Goal: Task Accomplishment & Management: Manage account settings

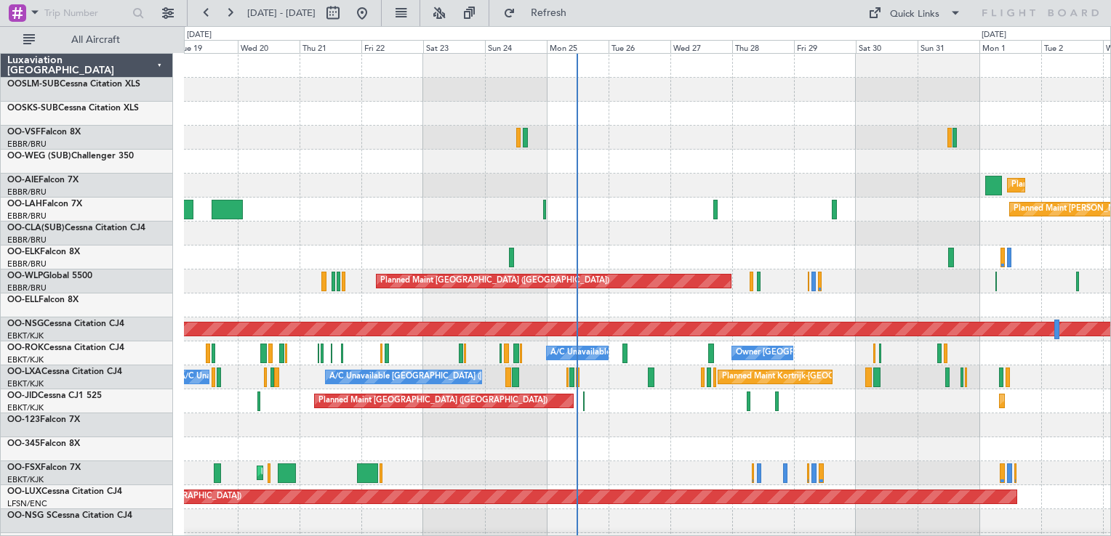
click at [655, 441] on div "Planned Maint [GEOGRAPHIC_DATA] ([GEOGRAPHIC_DATA]) Planned [GEOGRAPHIC_DATA][P…" at bounding box center [647, 390] width 926 height 672
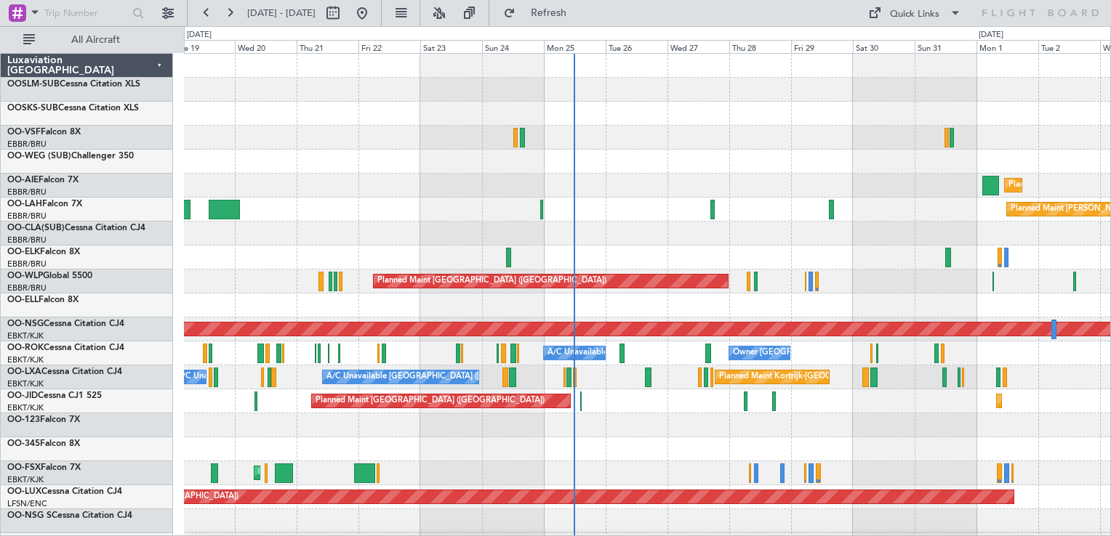
click at [610, 399] on div "Planned Maint Kortrijk-[GEOGRAPHIC_DATA] Planned Maint [GEOGRAPHIC_DATA] ([GEOG…" at bounding box center [647, 402] width 926 height 24
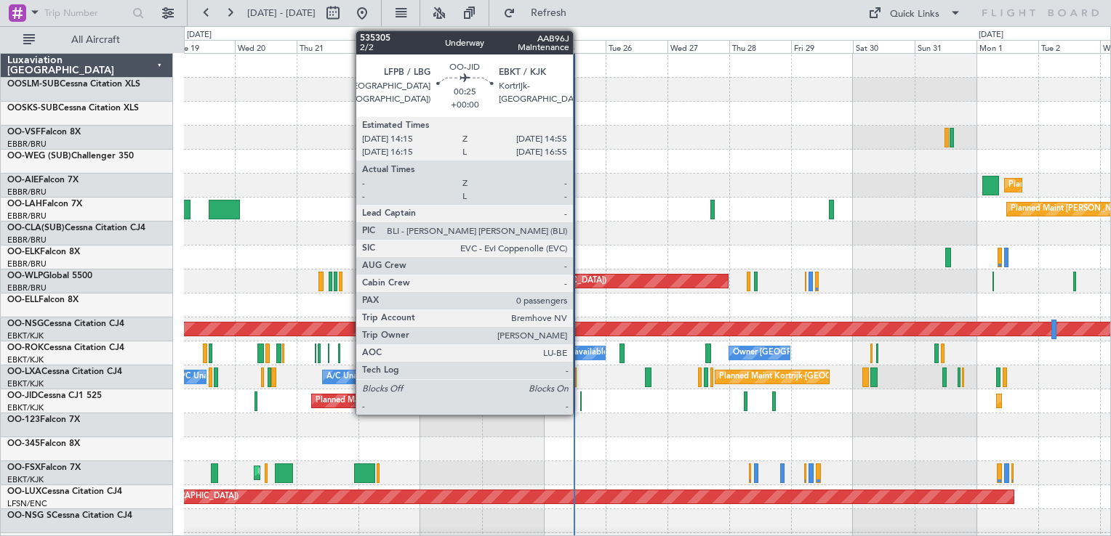
click at [580, 396] on div at bounding box center [581, 402] width 2 height 20
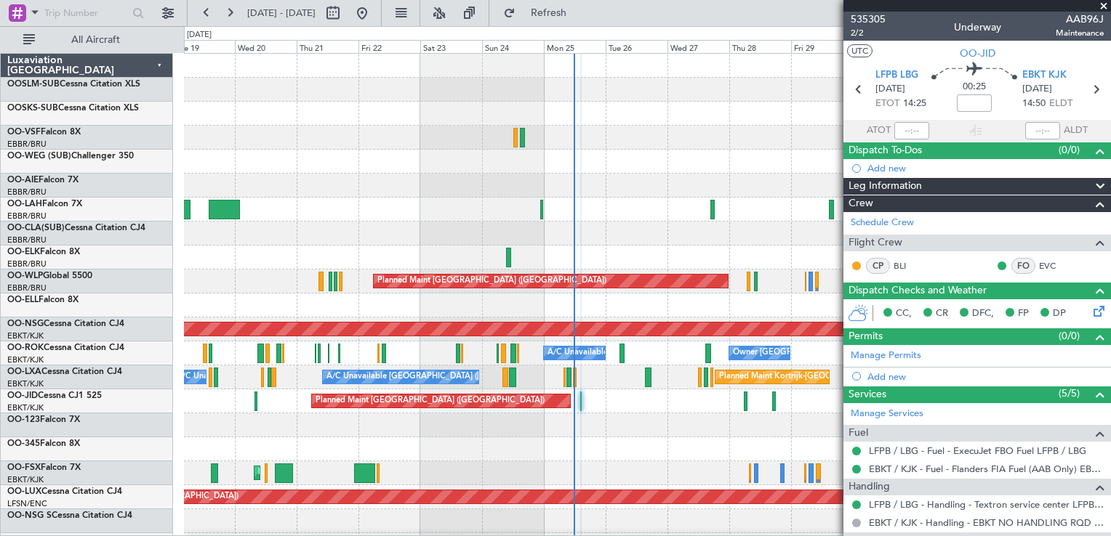
click at [1101, 4] on span at bounding box center [1103, 6] width 15 height 13
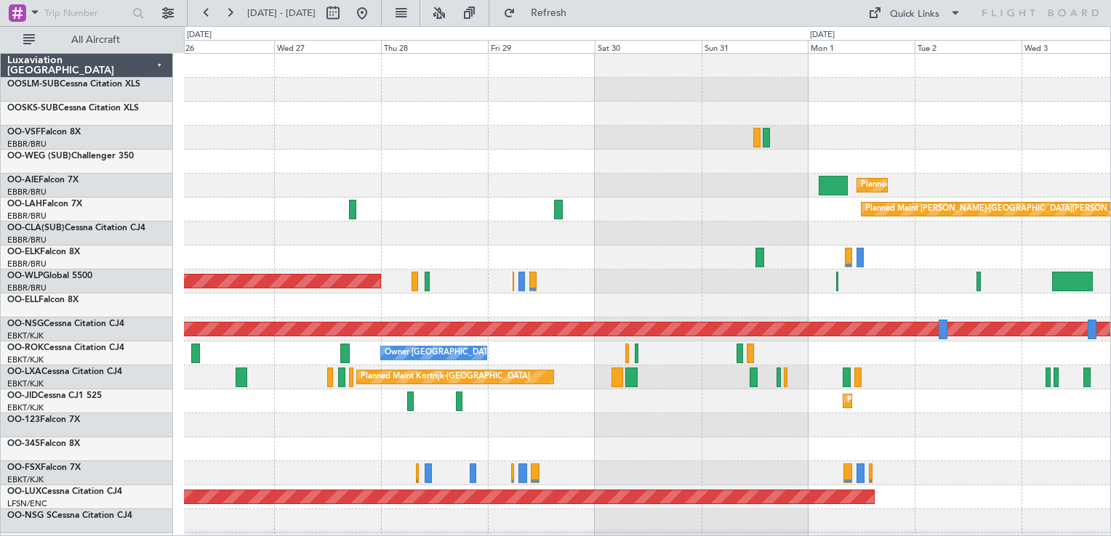
click at [429, 268] on div "Planned Maint London (Farnborough) Planned Maint Alton-st Louis (St Louis Regl)…" at bounding box center [647, 390] width 926 height 672
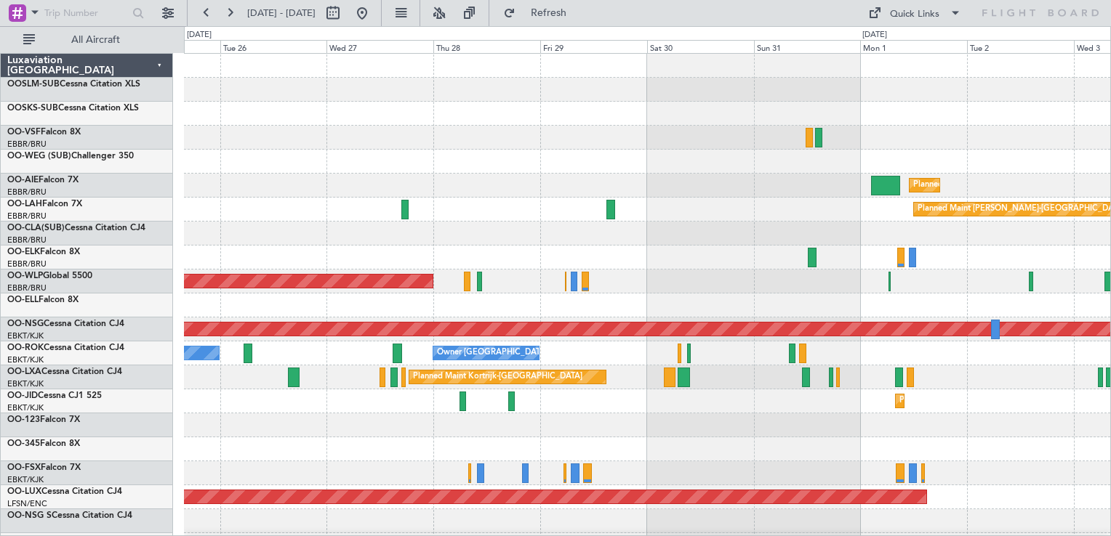
click at [1042, 430] on div "Planned Maint London (Farnborough) Planned Maint Alton-st Louis (St Louis Regl)…" at bounding box center [647, 390] width 926 height 672
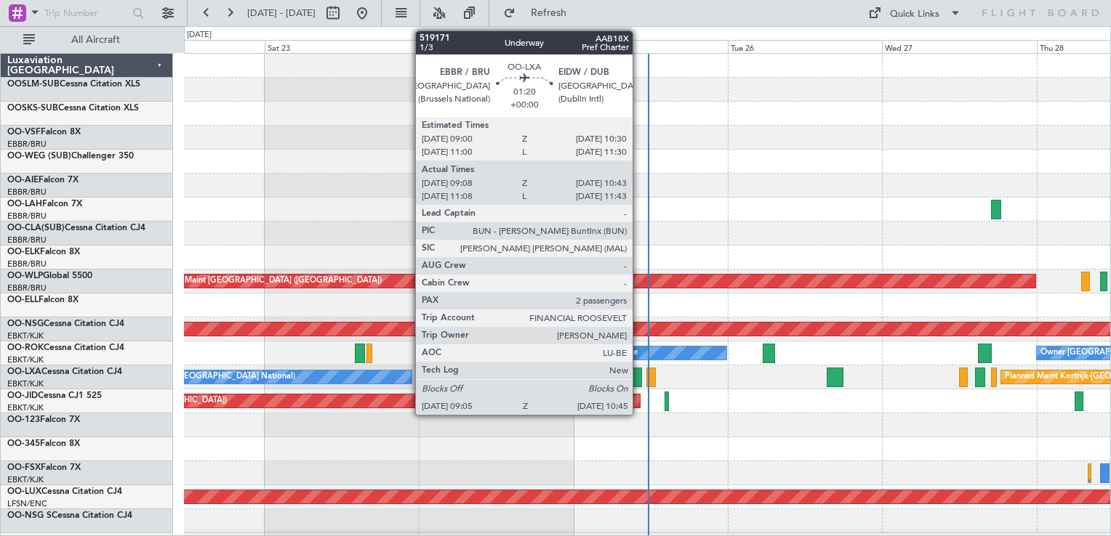
click at [639, 374] on div at bounding box center [636, 378] width 11 height 20
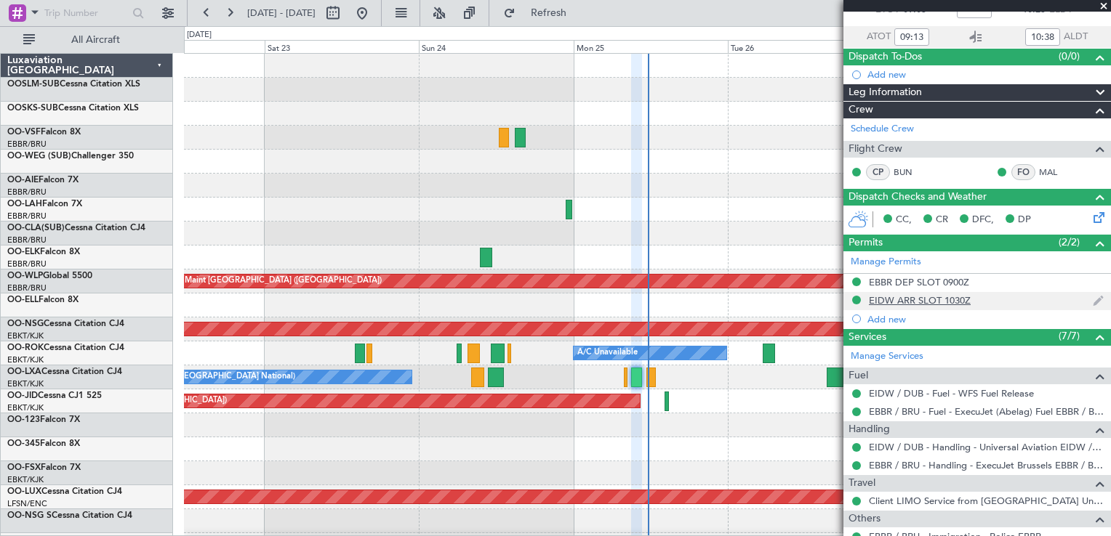
scroll to position [73, 0]
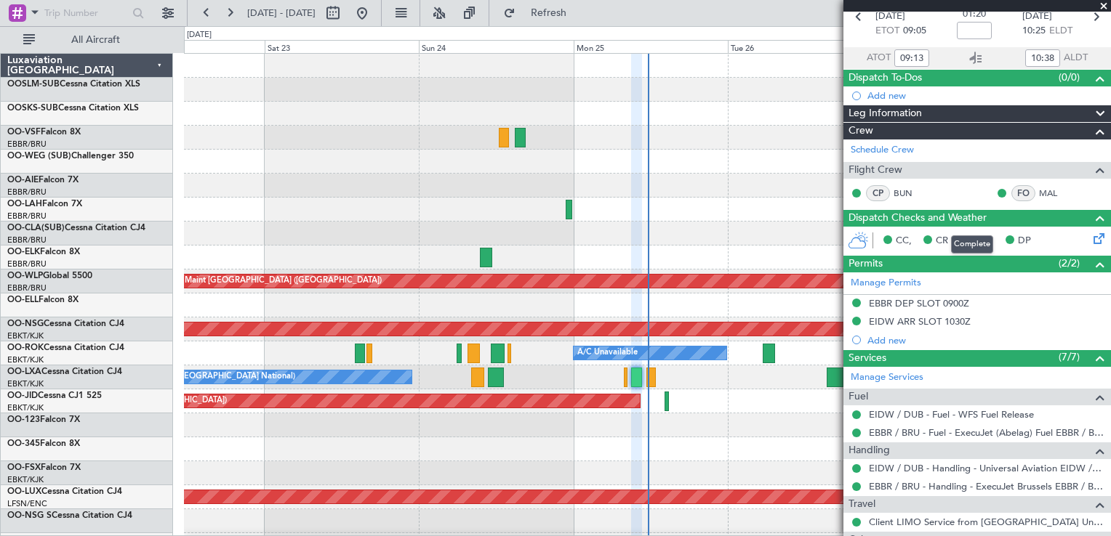
click at [911, 215] on span "Dispatch Checks and Weather" at bounding box center [917, 218] width 138 height 17
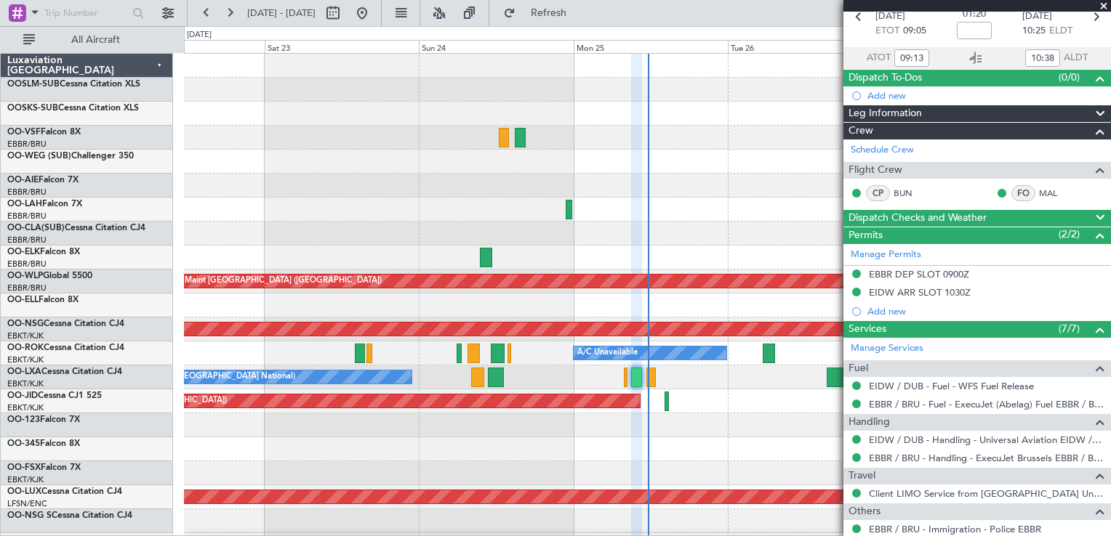
click at [912, 215] on span "Dispatch Checks and Weather" at bounding box center [917, 218] width 138 height 17
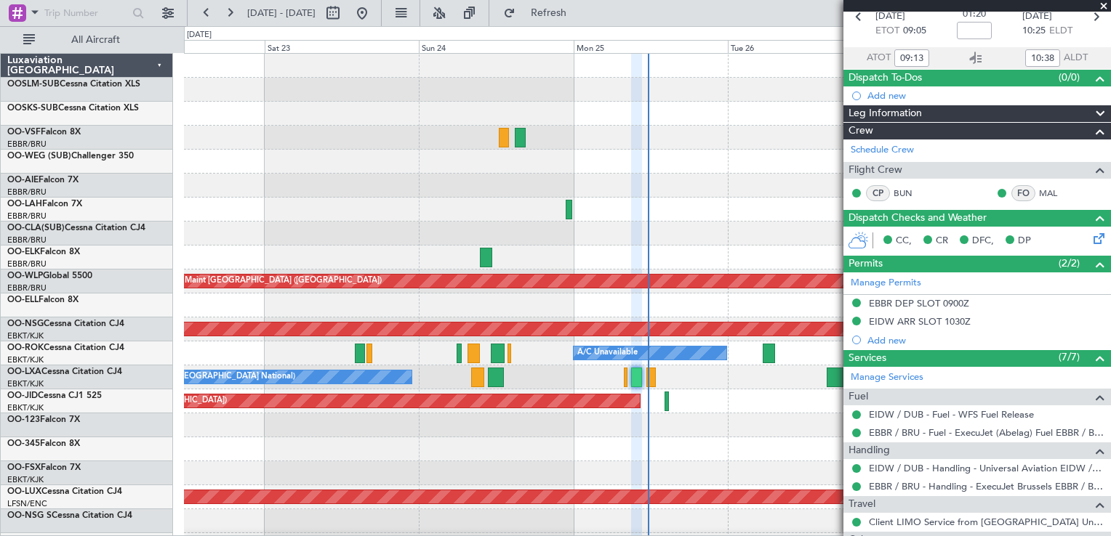
click at [1090, 234] on icon at bounding box center [1096, 236] width 12 height 12
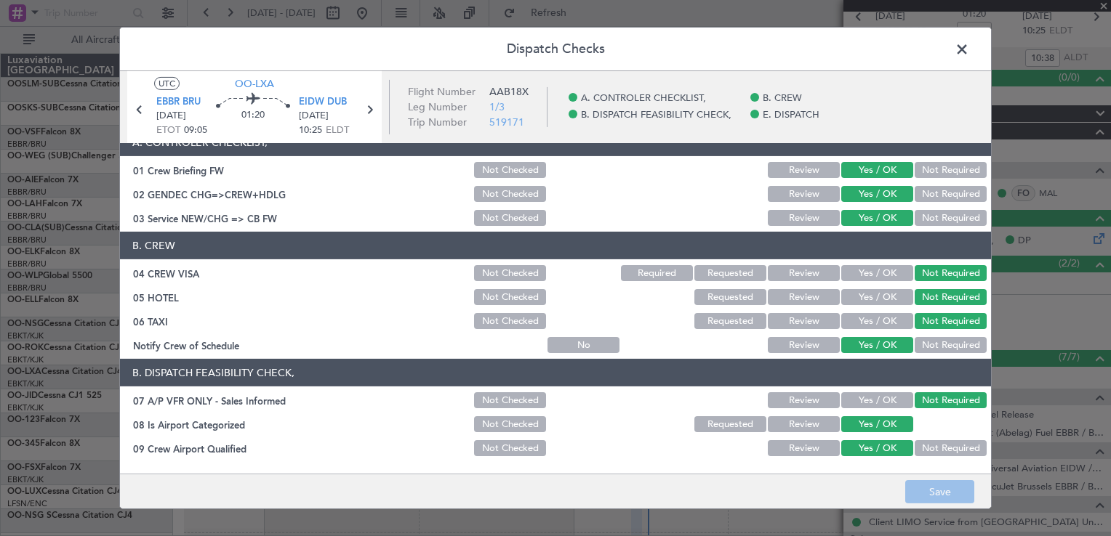
scroll to position [0, 0]
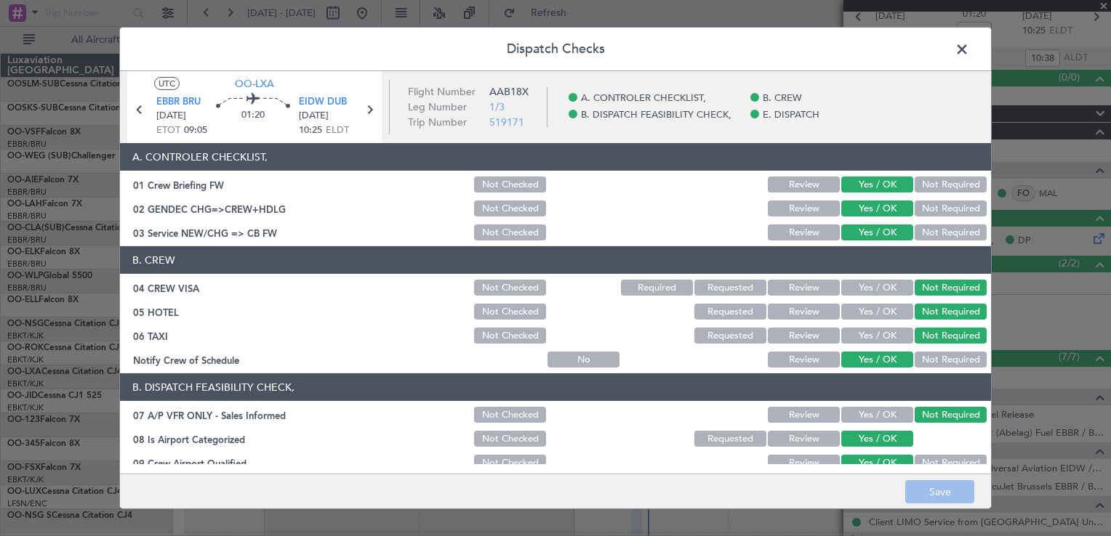
click at [969, 55] on span at bounding box center [969, 53] width 0 height 29
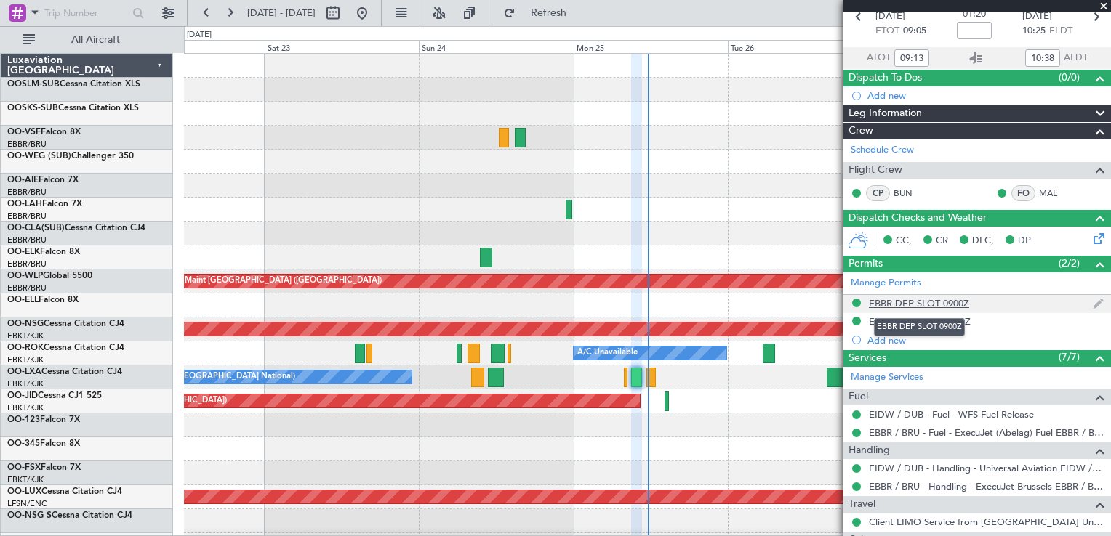
click at [907, 302] on div "EBBR DEP SLOT 0900Z" at bounding box center [919, 303] width 100 height 12
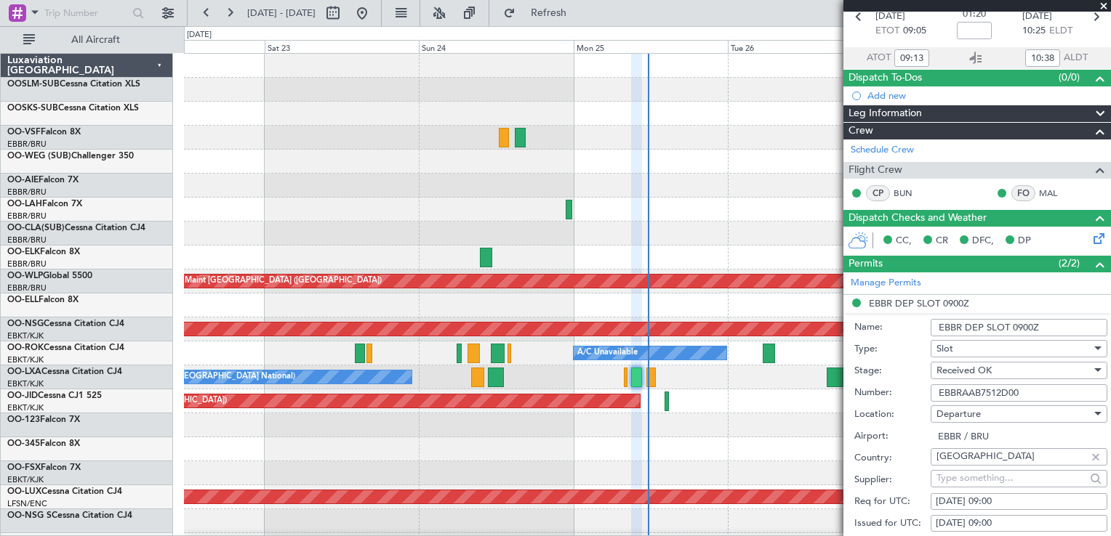
click at [906, 302] on li "EBBR DEP SLOT 0900Z Name: EBBR DEP SLOT 0900Z Type: Slot Stage: Received OK Num…" at bounding box center [977, 521] width 268 height 452
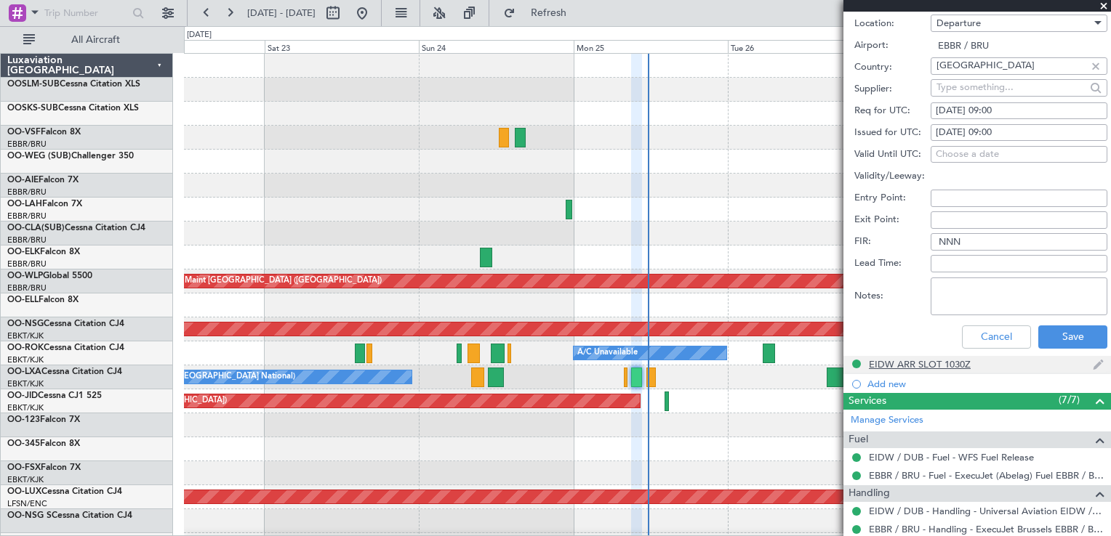
scroll to position [509, 0]
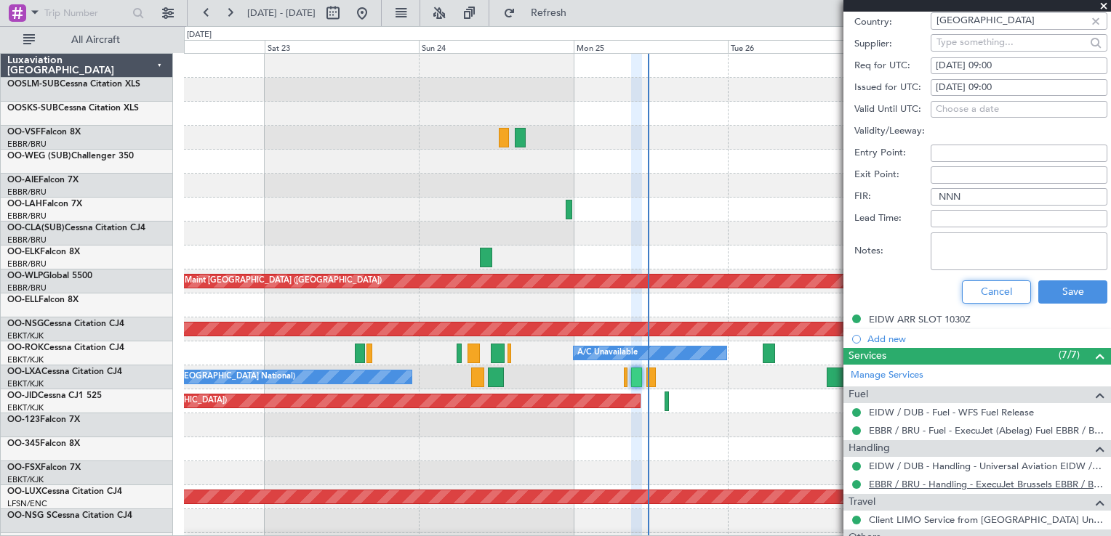
click at [967, 297] on button "Cancel" at bounding box center [996, 292] width 69 height 23
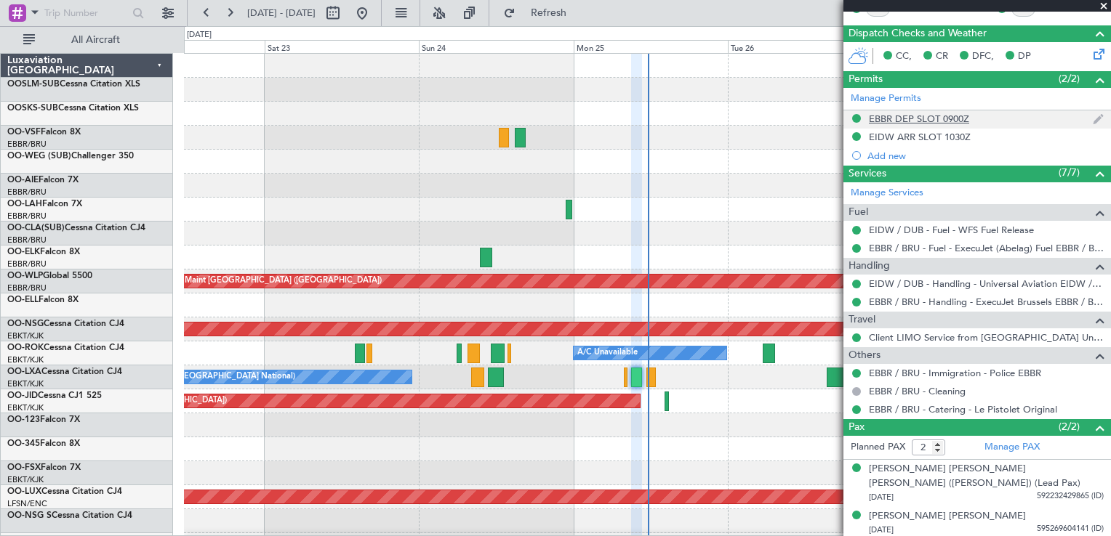
click at [909, 118] on div "EBBR DEP SLOT 0900Z" at bounding box center [919, 119] width 100 height 12
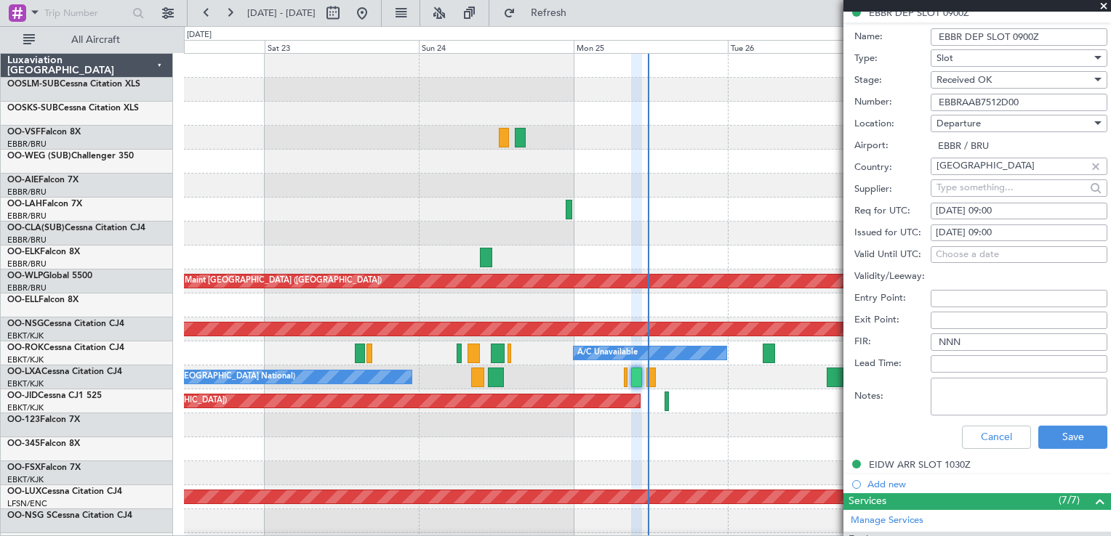
scroll to position [436, 0]
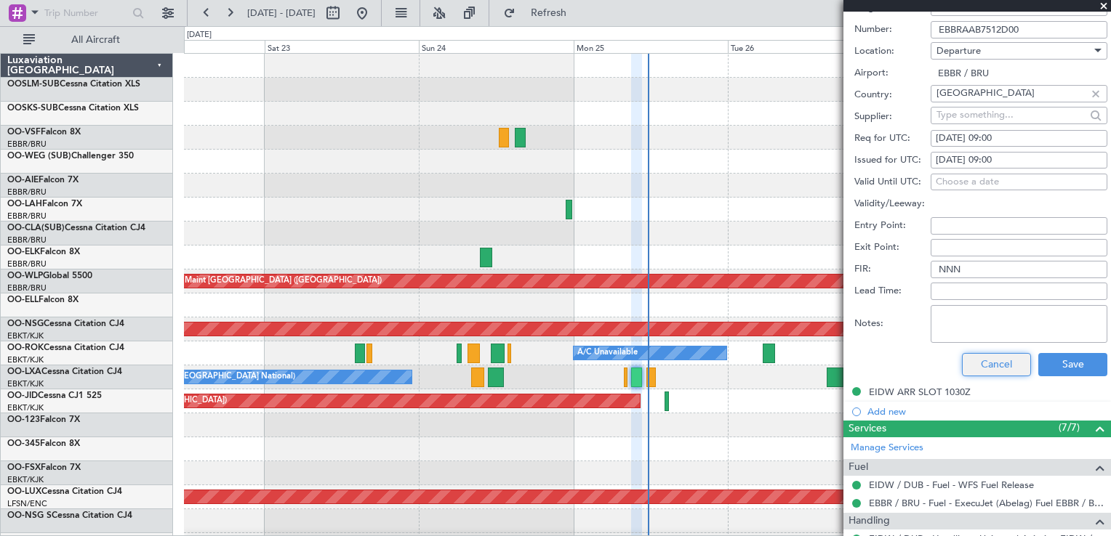
click at [1010, 361] on button "Cancel" at bounding box center [996, 364] width 69 height 23
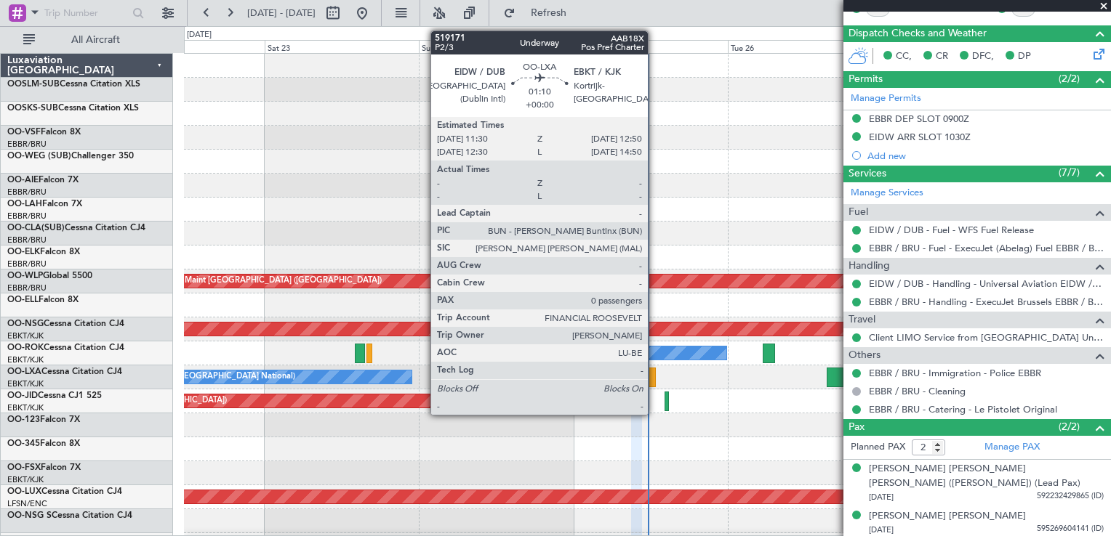
click at [654, 377] on div at bounding box center [650, 378] width 9 height 20
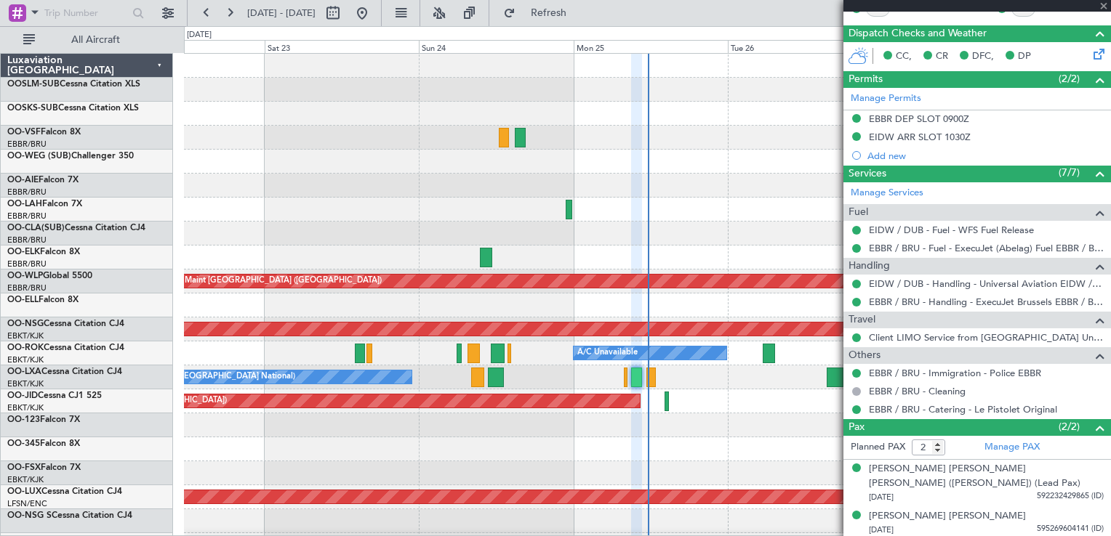
click at [651, 379] on div at bounding box center [650, 378] width 9 height 20
type input "0"
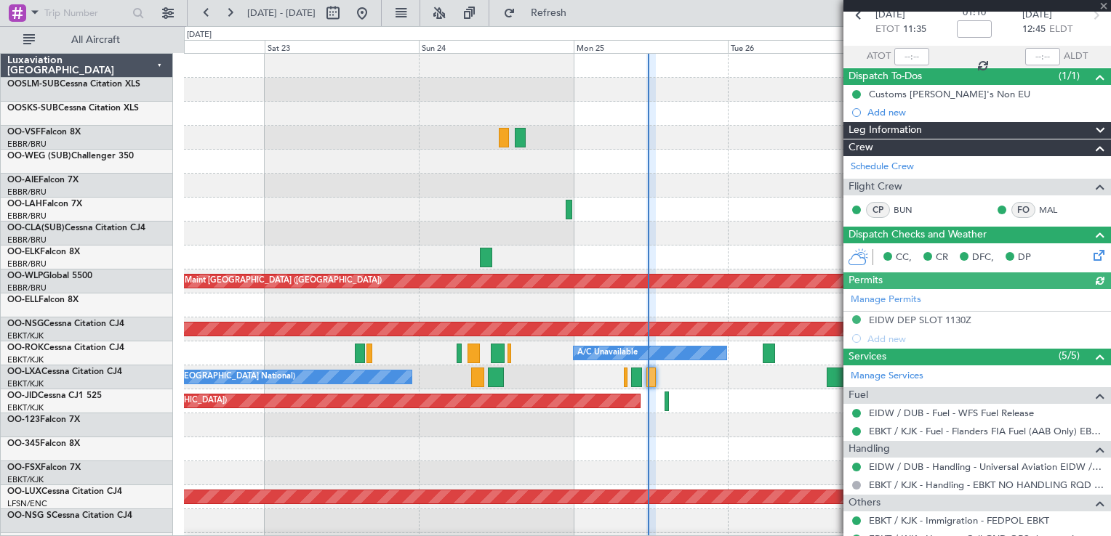
scroll to position [124, 0]
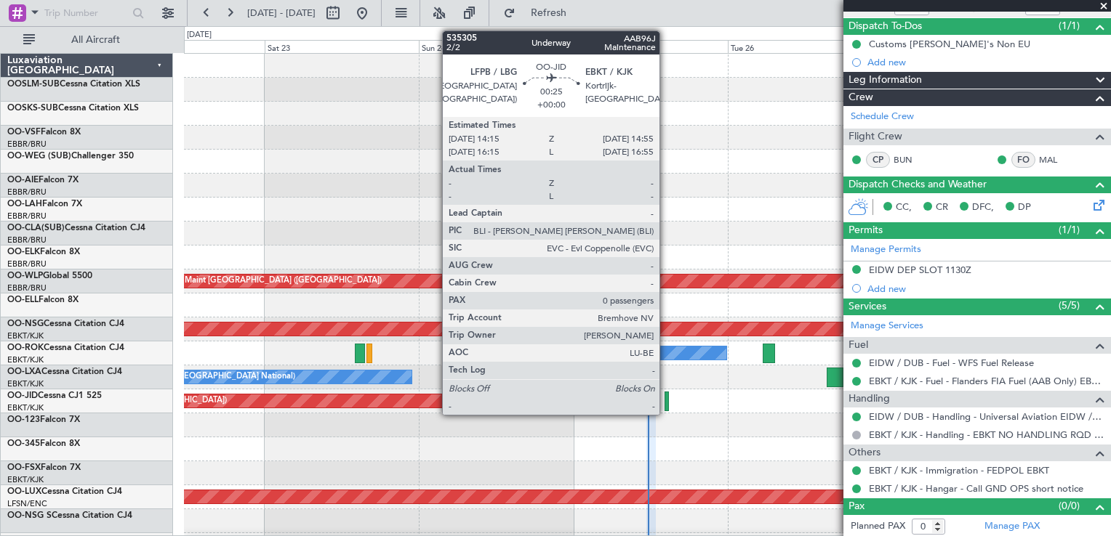
click at [666, 402] on div at bounding box center [666, 402] width 4 height 20
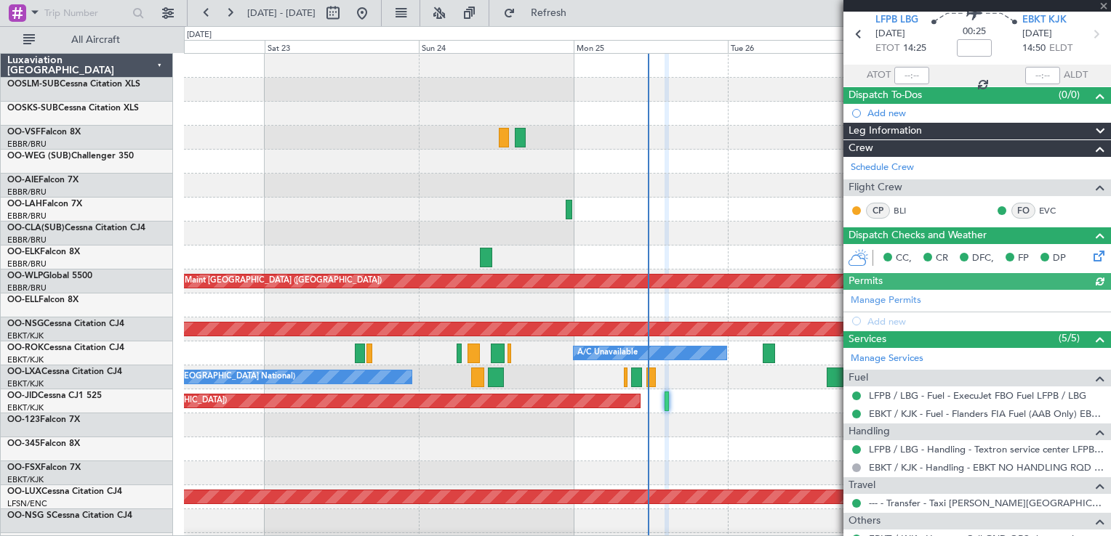
scroll to position [105, 0]
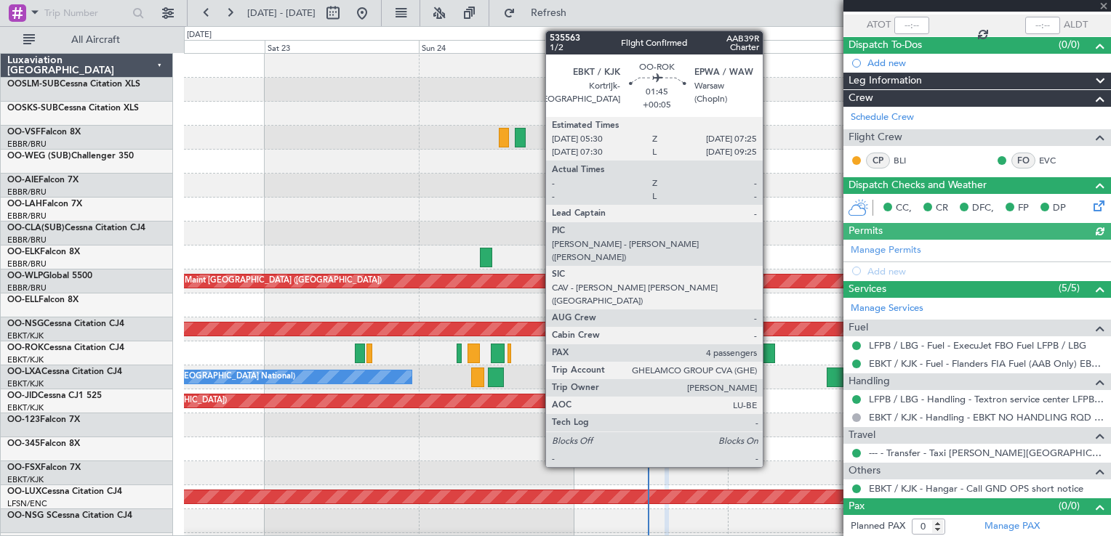
click at [768, 350] on div at bounding box center [769, 354] width 12 height 20
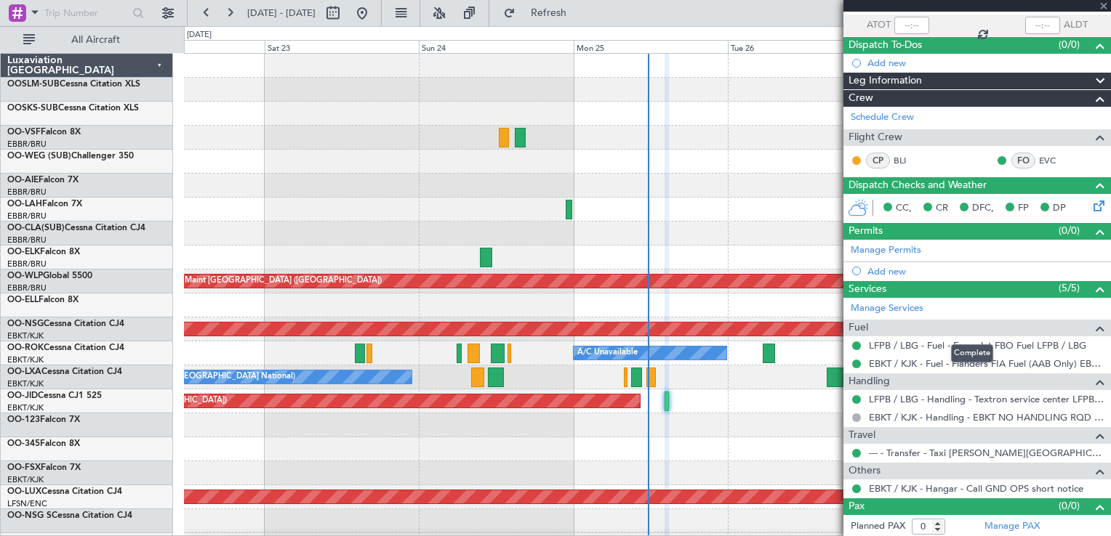
type input "+00:05"
type input "4"
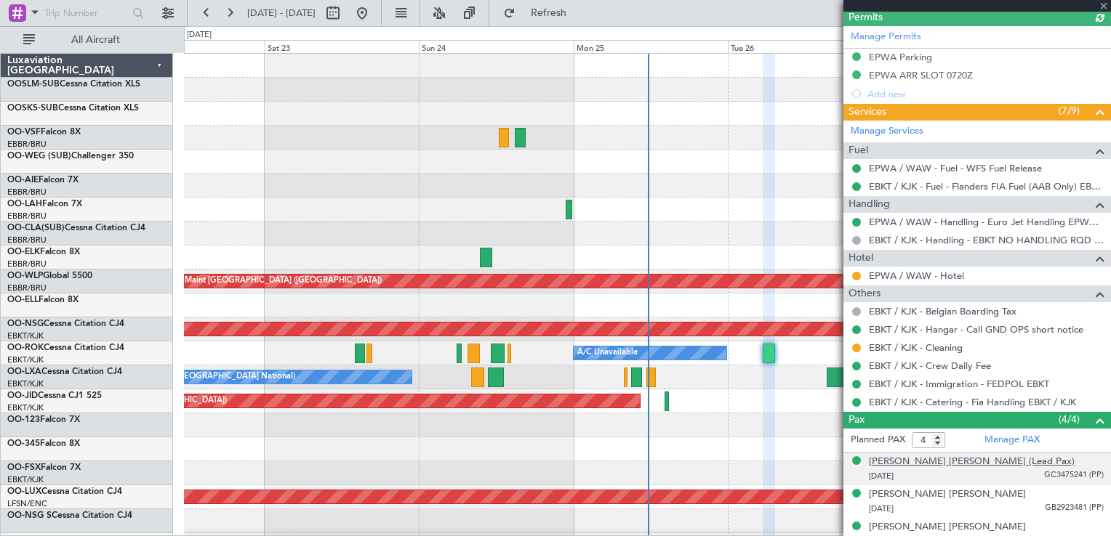
scroll to position [382, 0]
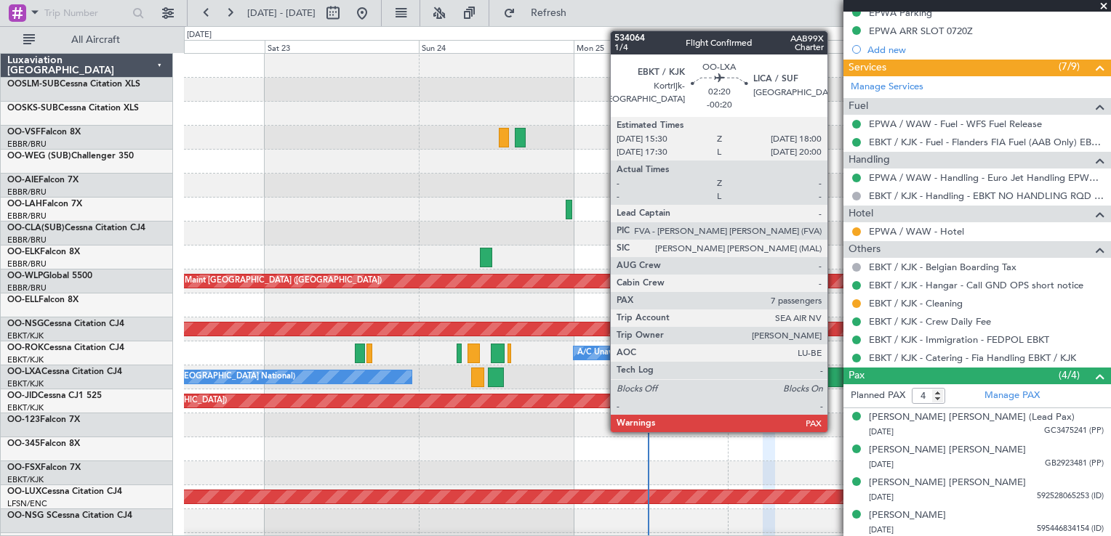
click at [834, 378] on div at bounding box center [835, 378] width 17 height 20
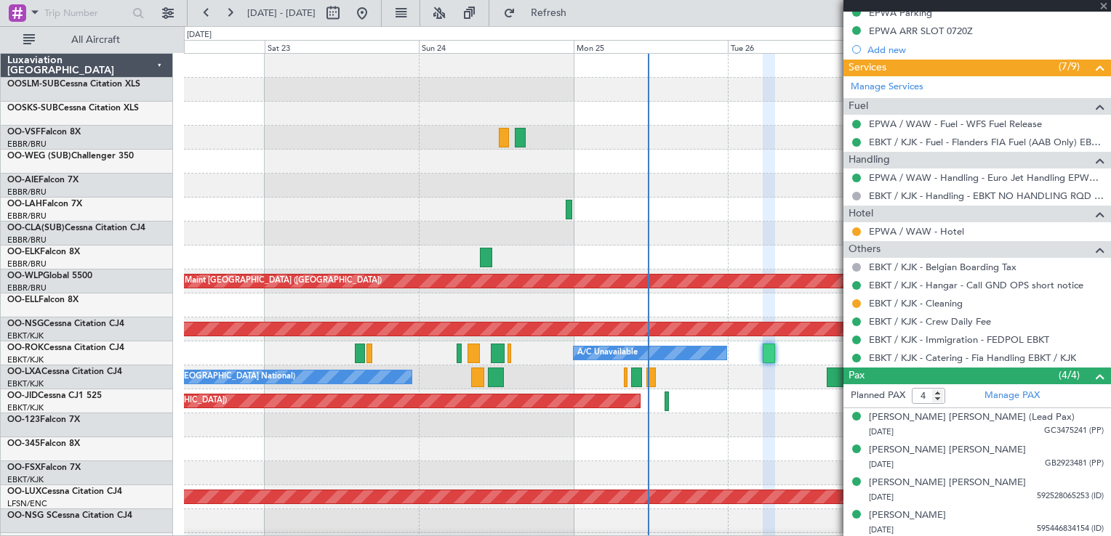
type input "-00:20"
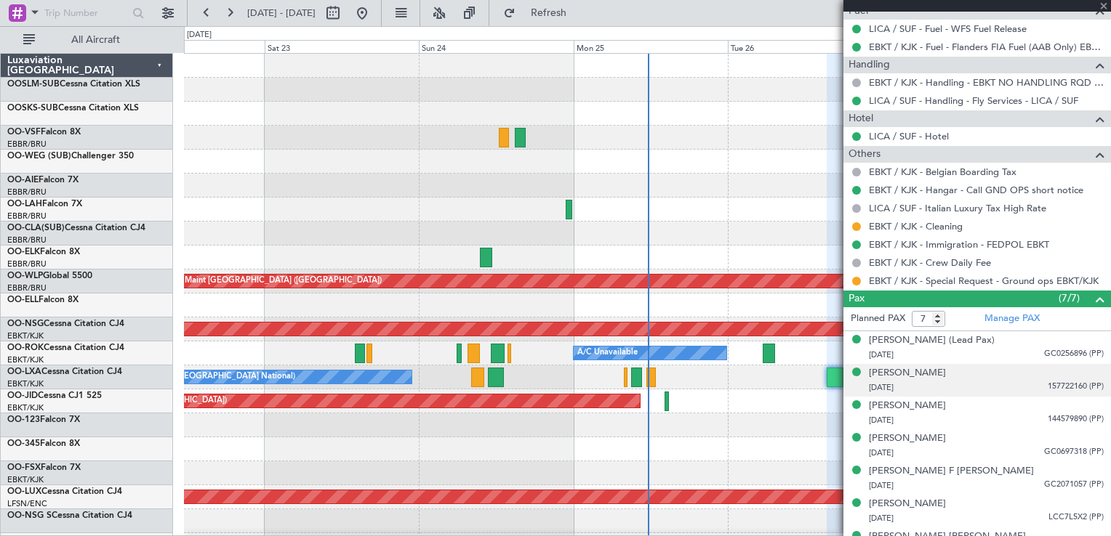
scroll to position [498, 0]
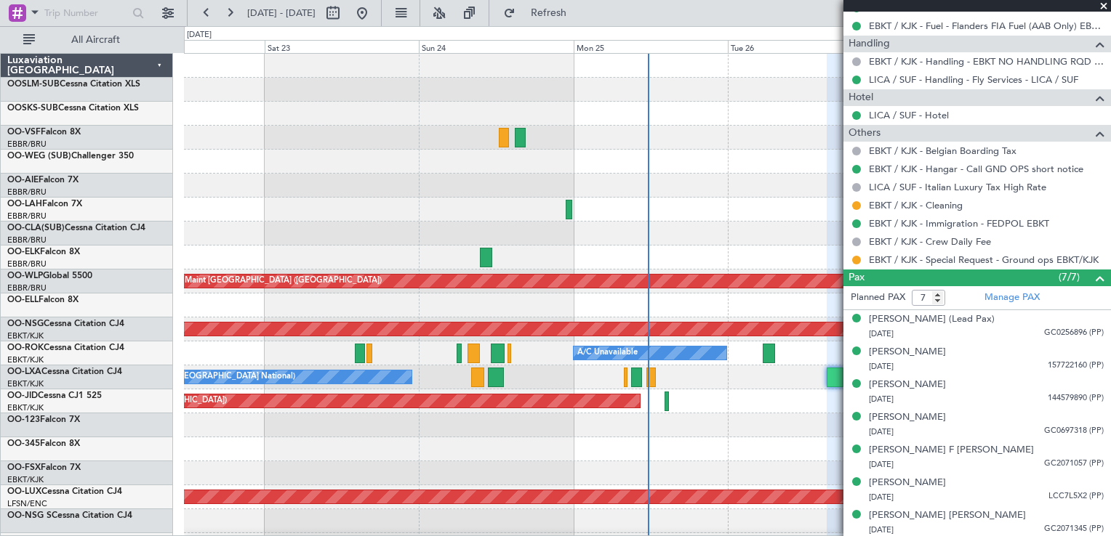
click at [679, 414] on div at bounding box center [647, 426] width 926 height 24
click at [1102, 7] on span at bounding box center [1103, 6] width 15 height 13
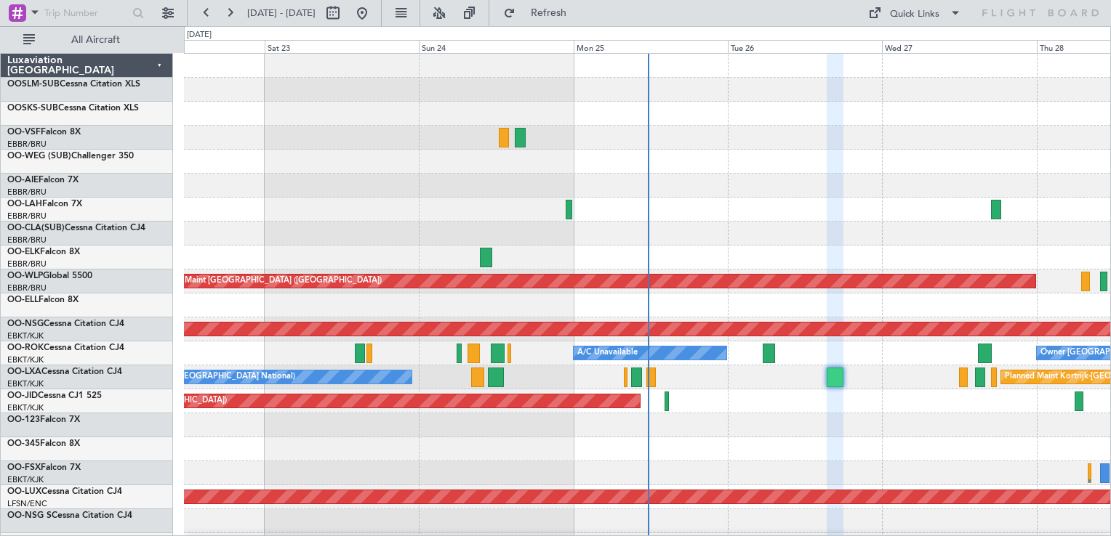
type input "0"
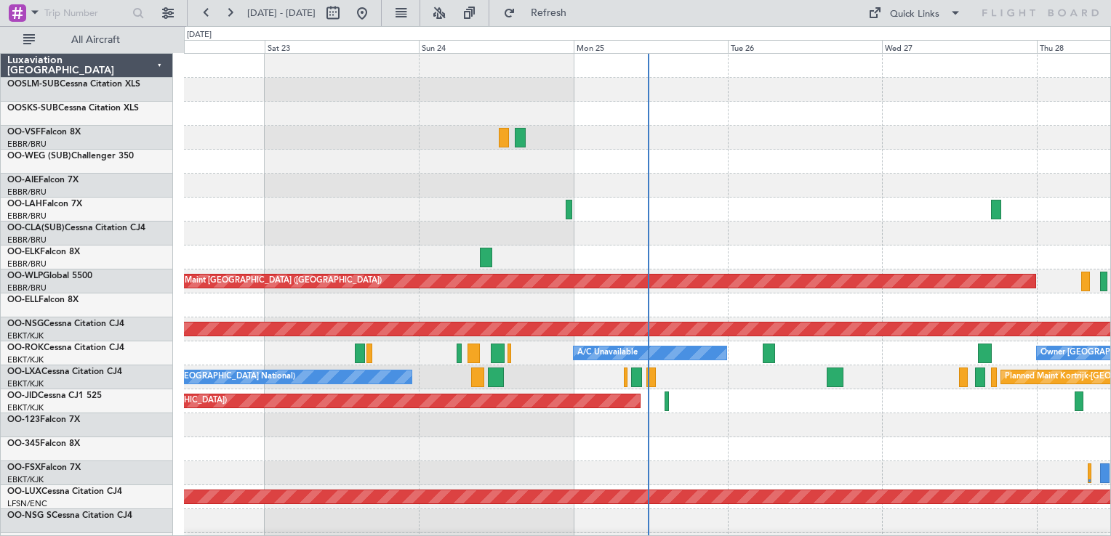
scroll to position [0, 0]
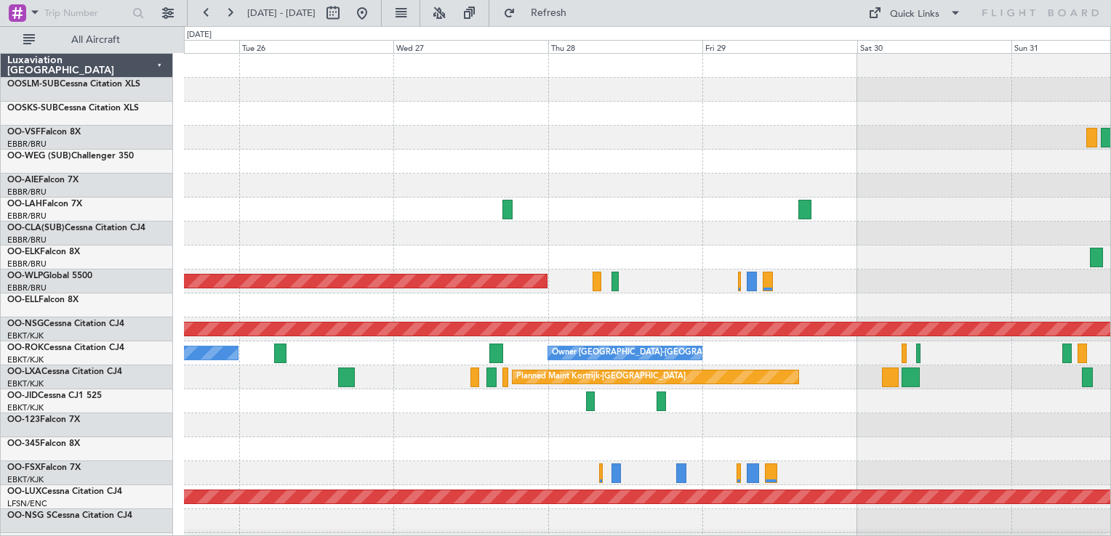
click at [570, 270] on div "Planned Maint [GEOGRAPHIC_DATA] ([GEOGRAPHIC_DATA]) Planned [GEOGRAPHIC_DATA][P…" at bounding box center [647, 390] width 926 height 672
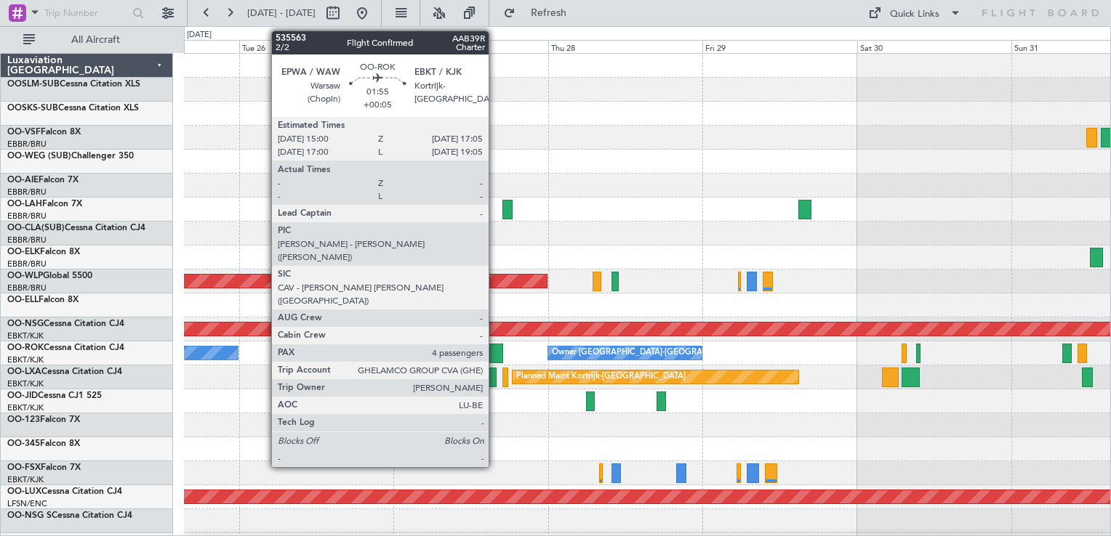
click at [495, 353] on div at bounding box center [496, 354] width 14 height 20
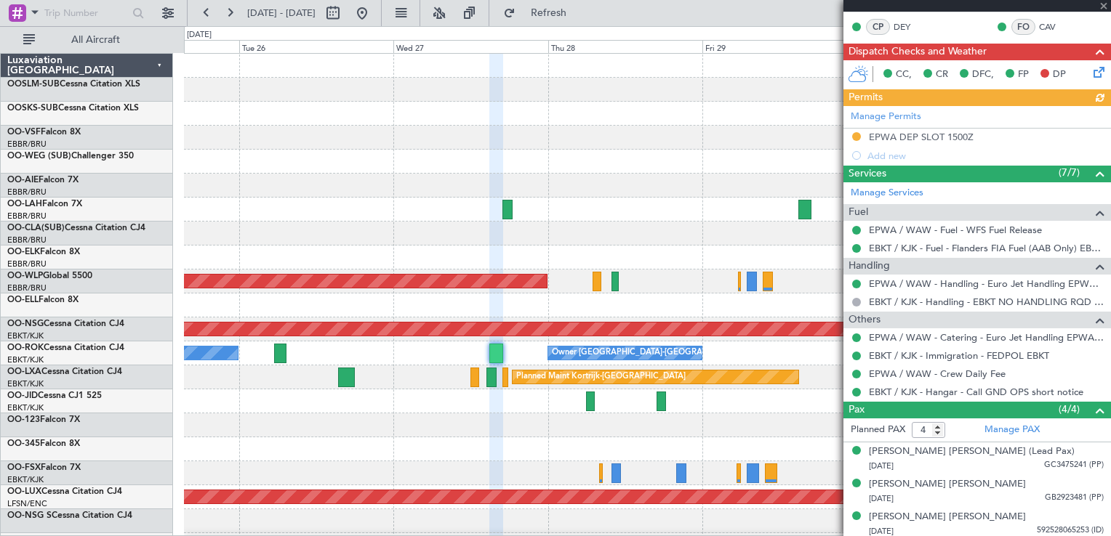
scroll to position [292, 0]
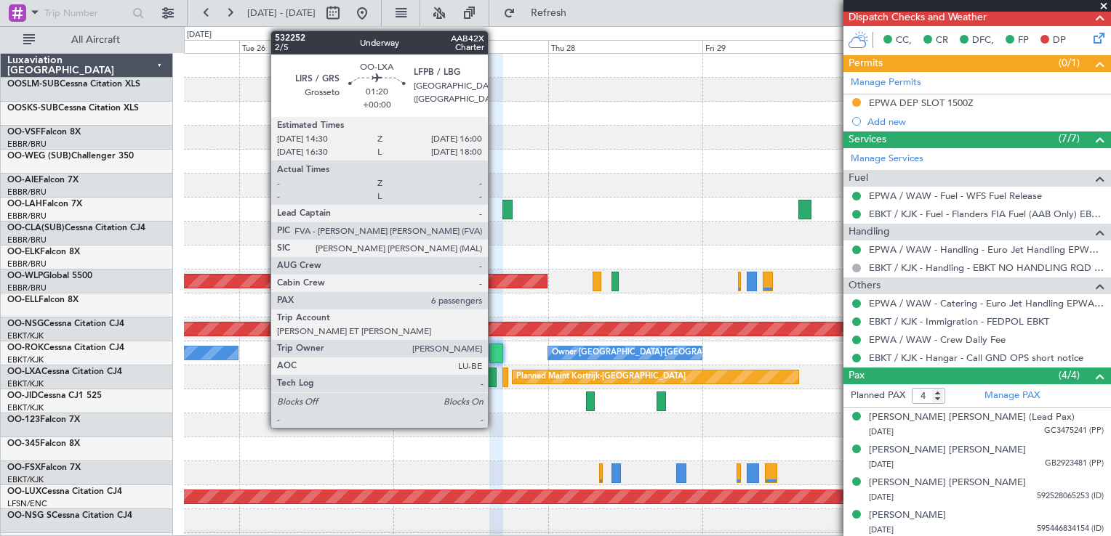
click at [494, 379] on div at bounding box center [491, 378] width 10 height 20
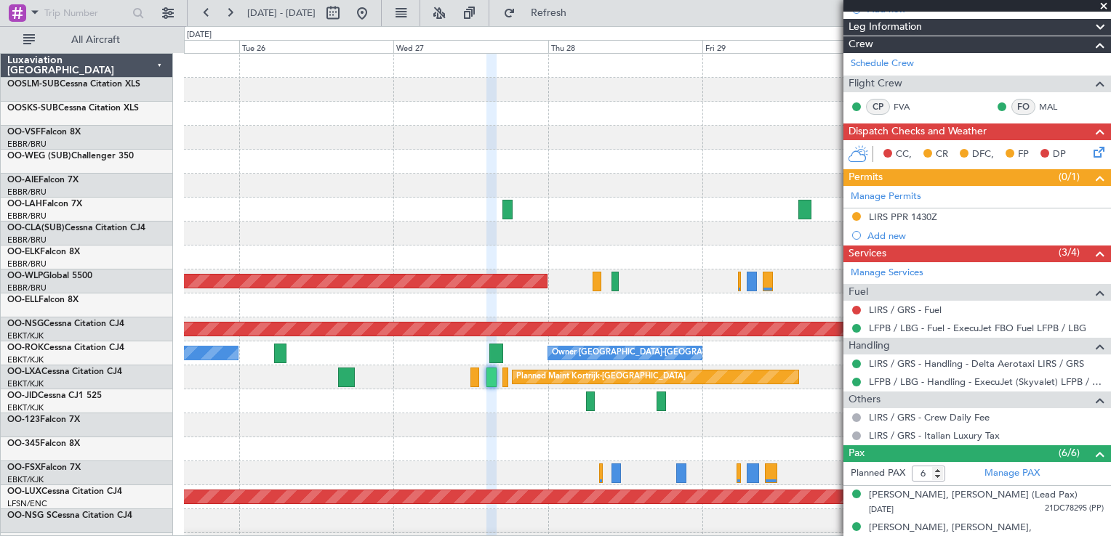
scroll to position [248, 0]
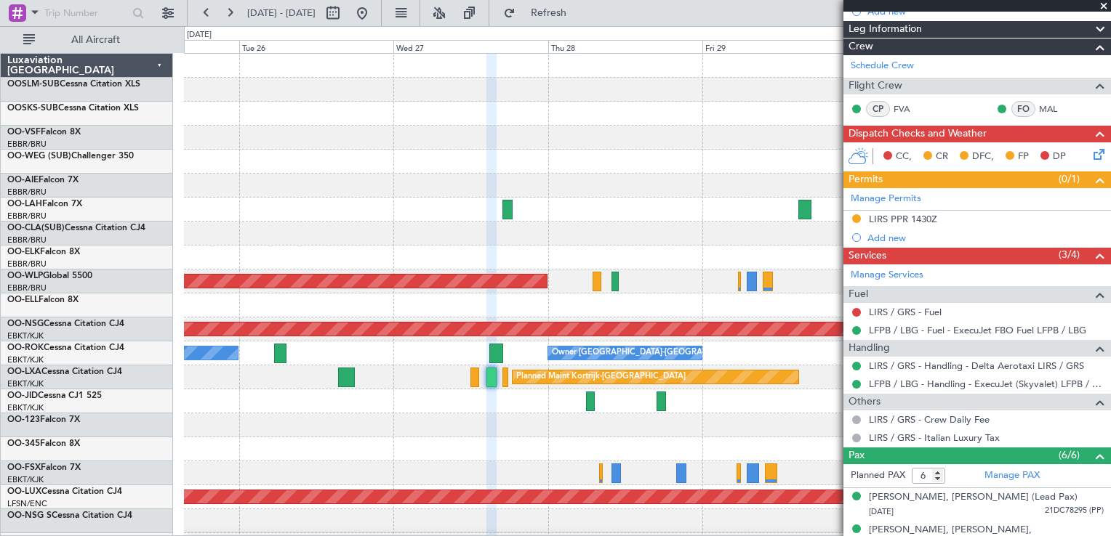
click at [1090, 150] on icon at bounding box center [1096, 152] width 12 height 12
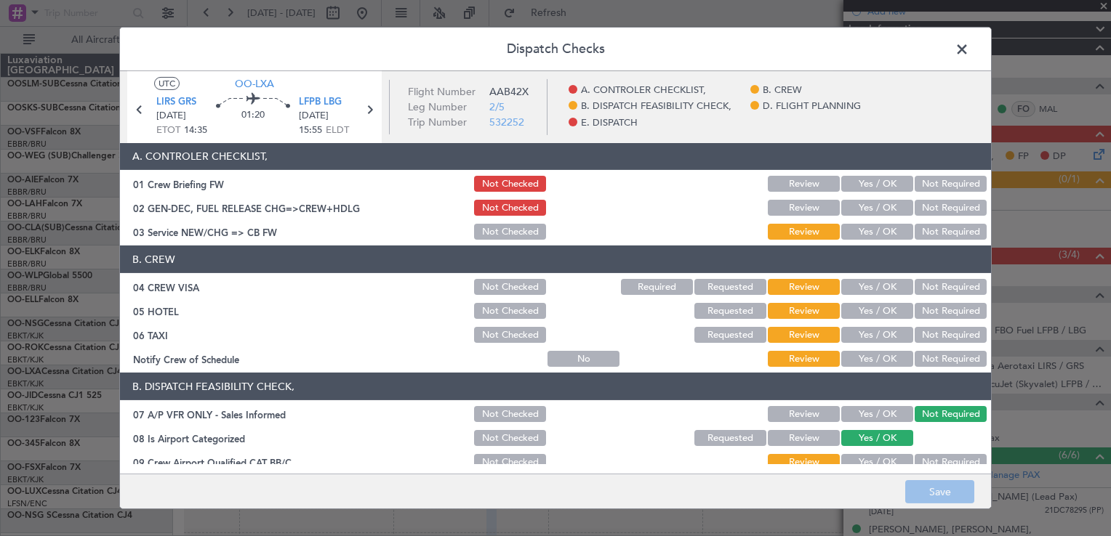
scroll to position [0, 0]
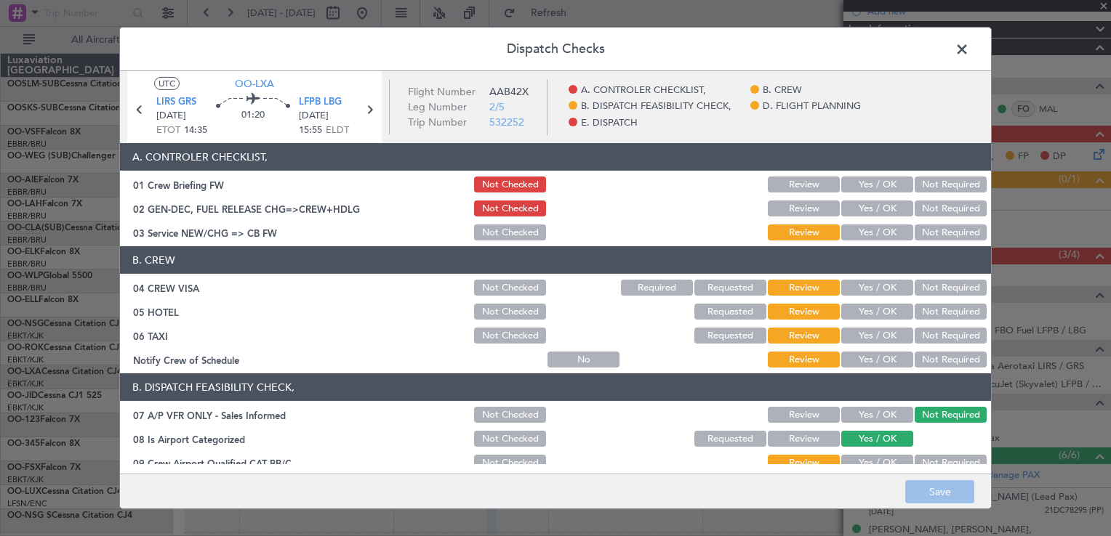
click at [969, 49] on span at bounding box center [969, 53] width 0 height 29
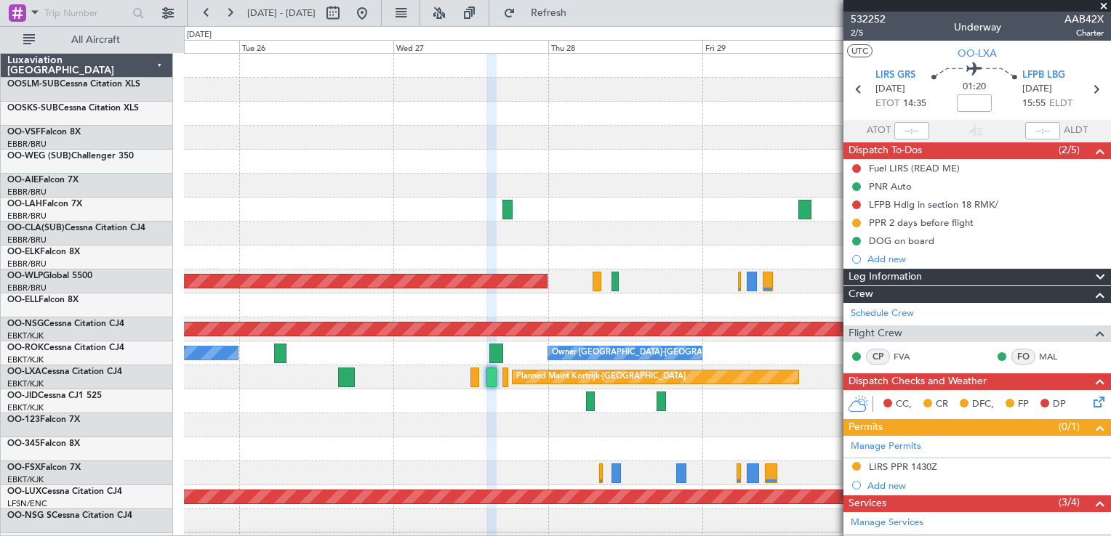
click at [1108, 4] on span at bounding box center [1103, 6] width 15 height 13
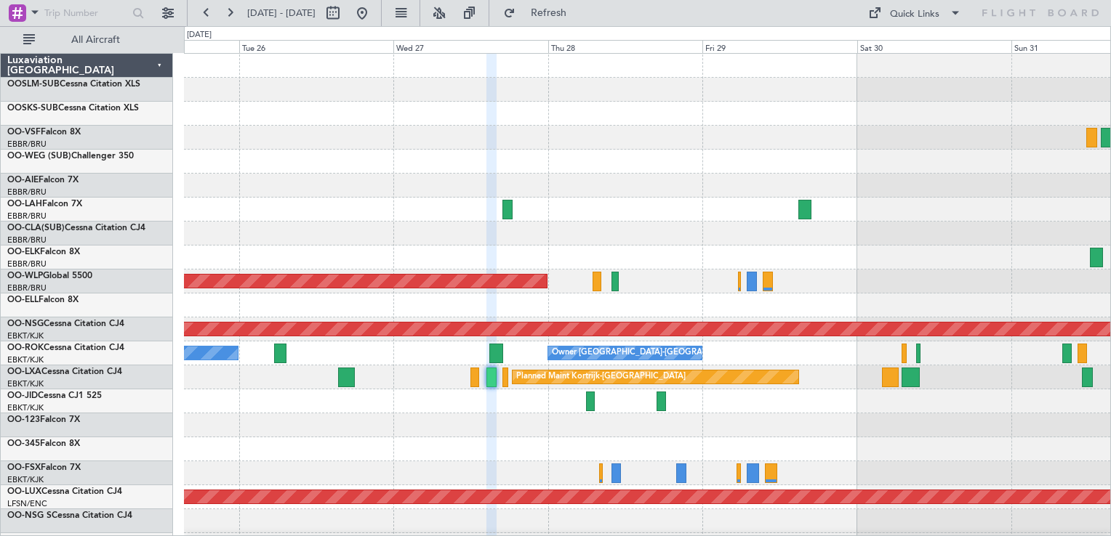
type input "0"
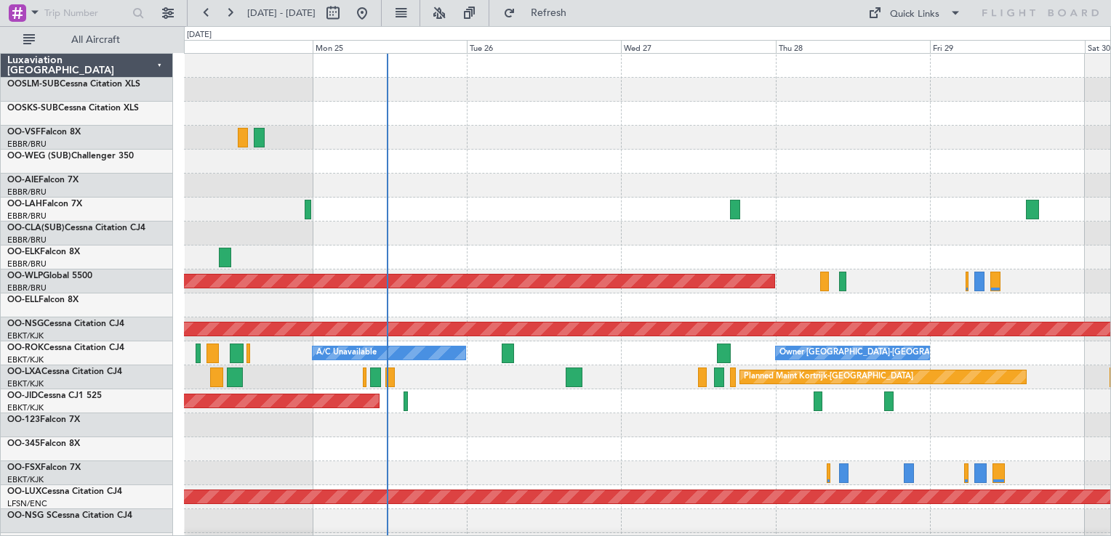
click at [669, 484] on div "Planned Maint [GEOGRAPHIC_DATA] ([GEOGRAPHIC_DATA]) Planned Maint [GEOGRAPHIC_D…" at bounding box center [647, 390] width 926 height 672
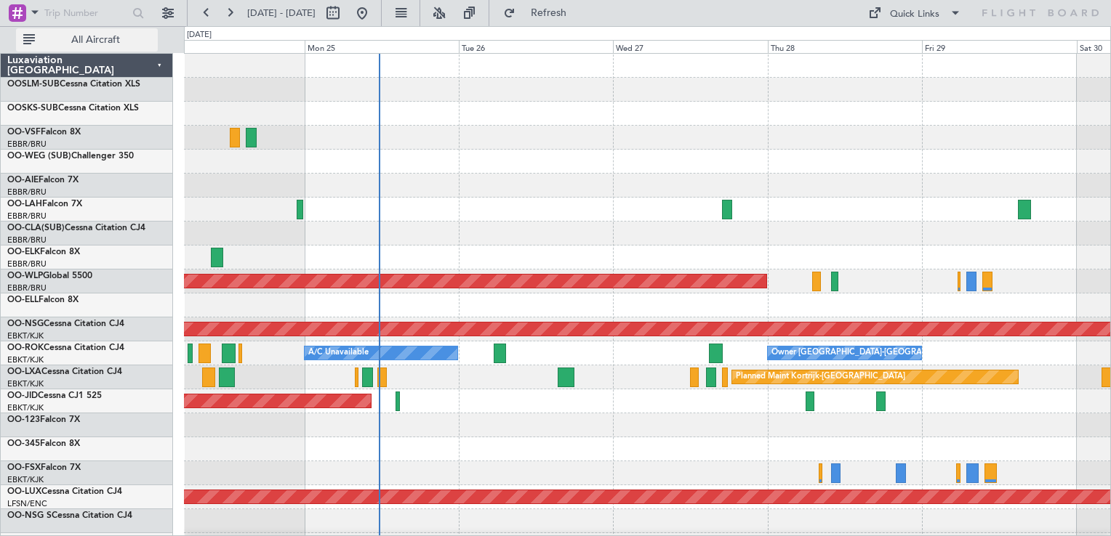
click at [33, 47] on button "All Aircraft" at bounding box center [87, 39] width 142 height 23
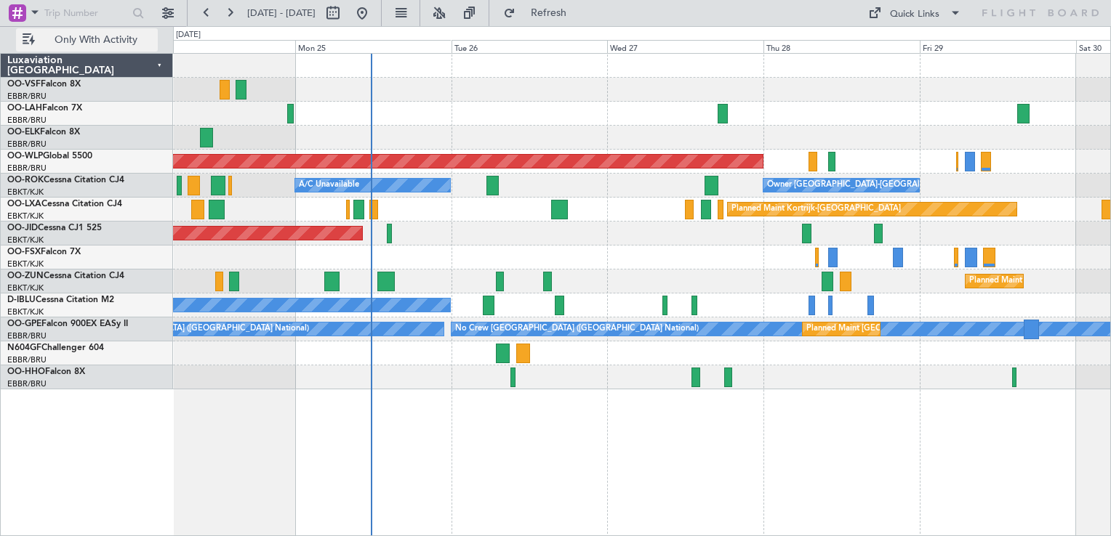
click at [25, 42] on button "Only With Activity" at bounding box center [87, 39] width 142 height 23
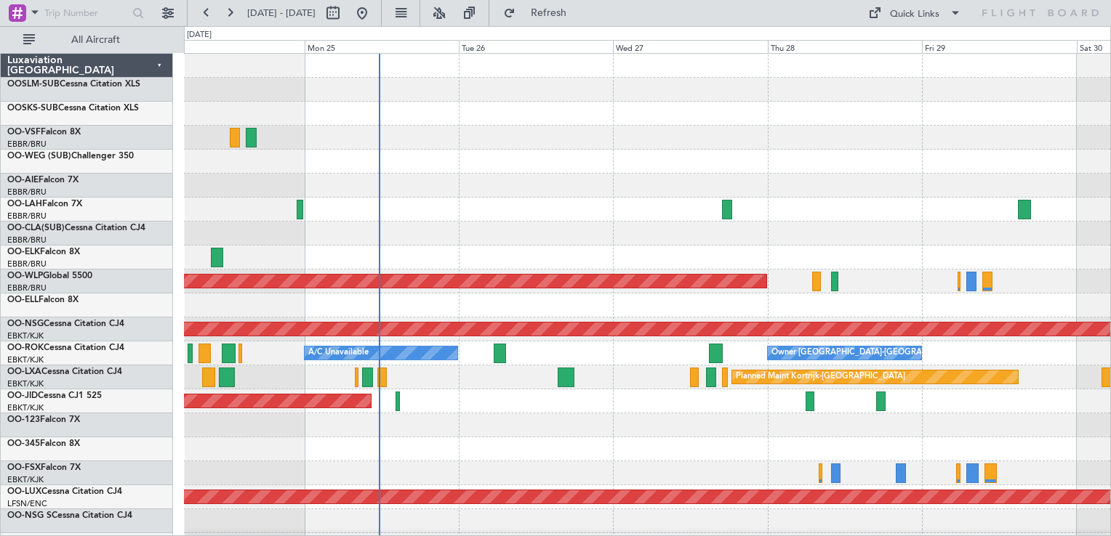
click at [158, 65] on div "Luxaviation [GEOGRAPHIC_DATA]" at bounding box center [87, 66] width 172 height 24
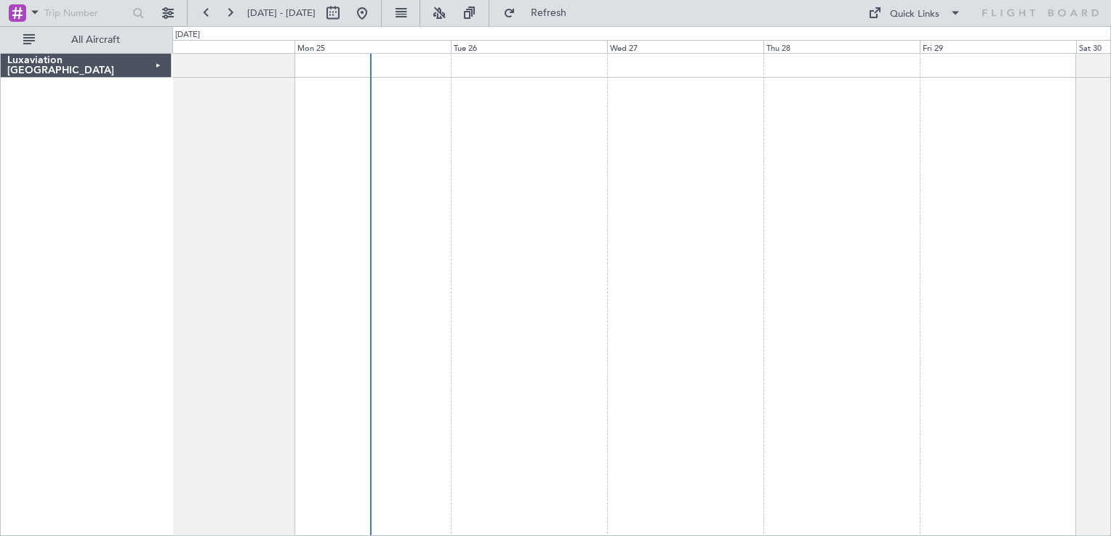
click at [158, 65] on div "Luxaviation [GEOGRAPHIC_DATA]" at bounding box center [86, 66] width 171 height 24
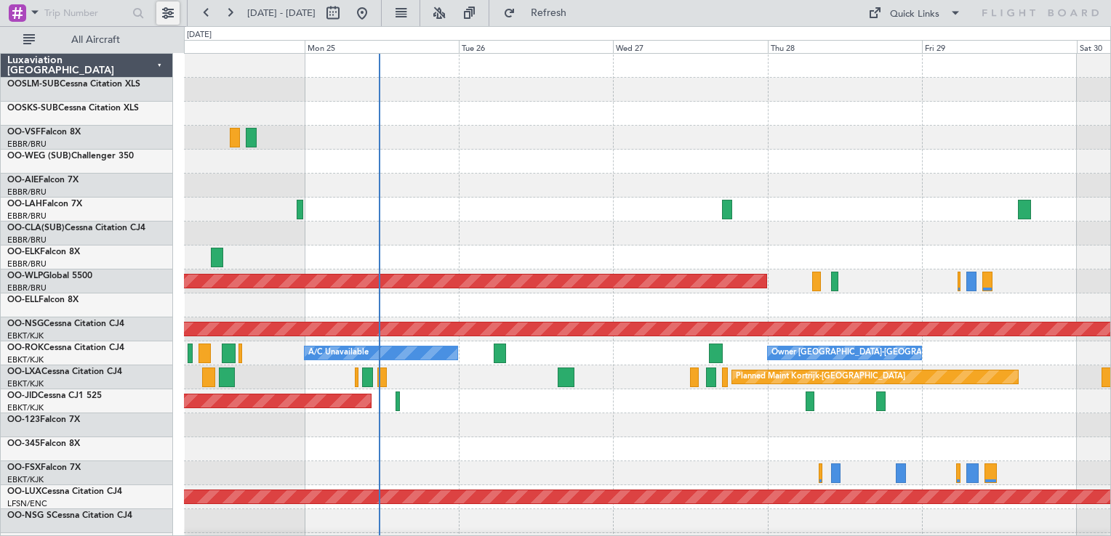
click at [172, 13] on button at bounding box center [167, 12] width 23 height 23
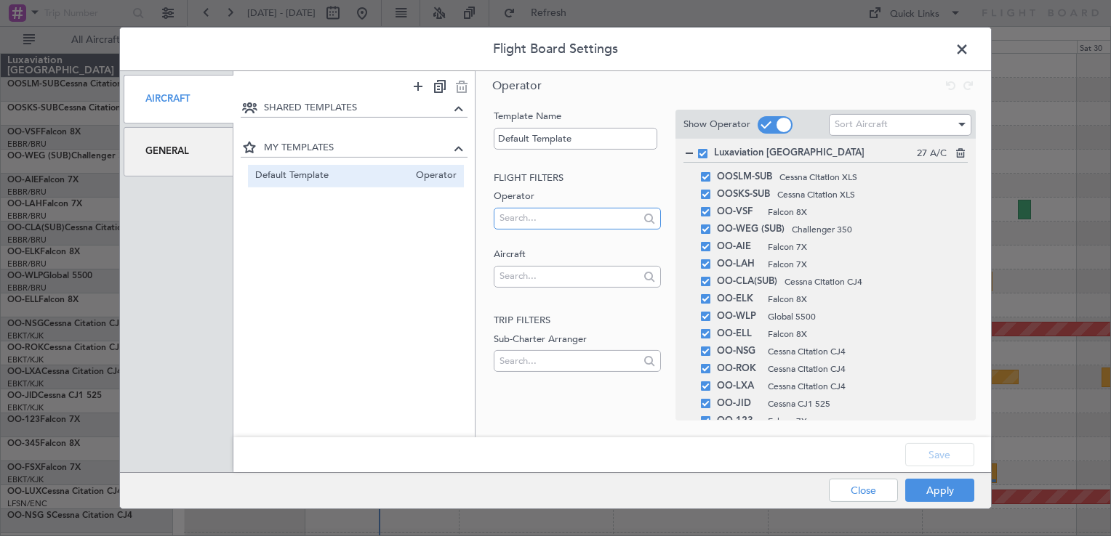
click at [561, 217] on input "text" at bounding box center [568, 218] width 139 height 22
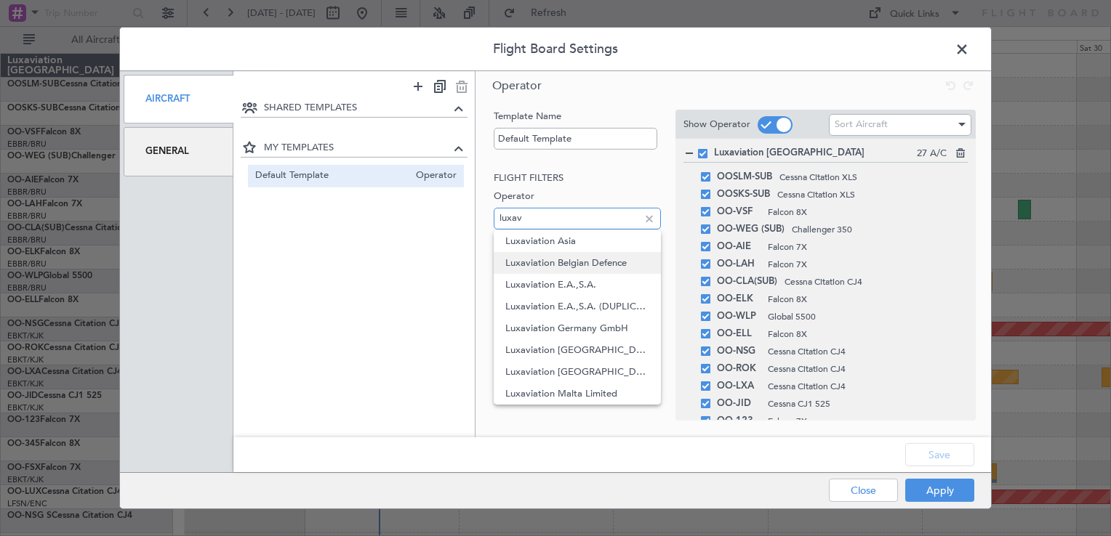
type input "luxav"
click at [582, 267] on span "Luxaviation Belgian Defence" at bounding box center [576, 263] width 143 height 22
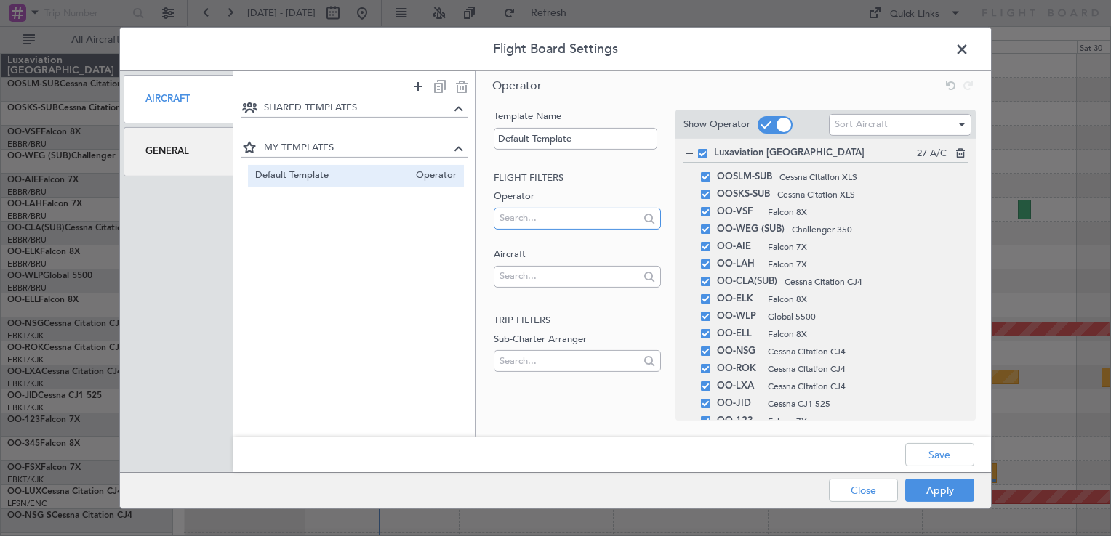
click at [584, 222] on input "text" at bounding box center [568, 218] width 139 height 22
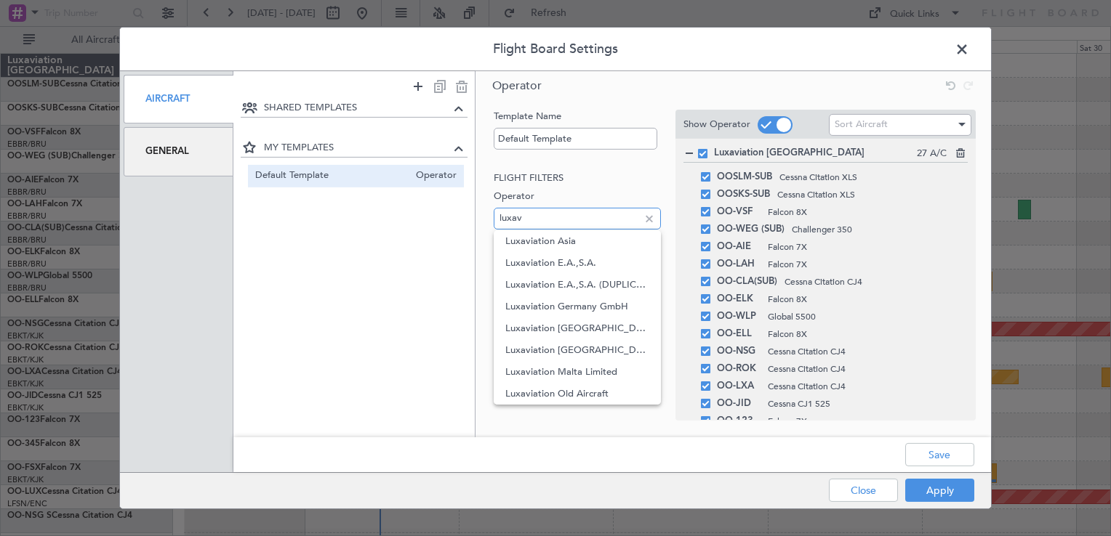
type input "luxav"
click at [425, 299] on div "SHARED TEMPLATES MY TEMPLATES Default Template Operator" at bounding box center [354, 259] width 242 height 318
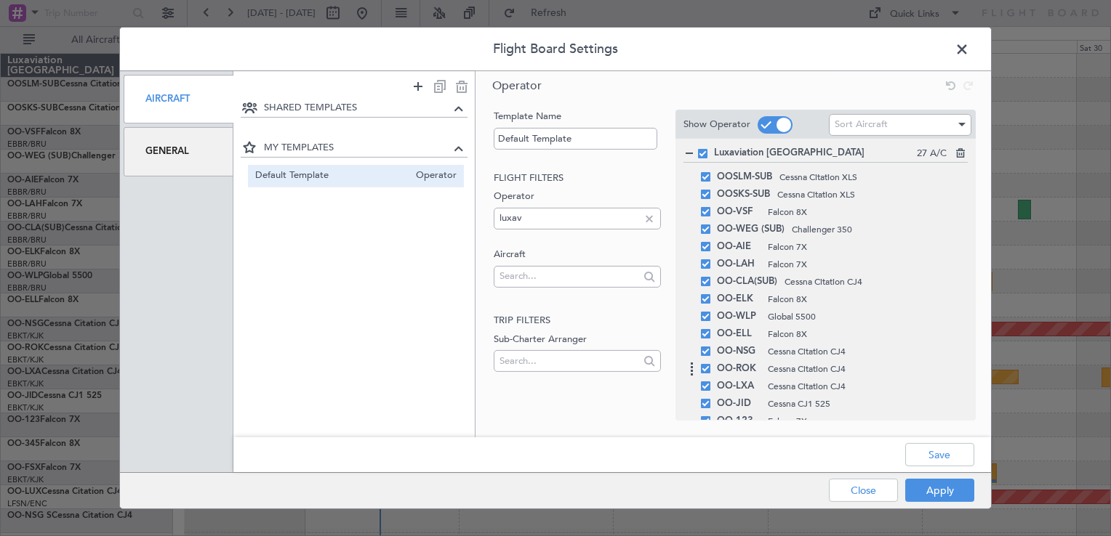
scroll to position [290, 0]
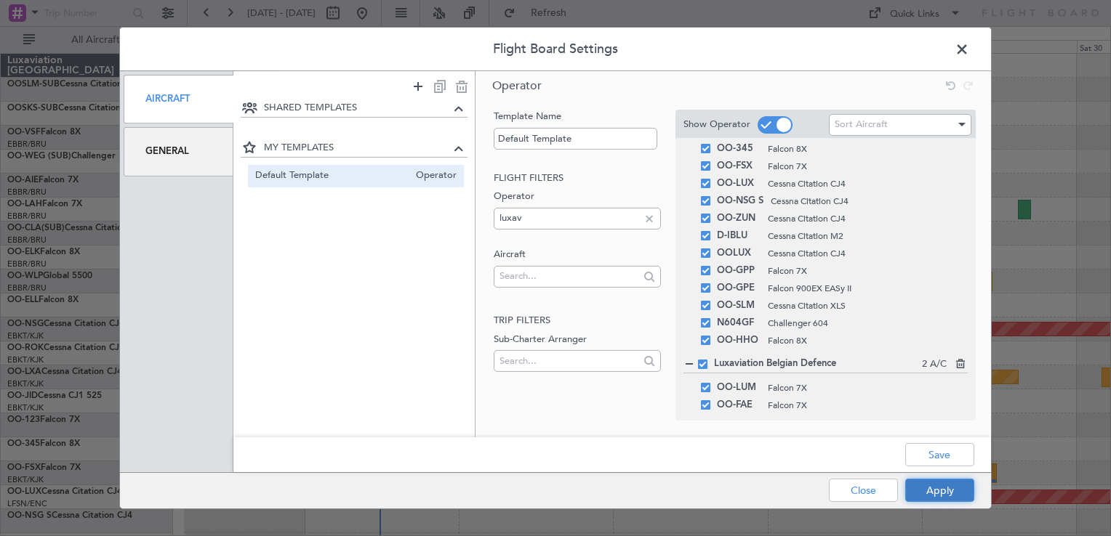
click at [942, 496] on button "Apply" at bounding box center [939, 490] width 69 height 23
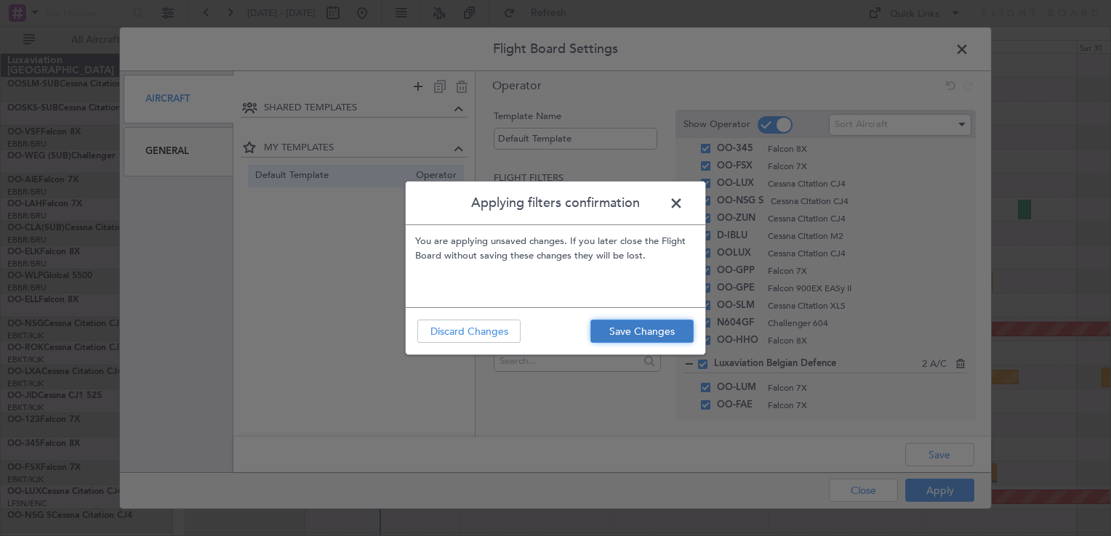
click at [672, 336] on button "Save Changes" at bounding box center [641, 331] width 103 height 23
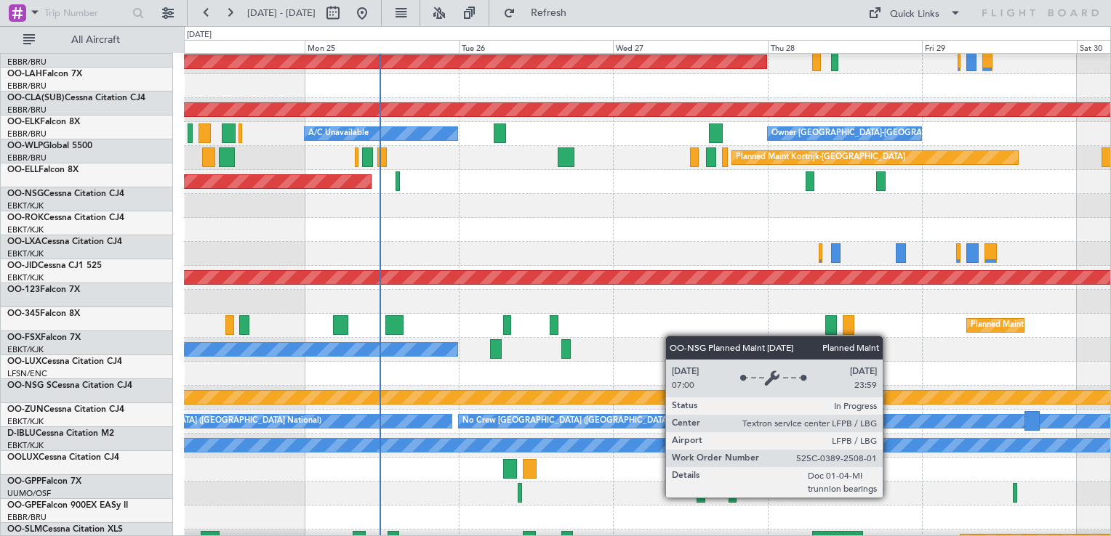
scroll to position [0, 0]
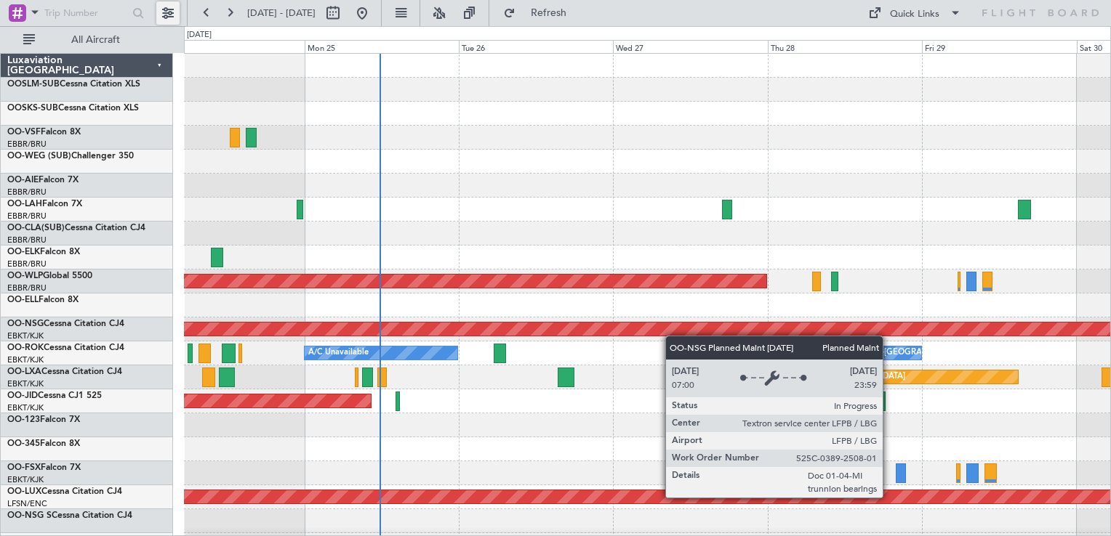
click at [169, 10] on button at bounding box center [167, 12] width 23 height 23
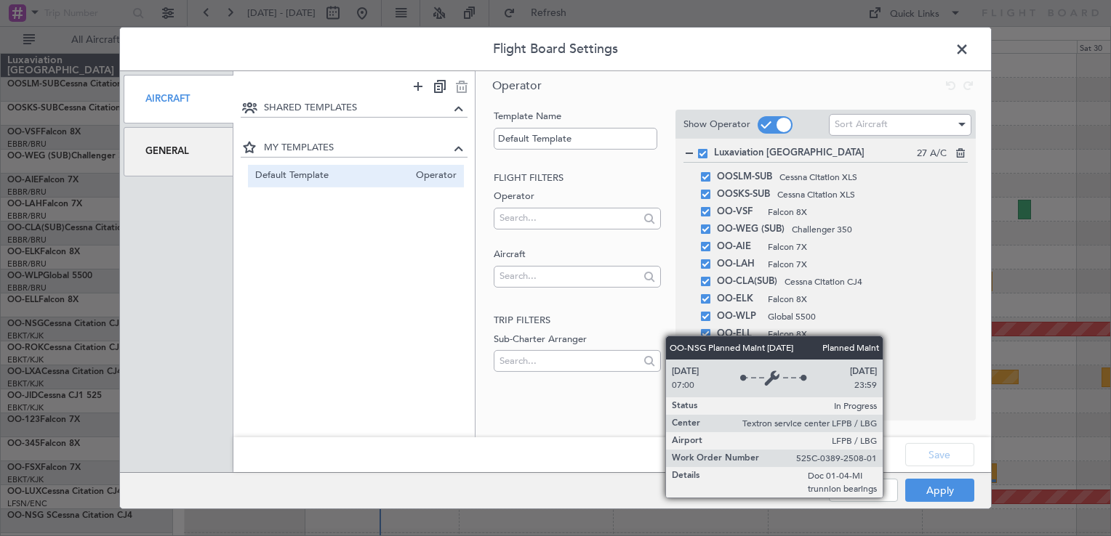
click at [978, 191] on div "Template Name Default Template Flight filters Operator Aircraft Trip filters Su…" at bounding box center [732, 251] width 515 height 294
click at [614, 324] on h2 "Trip filters" at bounding box center [577, 321] width 166 height 15
click at [969, 48] on span at bounding box center [969, 53] width 0 height 29
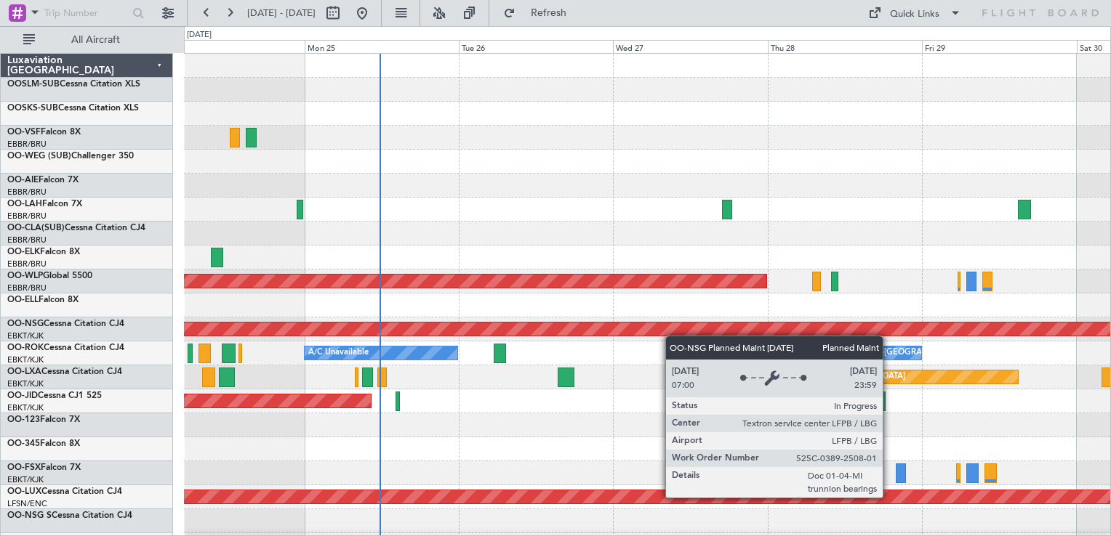
click at [758, 143] on div at bounding box center [647, 138] width 926 height 24
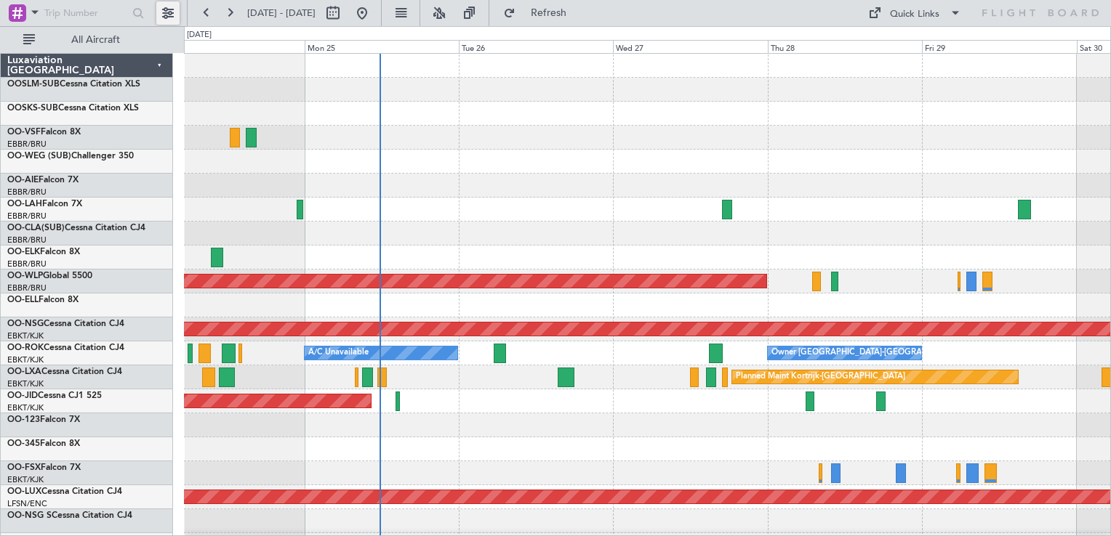
click at [159, 10] on button at bounding box center [167, 12] width 23 height 23
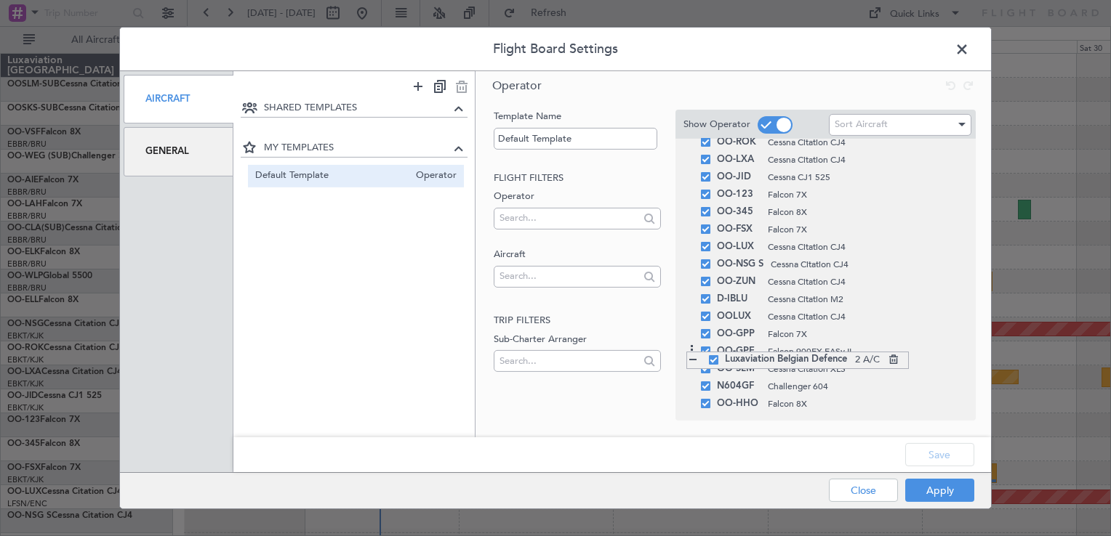
scroll to position [244, 0]
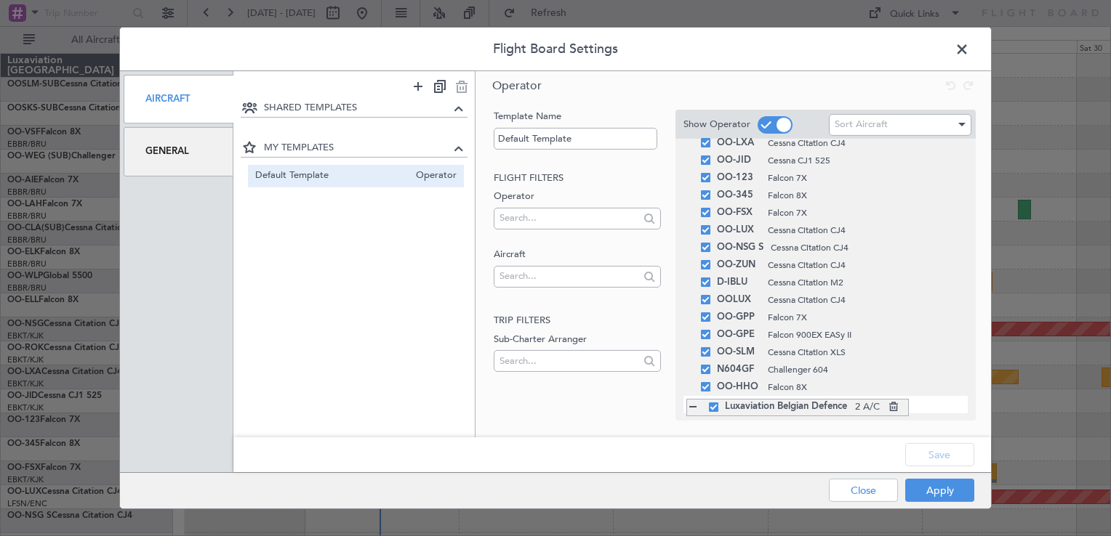
drag, startPoint x: 686, startPoint y: 361, endPoint x: 694, endPoint y: 400, distance: 39.3
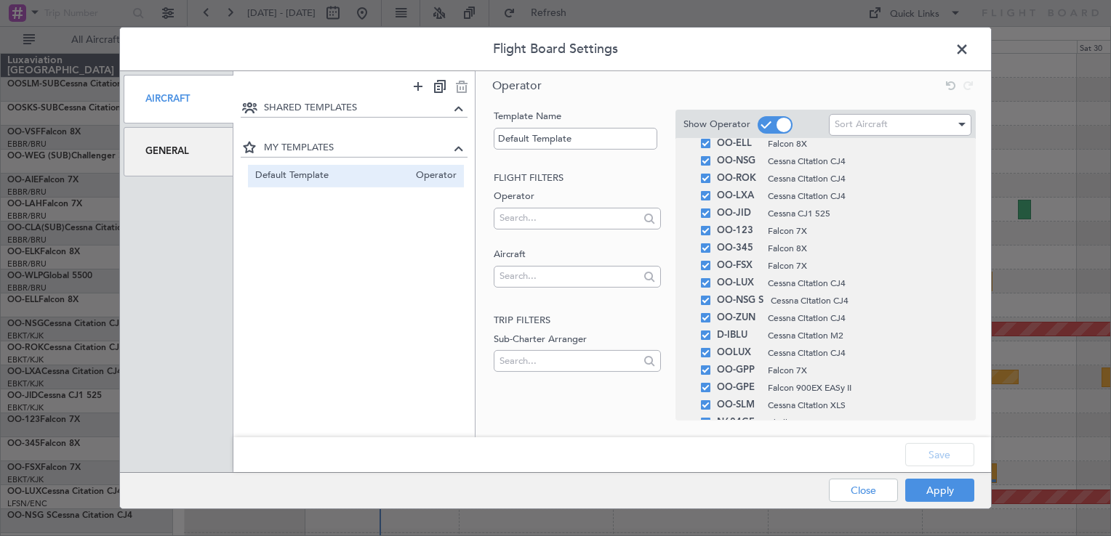
scroll to position [0, 0]
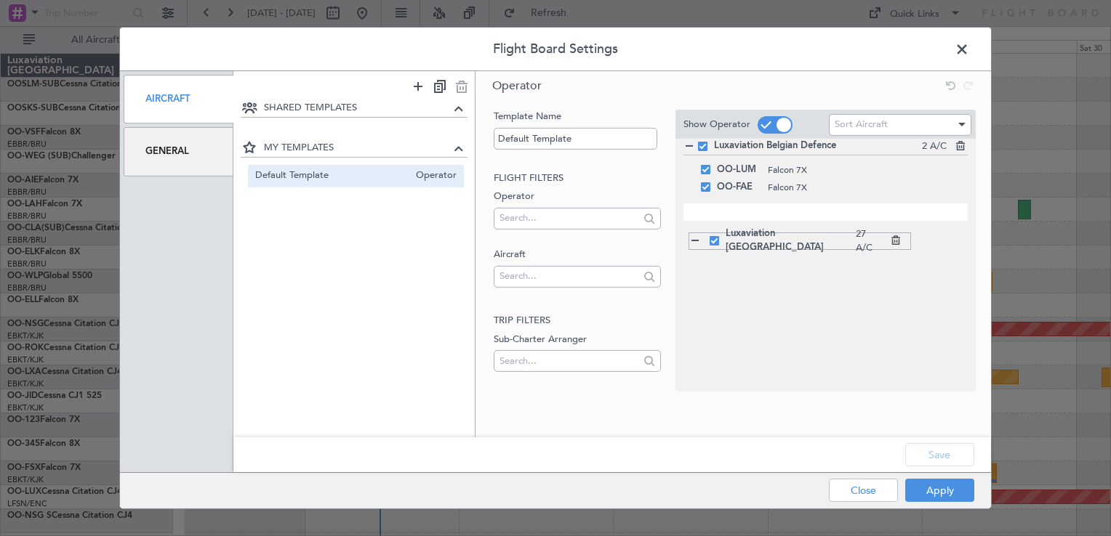
drag, startPoint x: 688, startPoint y: 153, endPoint x: 690, endPoint y: 233, distance: 80.0
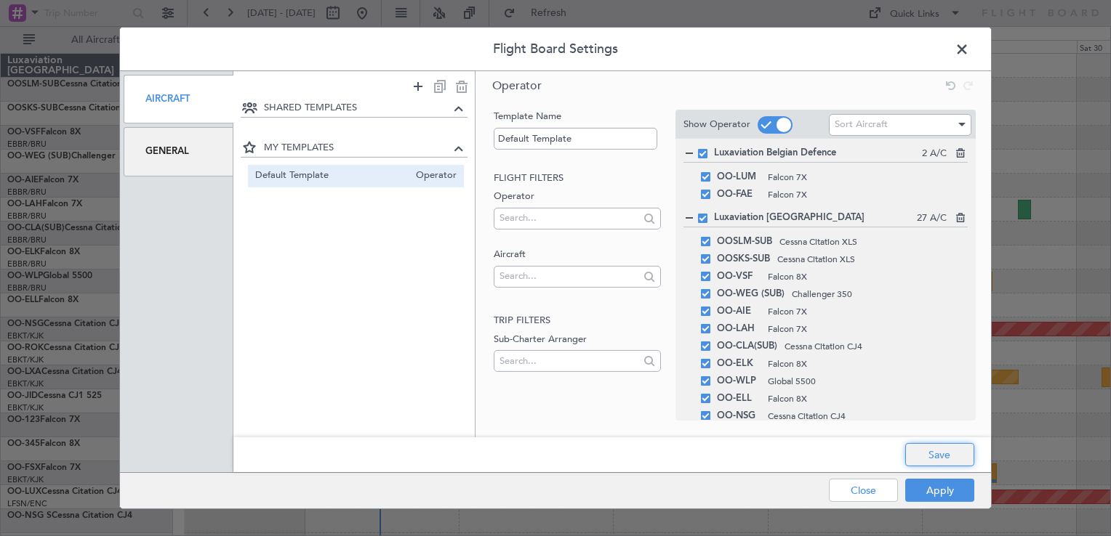
click at [922, 463] on button "Save" at bounding box center [939, 454] width 69 height 23
click at [198, 162] on div "General" at bounding box center [179, 151] width 110 height 49
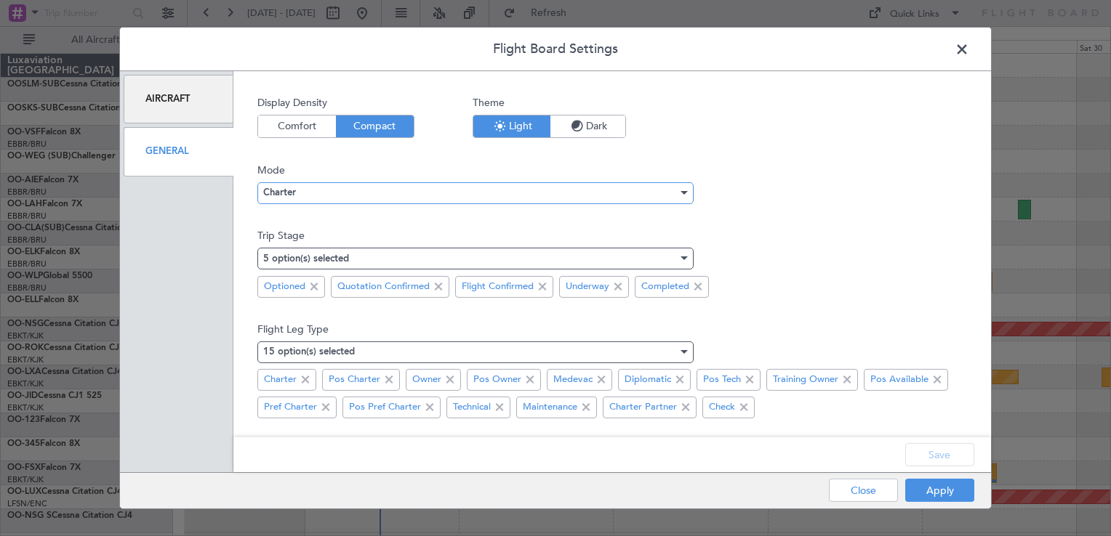
click at [358, 198] on div "Charter" at bounding box center [470, 193] width 414 height 22
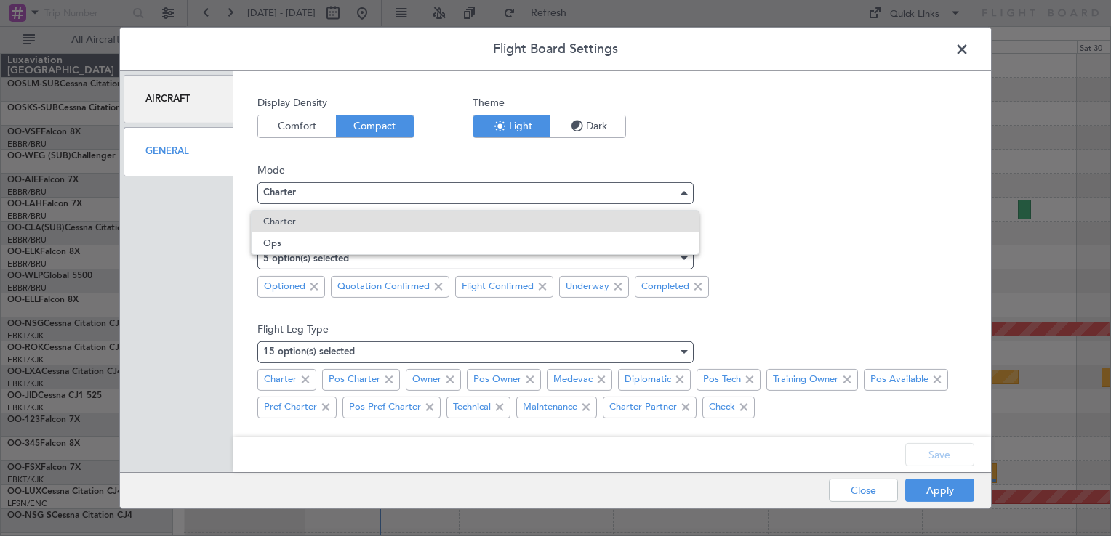
click at [858, 193] on div at bounding box center [555, 268] width 1111 height 536
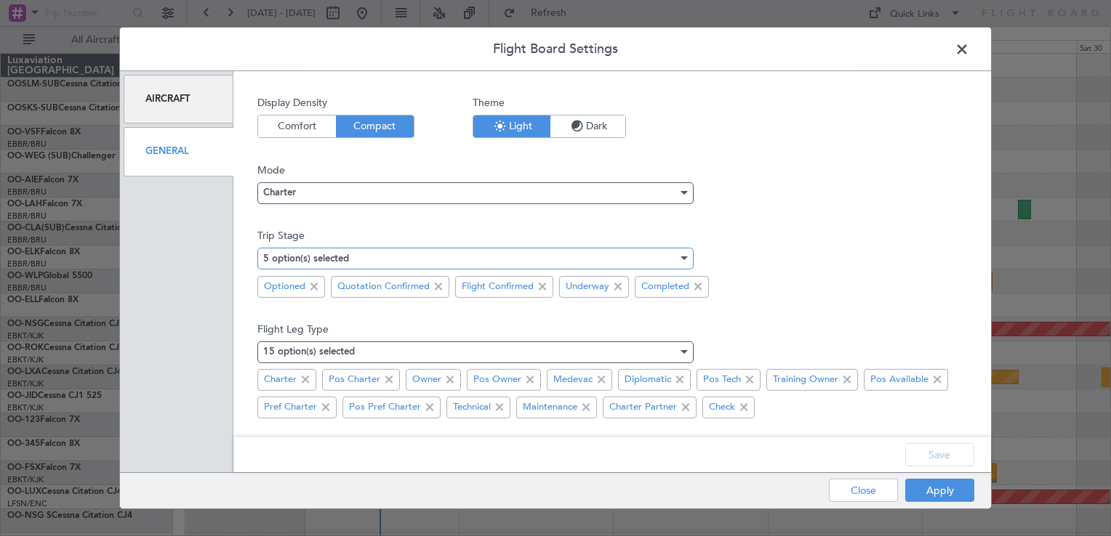
click at [656, 250] on div "5 option(s) selected" at bounding box center [470, 259] width 414 height 22
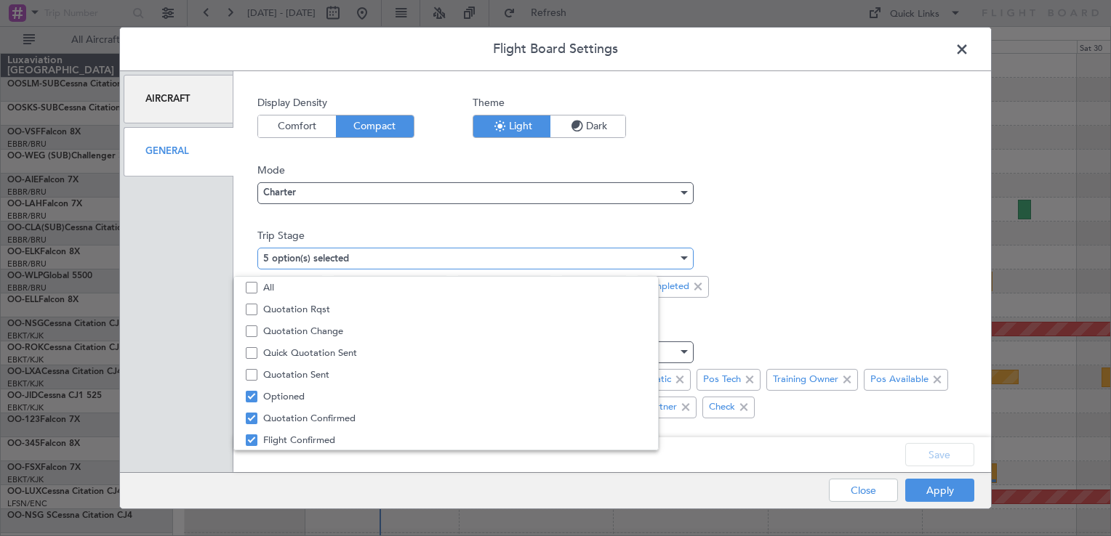
scroll to position [44, 0]
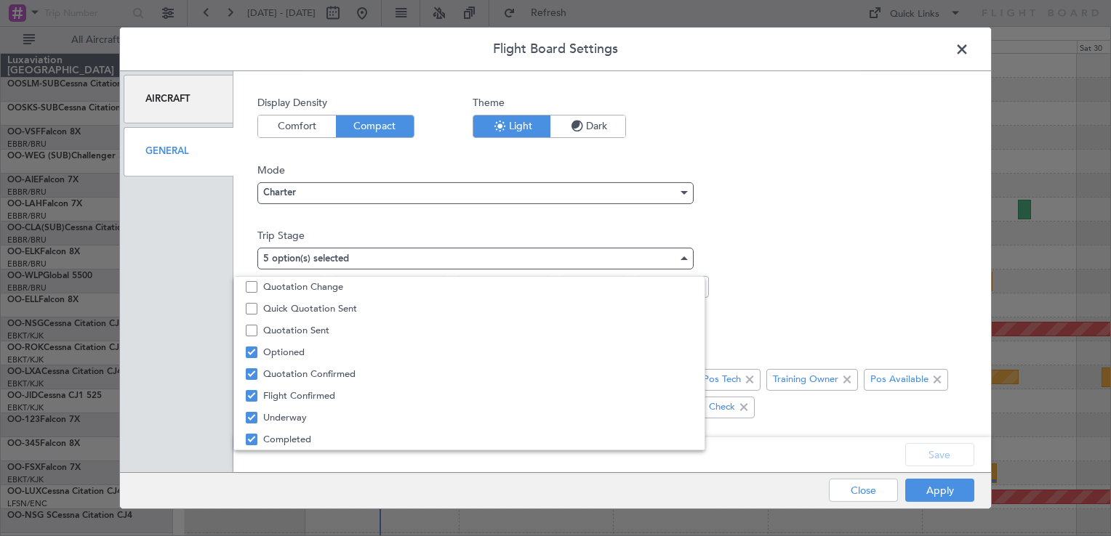
click at [790, 251] on div at bounding box center [555, 268] width 1111 height 536
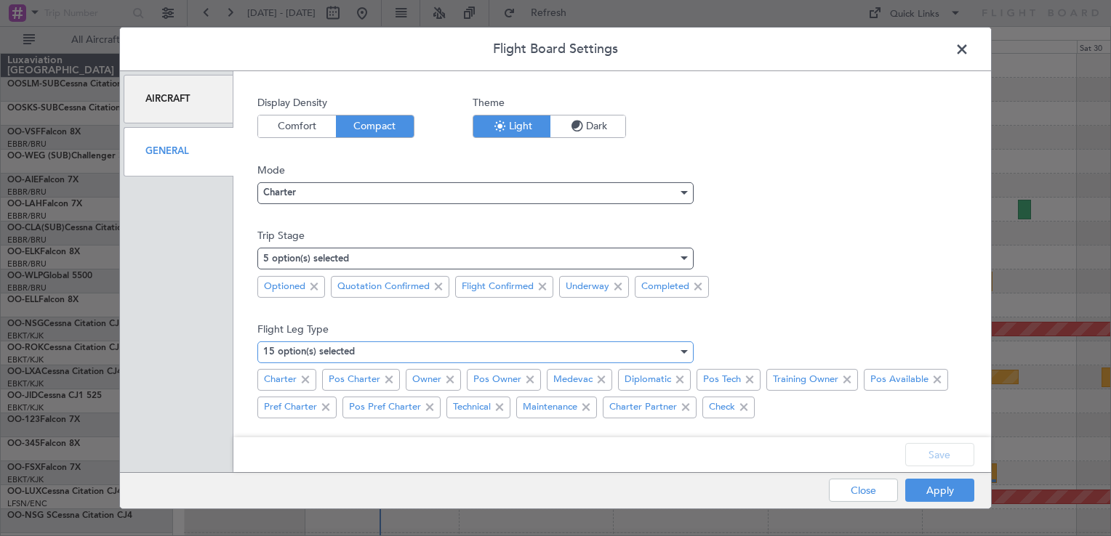
click at [393, 349] on div "15 option(s) selected" at bounding box center [470, 352] width 414 height 22
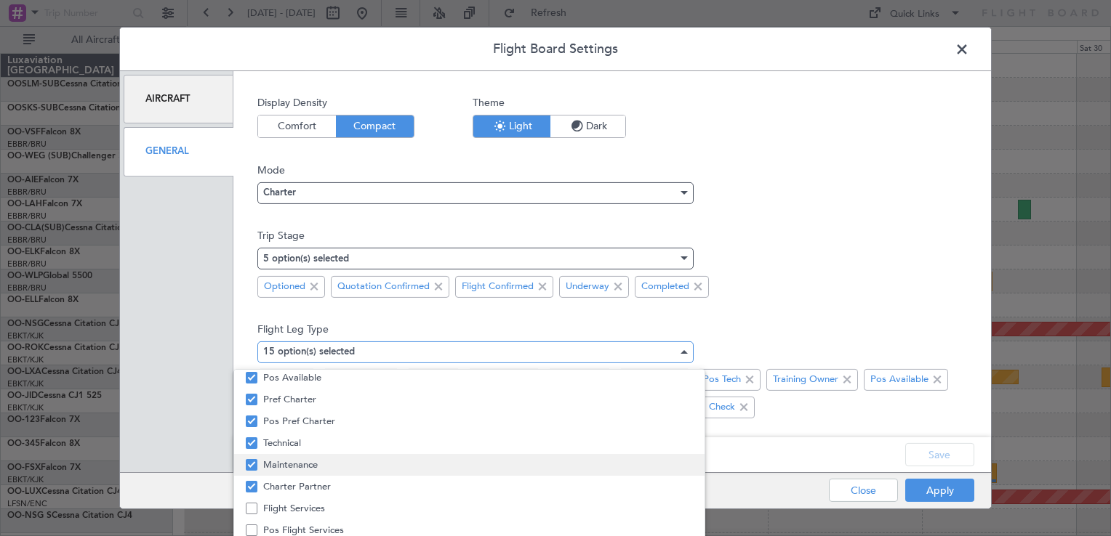
scroll to position [219, 0]
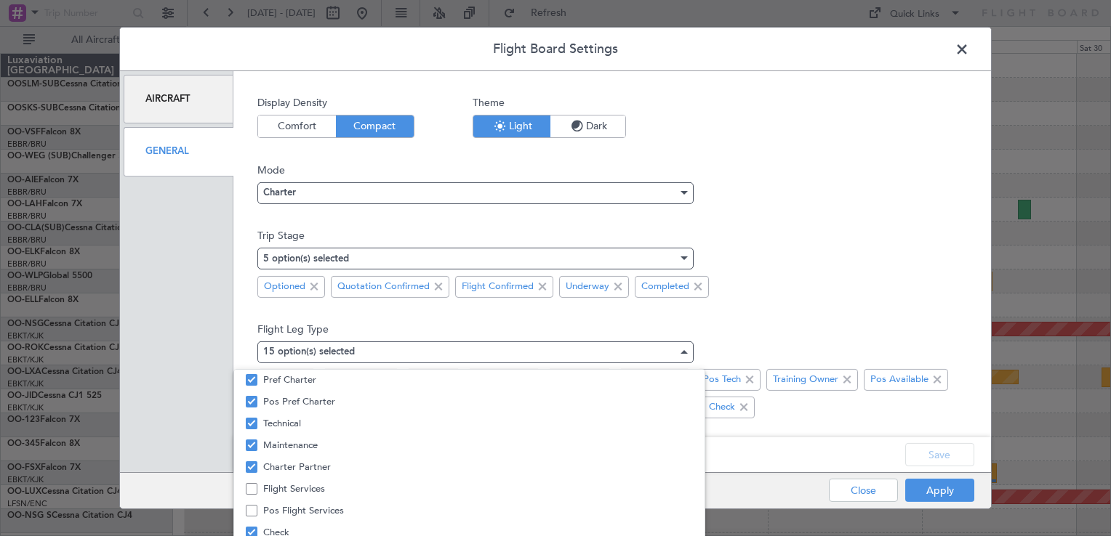
click at [798, 268] on div at bounding box center [555, 268] width 1111 height 536
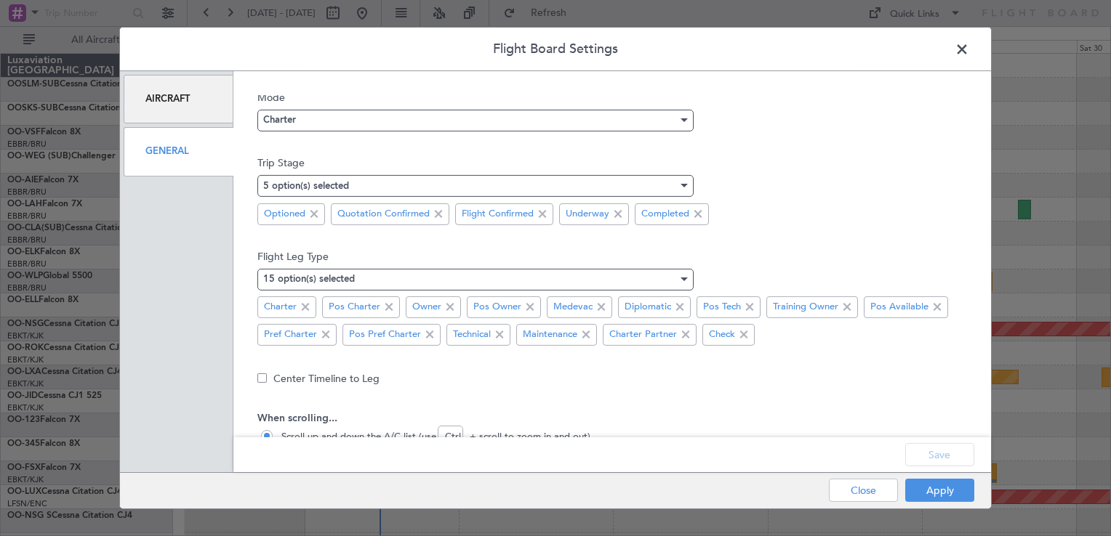
scroll to position [128, 0]
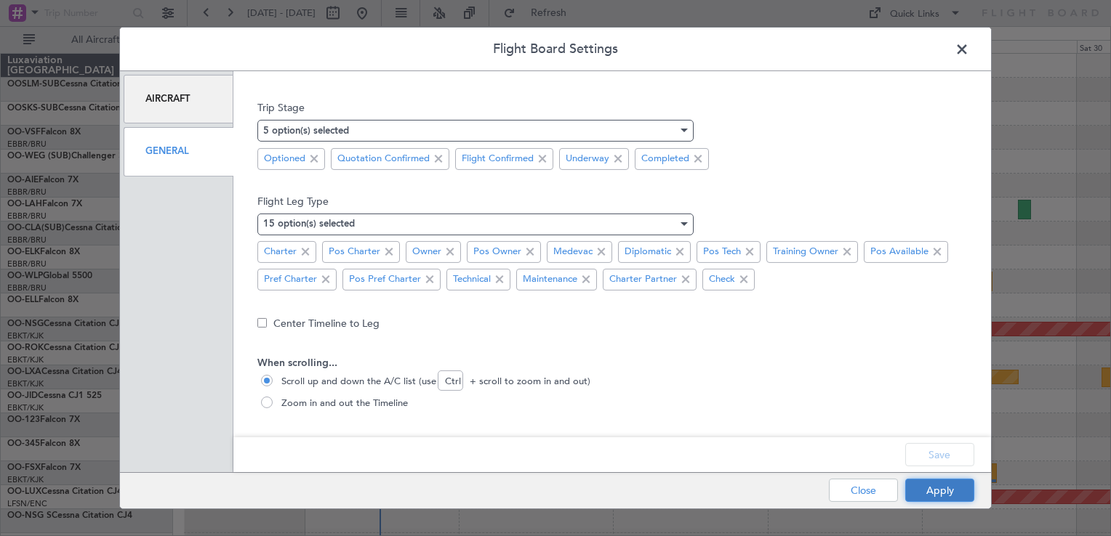
click at [914, 497] on button "Apply" at bounding box center [939, 490] width 69 height 23
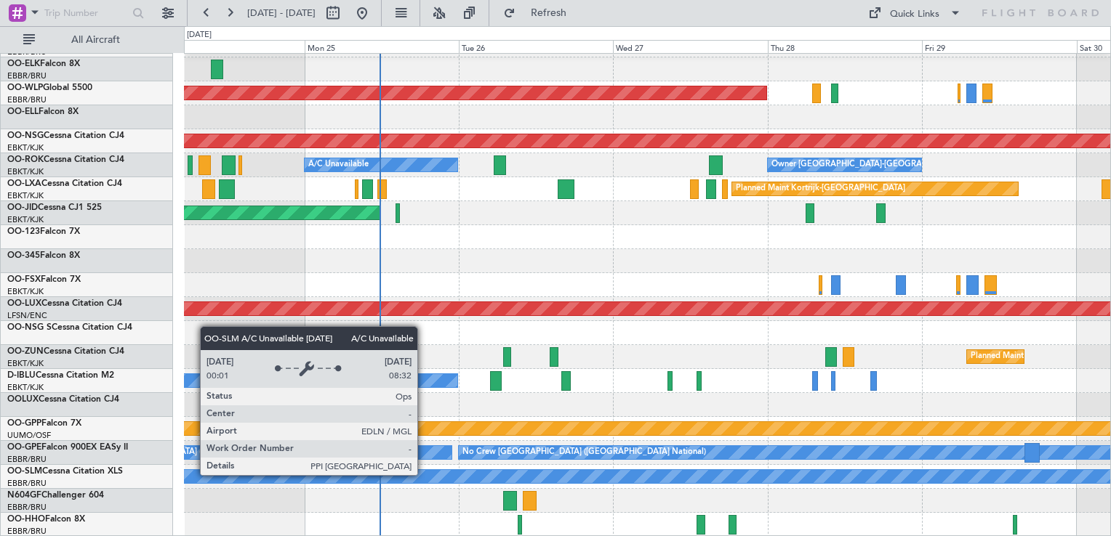
scroll to position [0, 0]
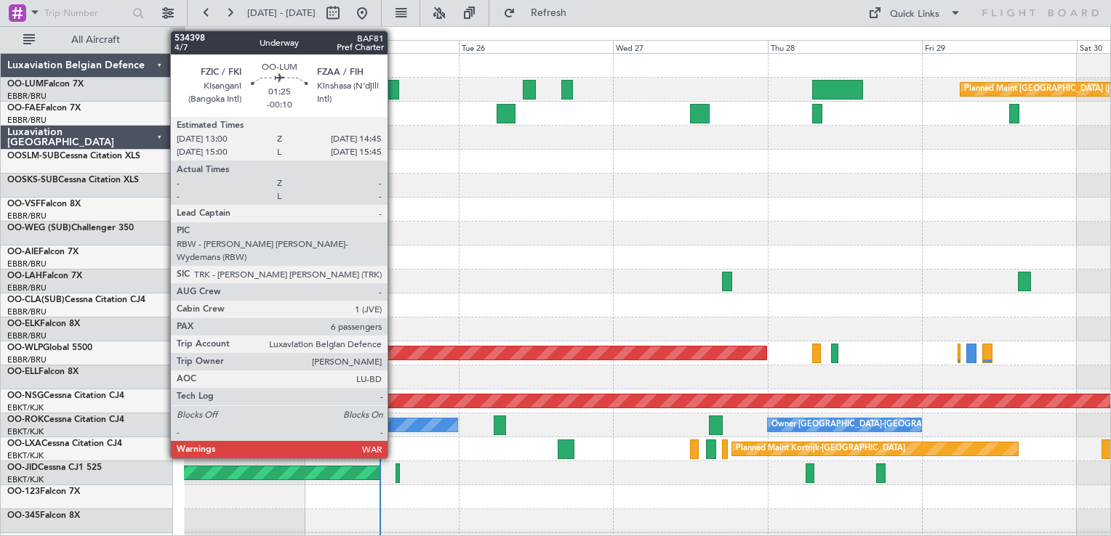
click at [394, 89] on div at bounding box center [393, 90] width 12 height 20
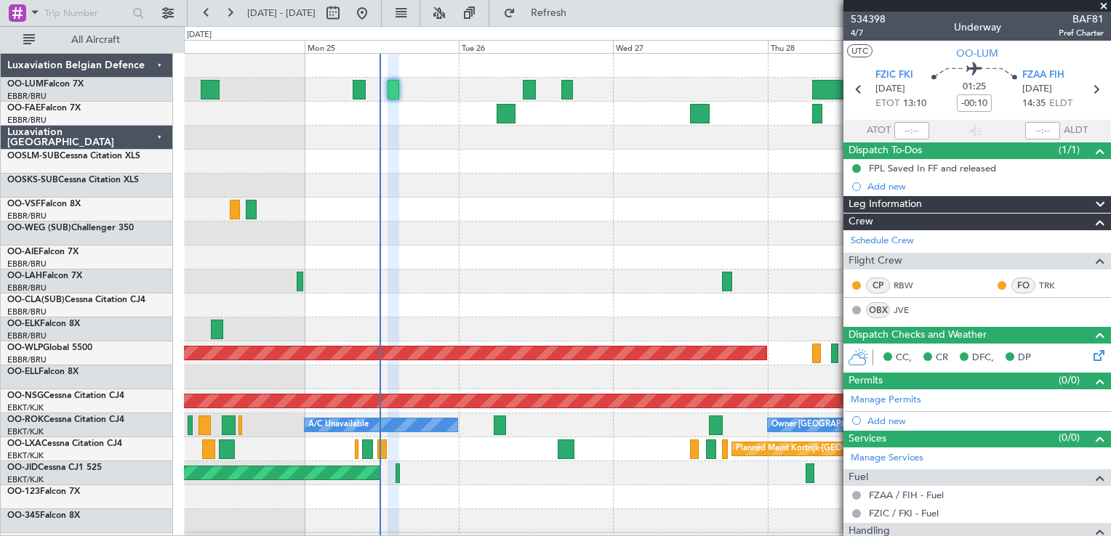
click at [1103, 4] on span at bounding box center [1103, 6] width 15 height 13
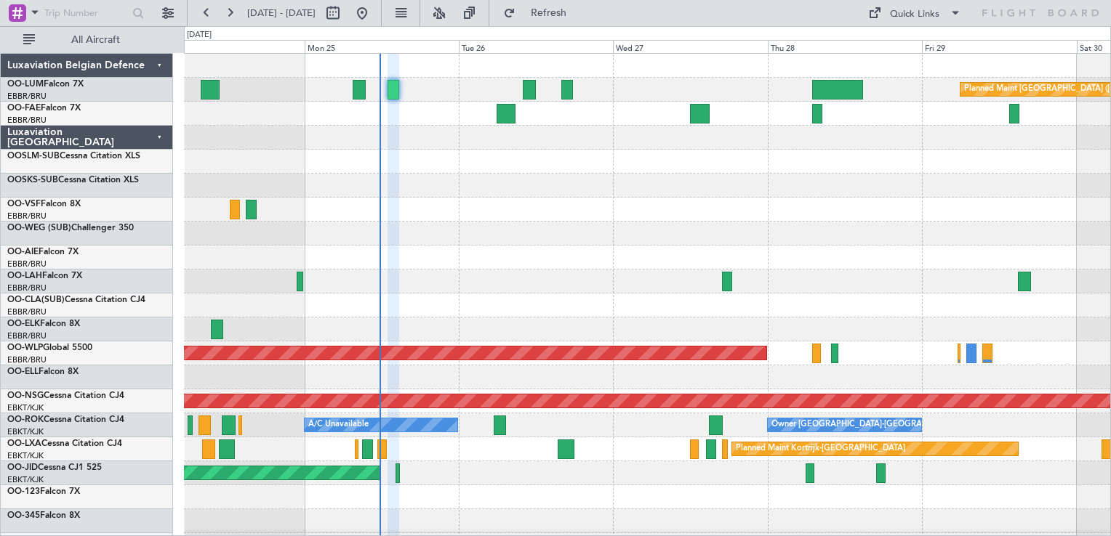
type input "0"
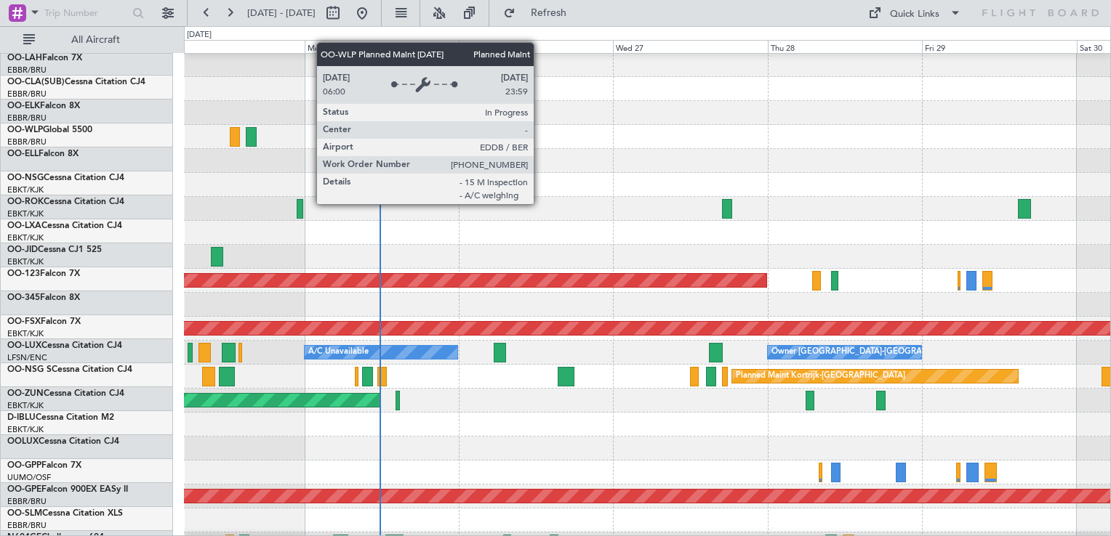
scroll to position [73, 0]
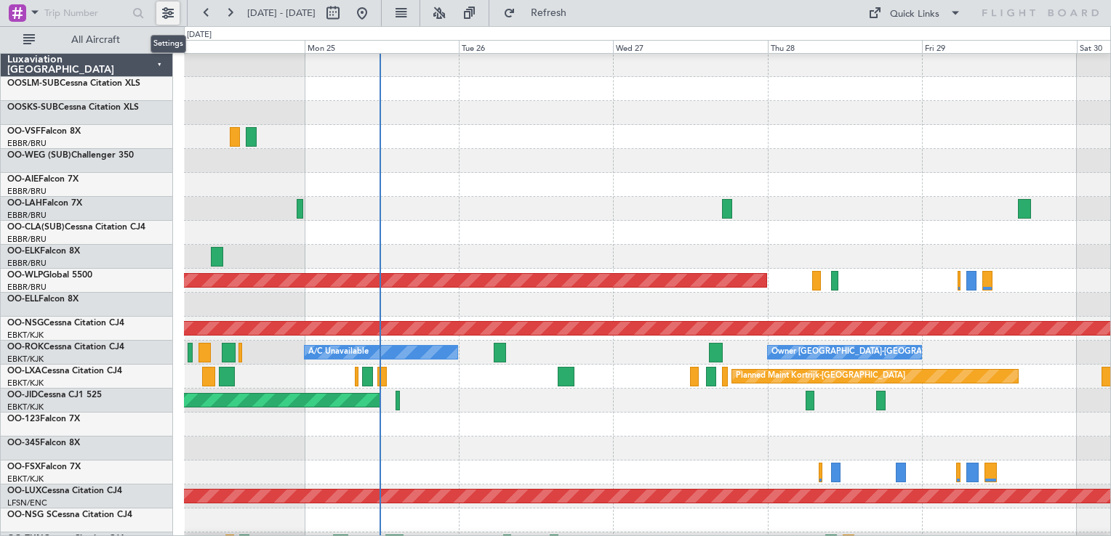
click at [166, 9] on button at bounding box center [167, 12] width 23 height 23
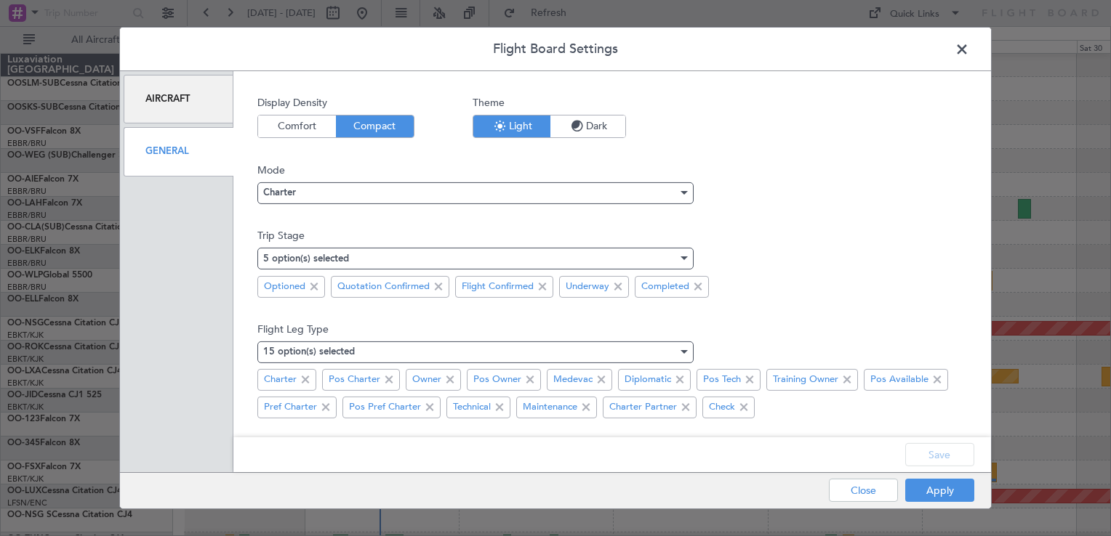
click at [174, 138] on div "General" at bounding box center [179, 151] width 110 height 49
click at [175, 150] on div "General" at bounding box center [179, 151] width 110 height 49
click at [315, 190] on div "Charter" at bounding box center [470, 193] width 414 height 22
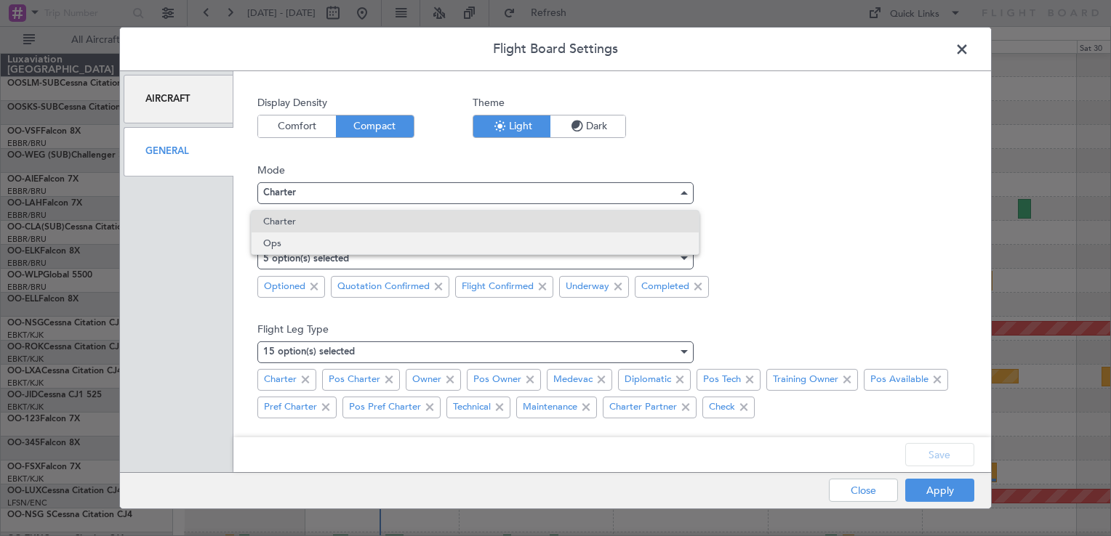
click at [323, 248] on span "Ops" at bounding box center [474, 244] width 423 height 22
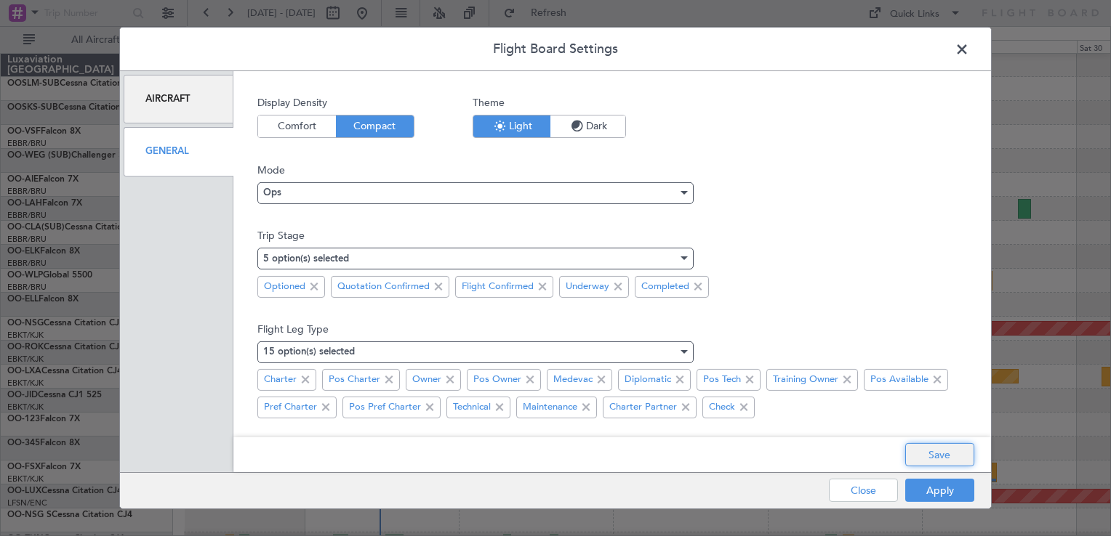
click at [921, 452] on button "Save" at bounding box center [939, 454] width 69 height 23
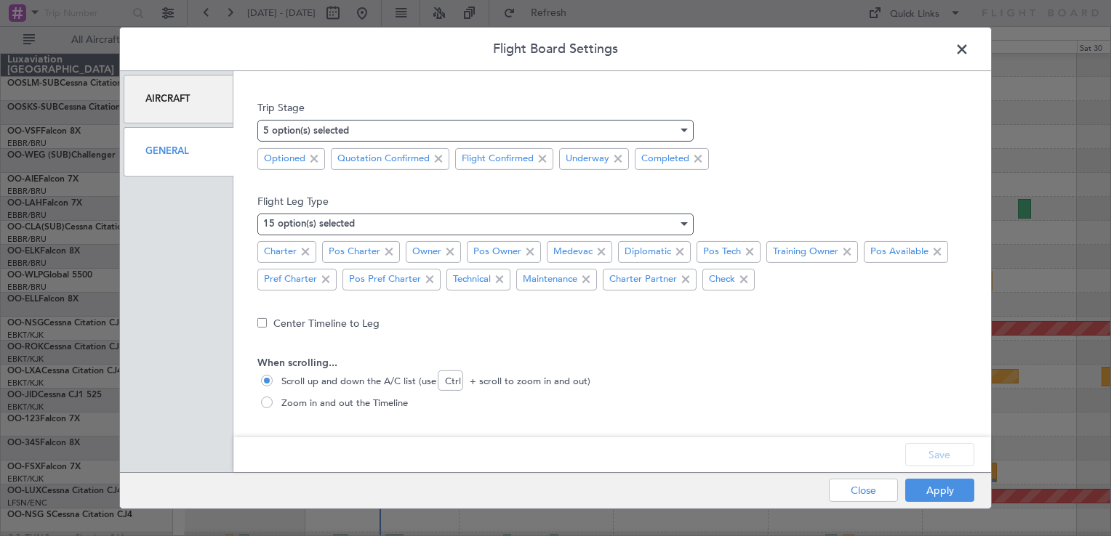
scroll to position [128, 0]
click at [343, 403] on span "Zoom in and out the Timeline" at bounding box center [342, 404] width 132 height 15
click at [276, 403] on input "Zoom in and out the Timeline" at bounding box center [268, 404] width 15 height 15
radio input "true"
click at [952, 457] on button "Save" at bounding box center [939, 454] width 69 height 23
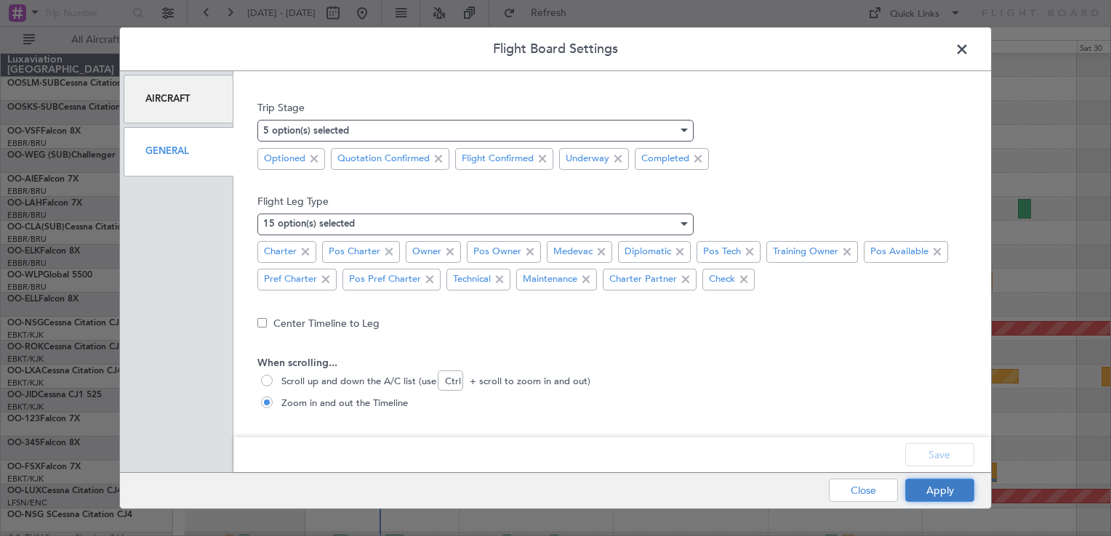
click at [941, 496] on button "Apply" at bounding box center [939, 490] width 69 height 23
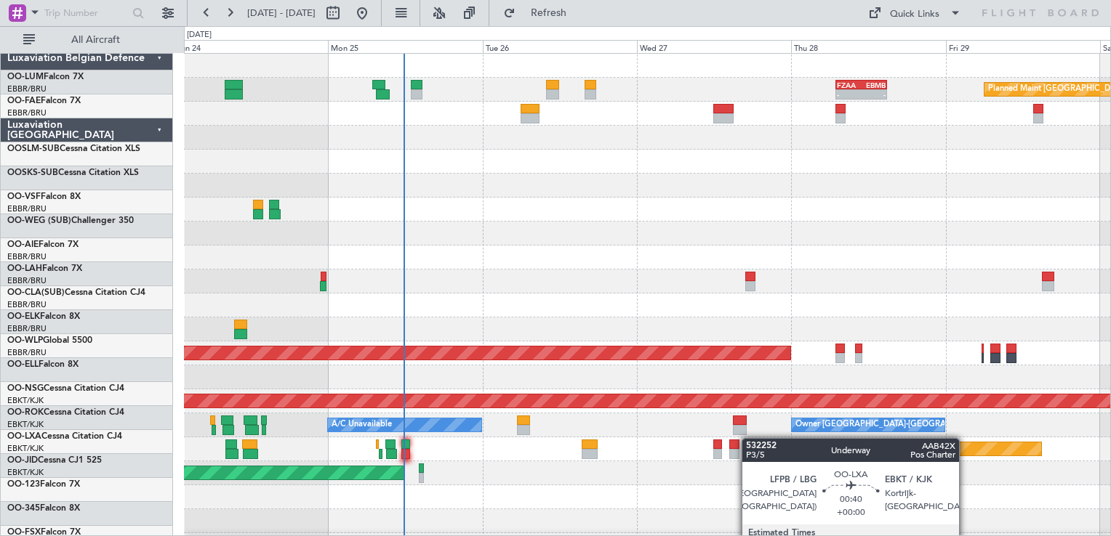
scroll to position [0, 0]
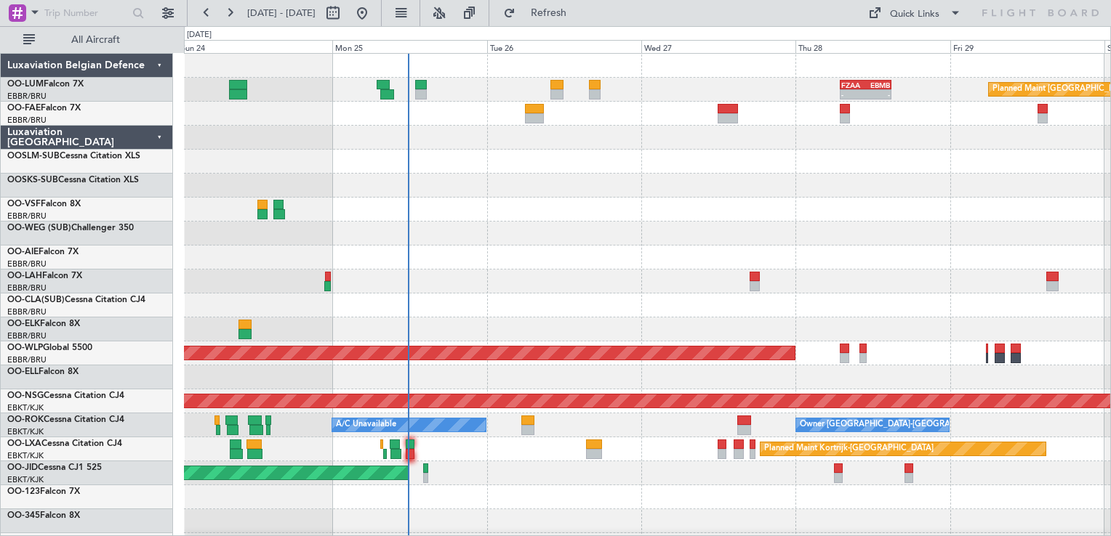
click at [753, 462] on div "Planned Maint [GEOGRAPHIC_DATA] ([GEOGRAPHIC_DATA] National) - - FZAA 07:00 Z E…" at bounding box center [647, 426] width 926 height 744
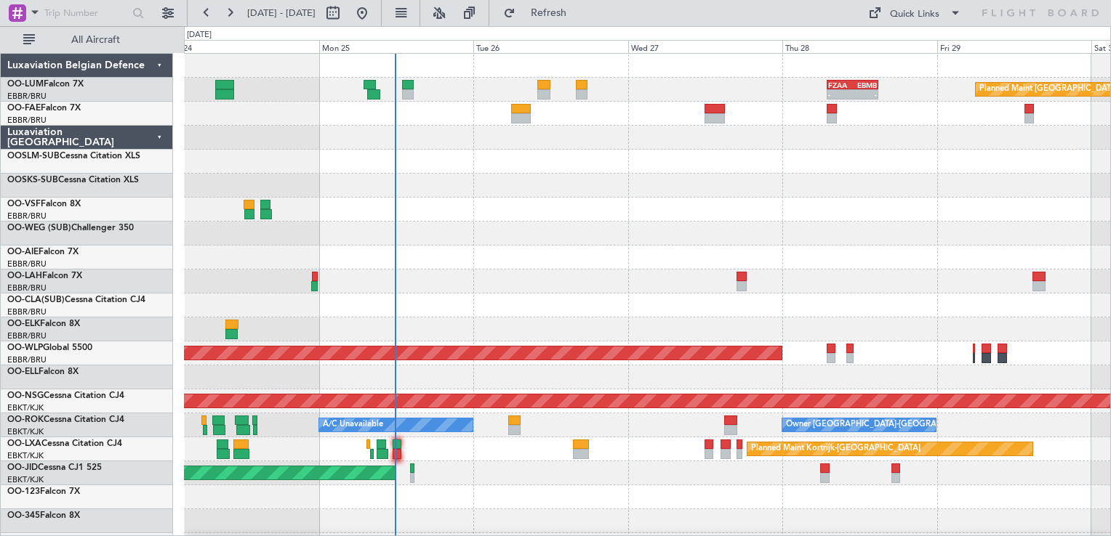
click at [606, 361] on div "Planned Maint [GEOGRAPHIC_DATA] ([GEOGRAPHIC_DATA] National) - - FZAA 07:00 Z E…" at bounding box center [647, 426] width 926 height 744
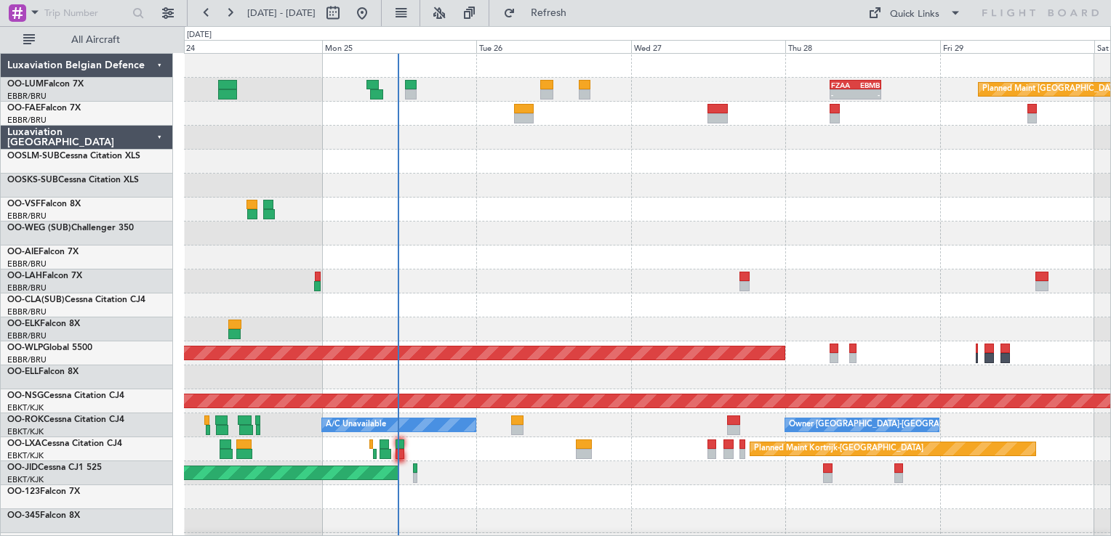
click at [555, 467] on div "Planned Maint [GEOGRAPHIC_DATA] ([GEOGRAPHIC_DATA] National) - - FZAA 07:00 Z E…" at bounding box center [647, 426] width 926 height 744
click at [169, 20] on button at bounding box center [167, 12] width 23 height 23
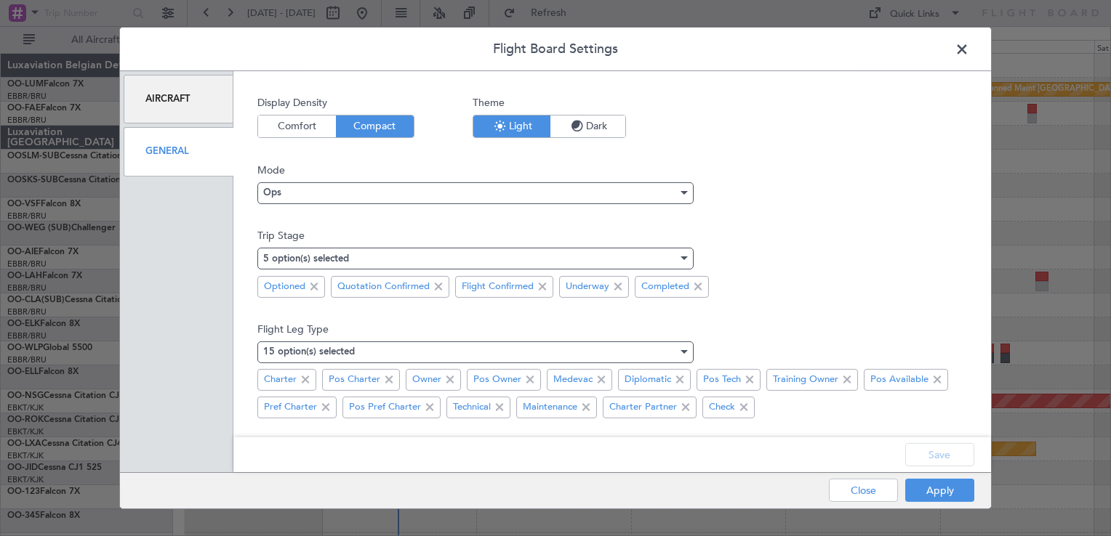
click at [173, 104] on div "Aircraft" at bounding box center [179, 99] width 110 height 49
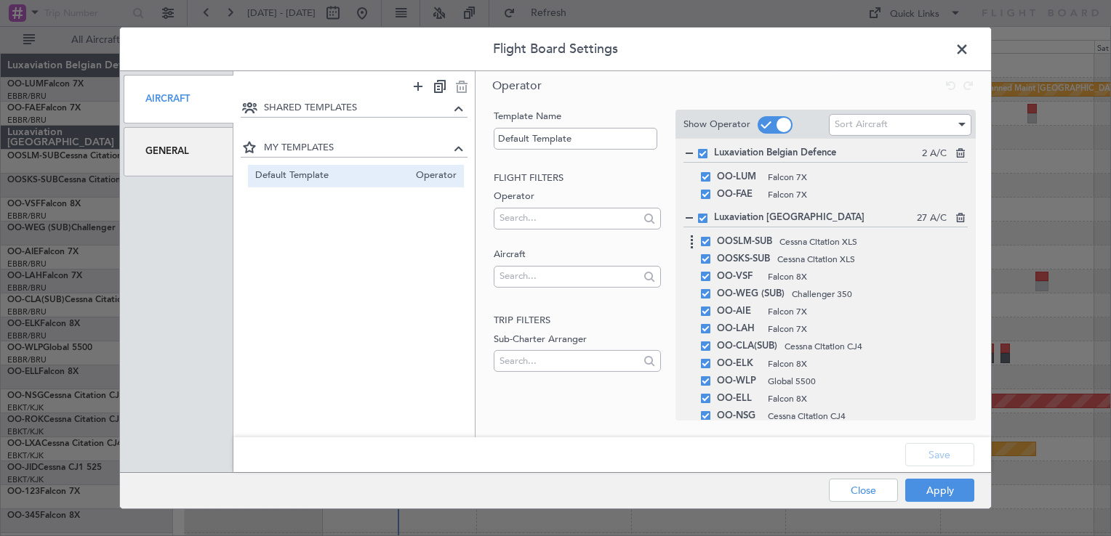
click at [706, 246] on div "OOSLM-SUB Cessna Citation XLS" at bounding box center [825, 241] width 284 height 17
click at [704, 242] on span at bounding box center [705, 241] width 9 height 9
click at [711, 237] on input "checkbox" at bounding box center [711, 237] width 0 height 0
click at [704, 257] on span at bounding box center [705, 258] width 9 height 9
click at [711, 254] on input "checkbox" at bounding box center [711, 254] width 0 height 0
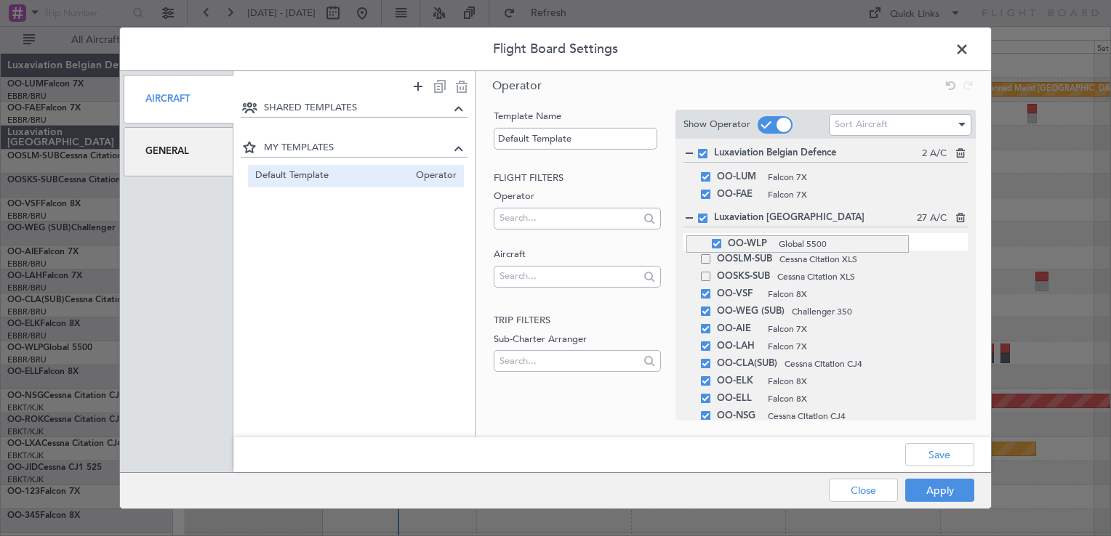
drag, startPoint x: 686, startPoint y: 381, endPoint x: 680, endPoint y: 233, distance: 147.7
drag, startPoint x: 693, startPoint y: 298, endPoint x: 688, endPoint y: 252, distance: 46.0
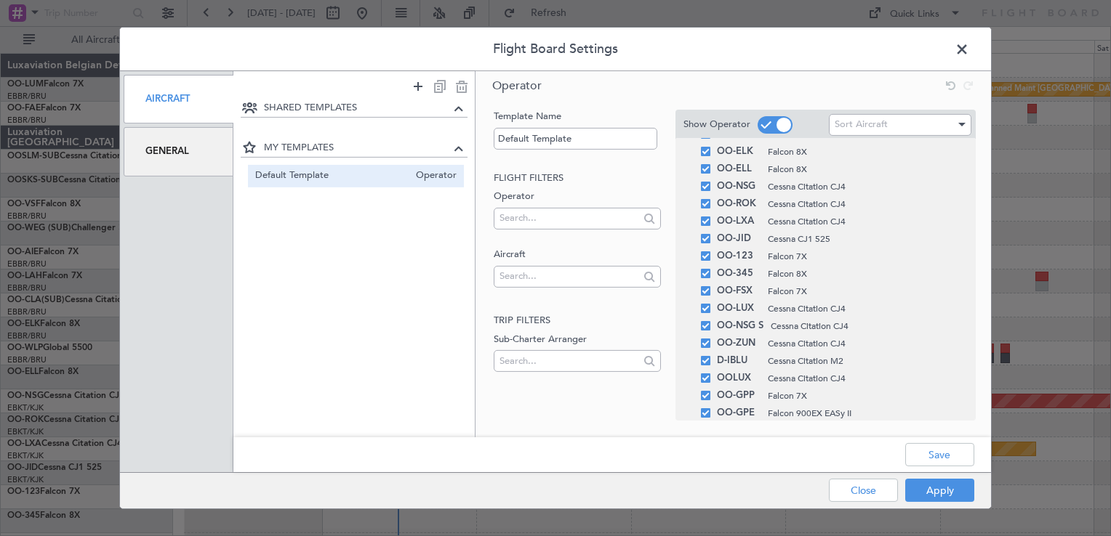
scroll to position [290, 0]
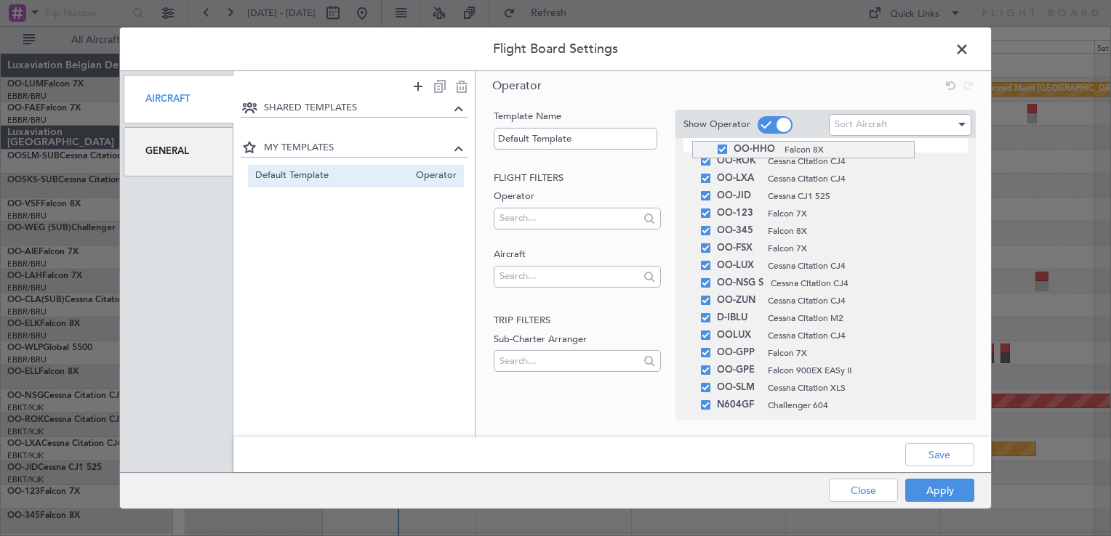
drag, startPoint x: 692, startPoint y: 403, endPoint x: 694, endPoint y: 141, distance: 261.7
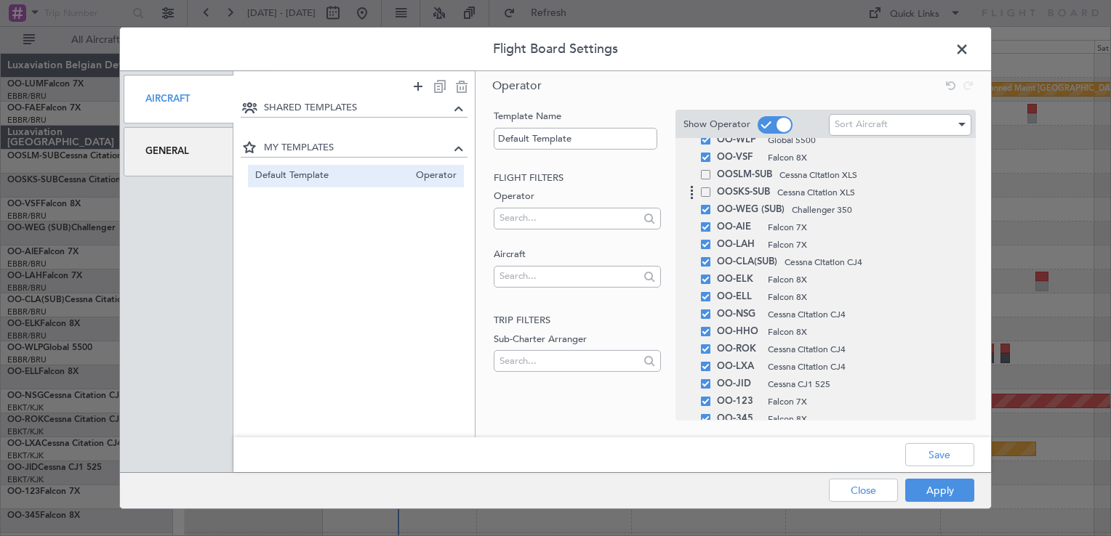
scroll to position [72, 0]
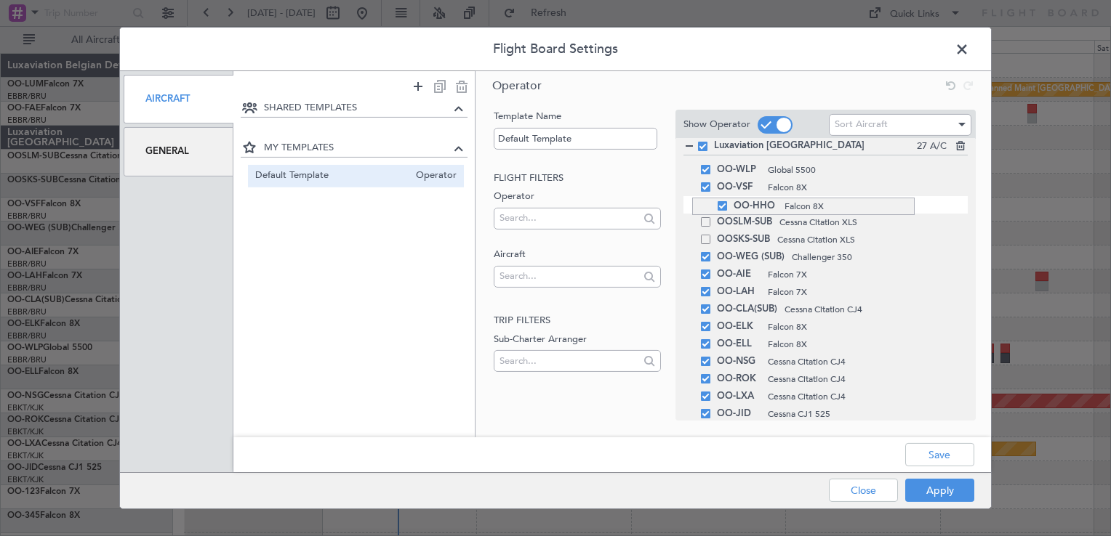
drag, startPoint x: 692, startPoint y: 365, endPoint x: 686, endPoint y: 198, distance: 167.3
drag, startPoint x: 694, startPoint y: 329, endPoint x: 691, endPoint y: 219, distance: 110.5
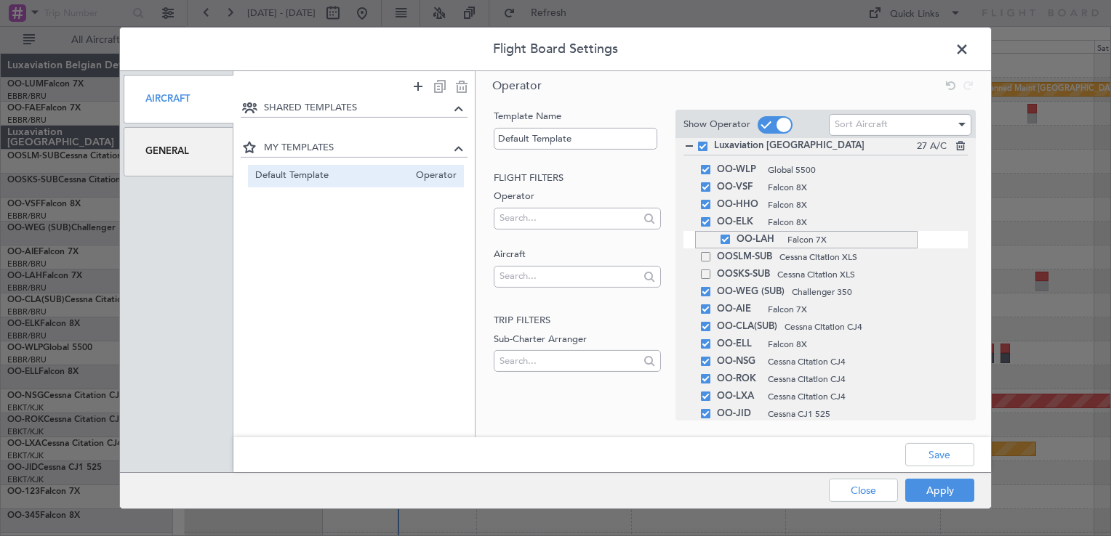
drag, startPoint x: 695, startPoint y: 313, endPoint x: 683, endPoint y: 232, distance: 81.5
drag, startPoint x: 695, startPoint y: 315, endPoint x: 693, endPoint y: 252, distance: 63.3
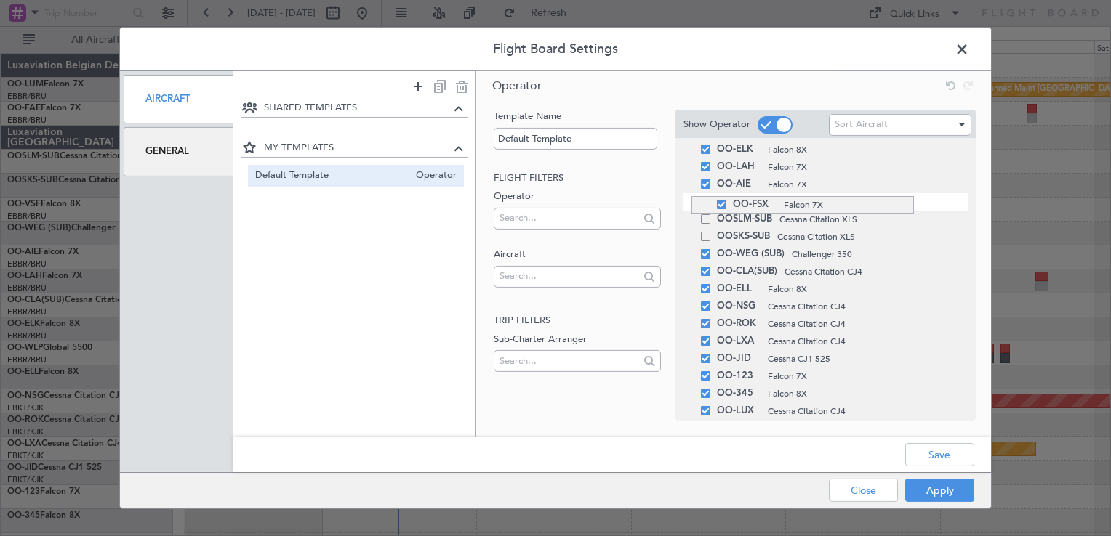
drag, startPoint x: 691, startPoint y: 394, endPoint x: 689, endPoint y: 198, distance: 196.3
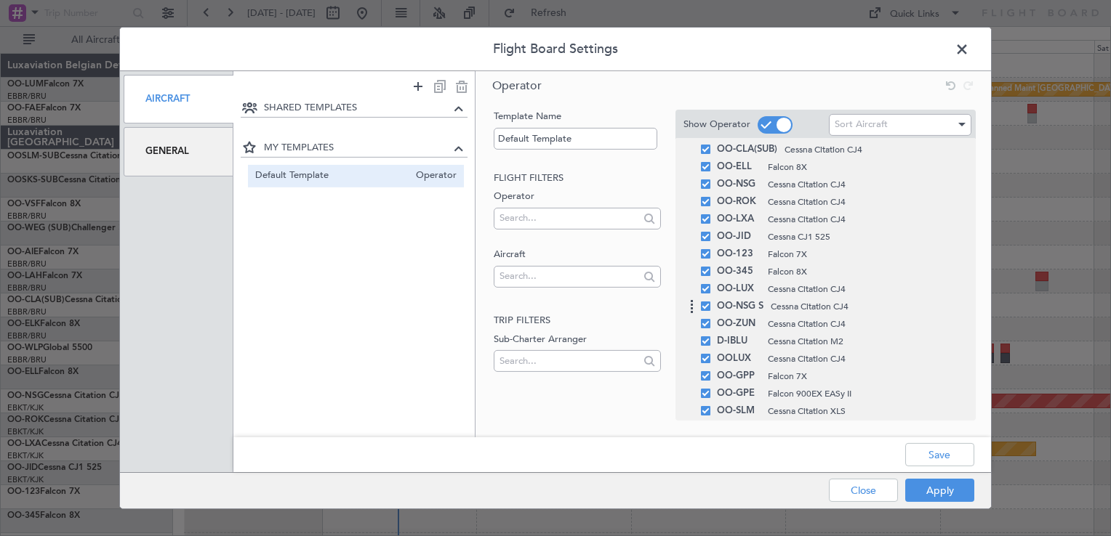
scroll to position [290, 0]
drag, startPoint x: 695, startPoint y: 370, endPoint x: 702, endPoint y: 152, distance: 218.2
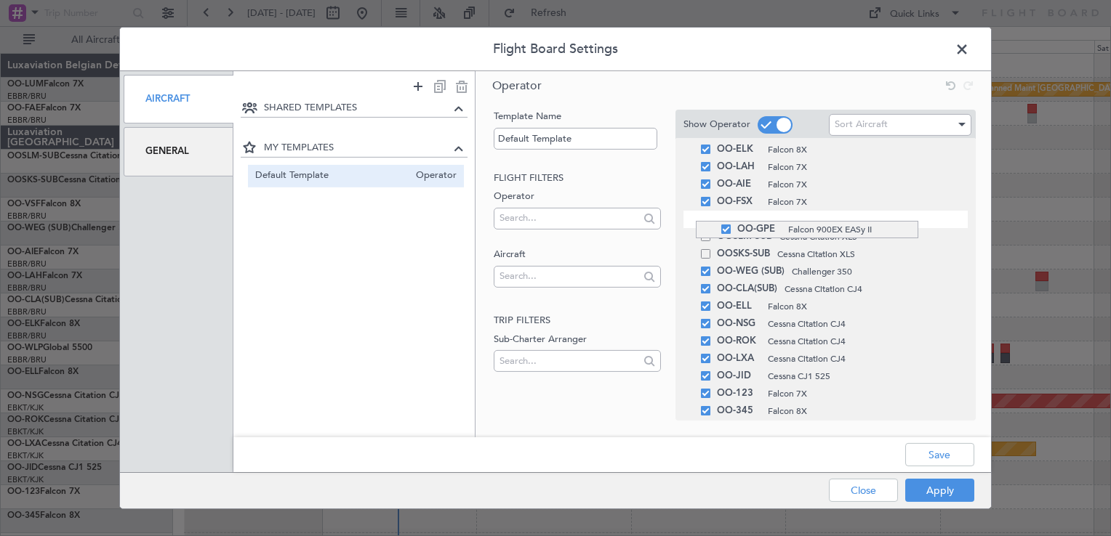
drag, startPoint x: 696, startPoint y: 286, endPoint x: 686, endPoint y: 221, distance: 65.4
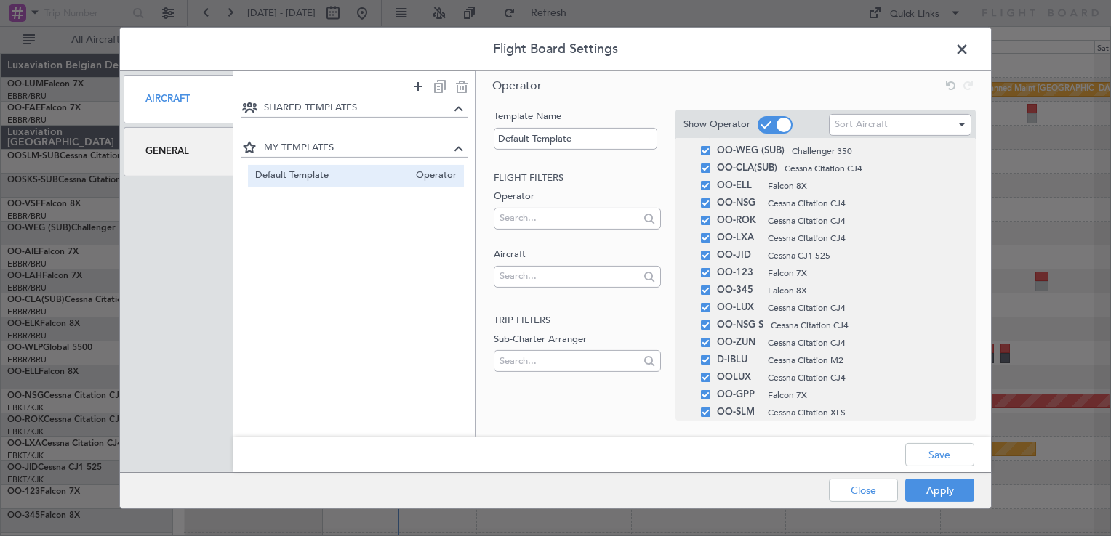
scroll to position [290, 0]
drag, startPoint x: 689, startPoint y: 392, endPoint x: 679, endPoint y: 148, distance: 244.5
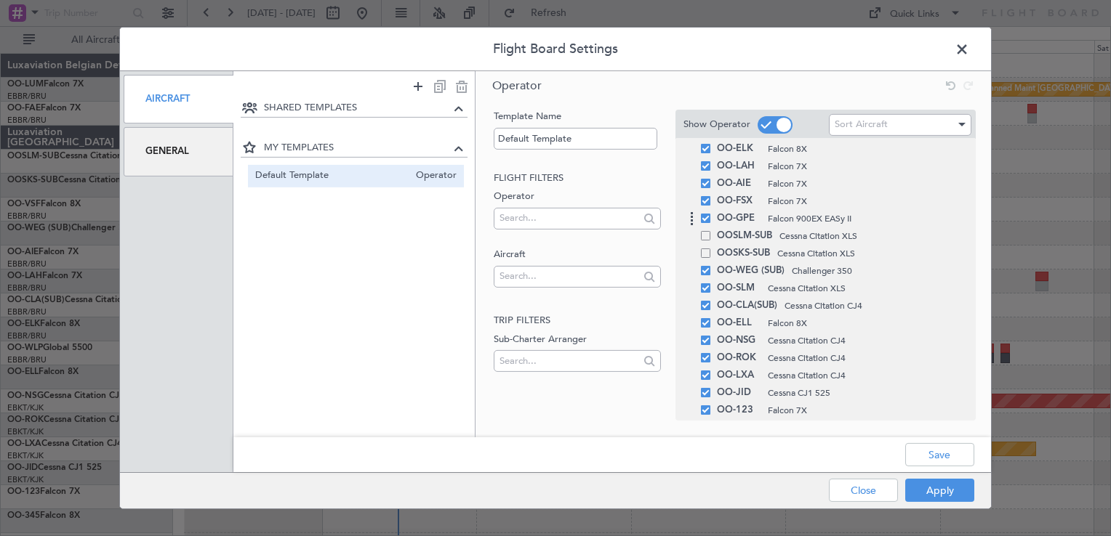
scroll to position [145, 0]
drag, startPoint x: 692, startPoint y: 292, endPoint x: 691, endPoint y: 234, distance: 57.4
drag, startPoint x: 688, startPoint y: 363, endPoint x: 683, endPoint y: 256, distance: 106.9
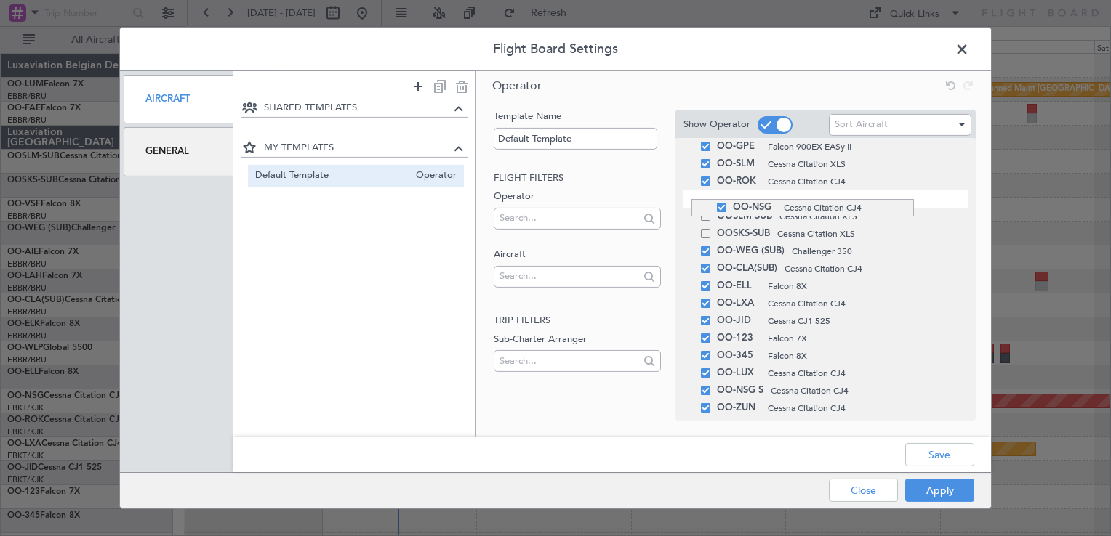
drag, startPoint x: 691, startPoint y: 290, endPoint x: 687, endPoint y: 196, distance: 93.9
drag, startPoint x: 690, startPoint y: 302, endPoint x: 689, endPoint y: 212, distance: 89.4
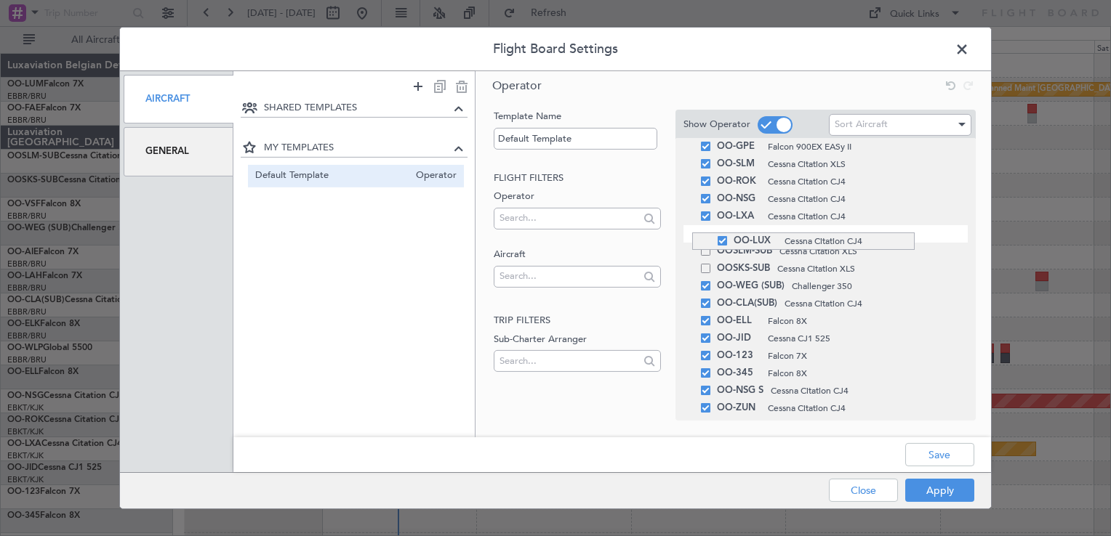
drag, startPoint x: 692, startPoint y: 372, endPoint x: 686, endPoint y: 233, distance: 139.7
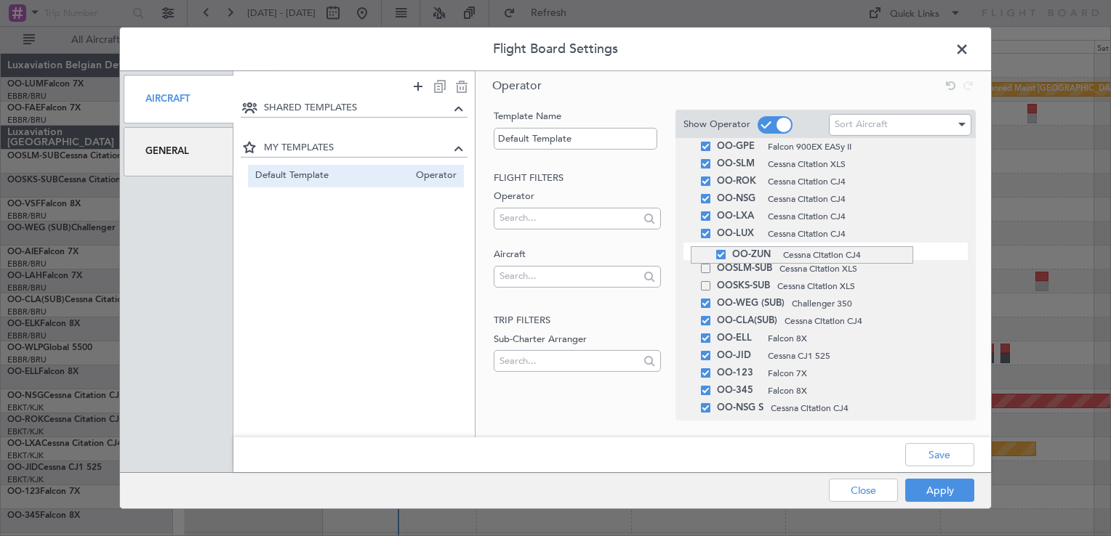
drag, startPoint x: 691, startPoint y: 411, endPoint x: 686, endPoint y: 246, distance: 165.1
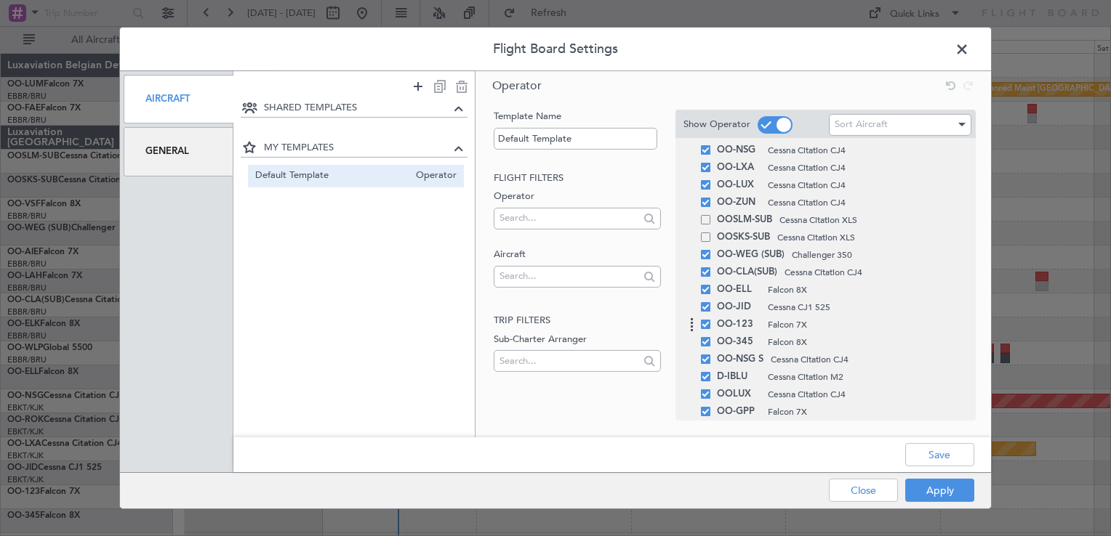
scroll to position [290, 0]
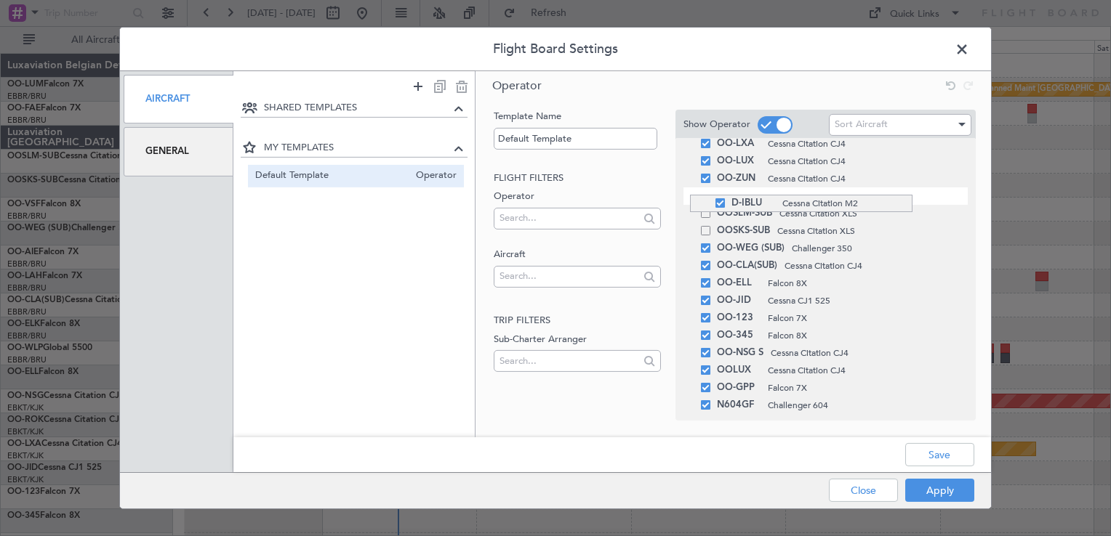
drag, startPoint x: 690, startPoint y: 353, endPoint x: 687, endPoint y: 193, distance: 159.2
drag, startPoint x: 697, startPoint y: 304, endPoint x: 685, endPoint y: 211, distance: 93.9
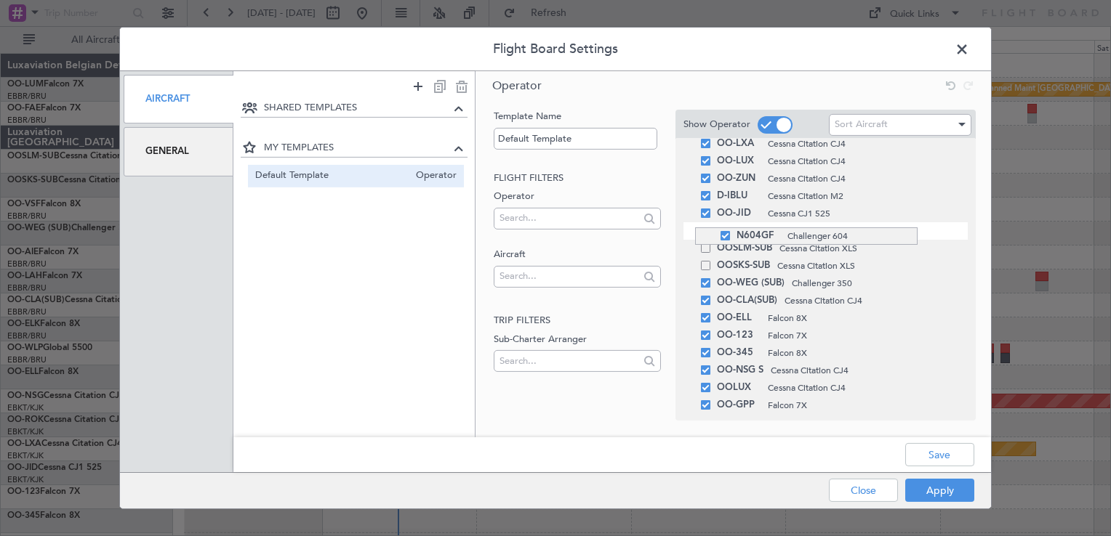
drag, startPoint x: 695, startPoint y: 404, endPoint x: 691, endPoint y: 230, distance: 173.8
click at [704, 285] on span at bounding box center [705, 282] width 9 height 9
click at [711, 278] on input "checkbox" at bounding box center [711, 278] width 0 height 0
click at [707, 301] on span at bounding box center [705, 300] width 9 height 9
click at [711, 296] on input "checkbox" at bounding box center [711, 296] width 0 height 0
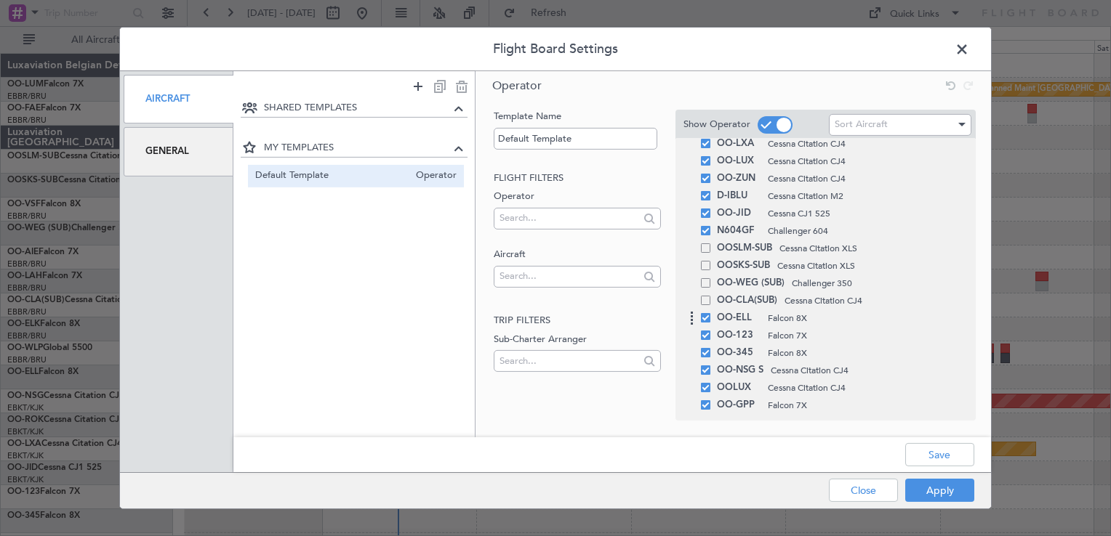
click at [707, 314] on span at bounding box center [705, 317] width 9 height 9
click at [711, 313] on input "checkbox" at bounding box center [711, 313] width 0 height 0
click at [706, 336] on span at bounding box center [705, 335] width 9 height 9
click at [711, 331] on input "checkbox" at bounding box center [711, 331] width 0 height 0
click at [707, 352] on span at bounding box center [705, 352] width 9 height 9
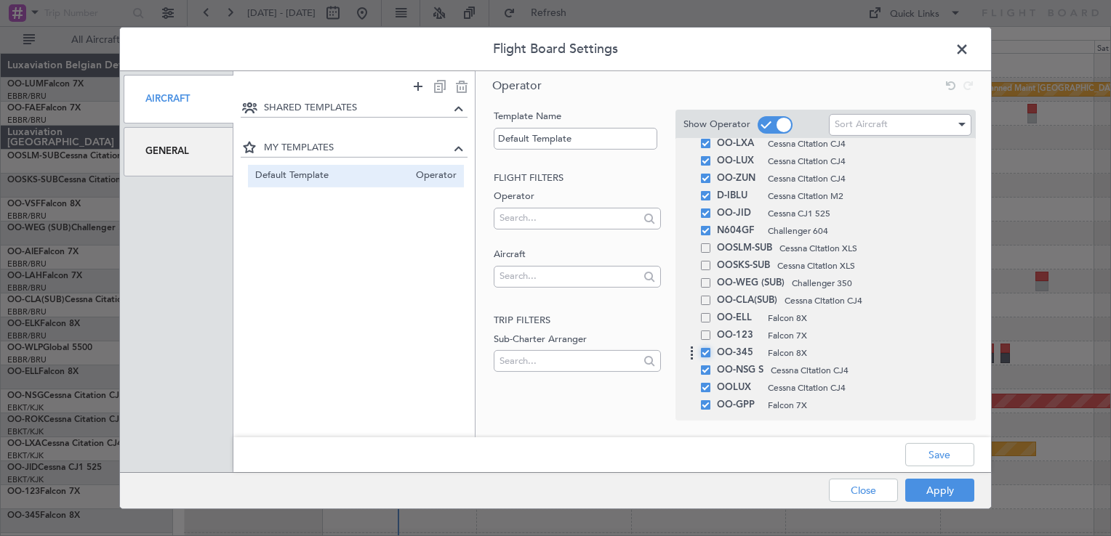
click at [711, 348] on input "checkbox" at bounding box center [711, 348] width 0 height 0
click at [707, 368] on span at bounding box center [705, 370] width 9 height 9
click at [711, 366] on input "checkbox" at bounding box center [711, 366] width 0 height 0
click at [706, 390] on span at bounding box center [705, 387] width 9 height 9
click at [711, 383] on input "checkbox" at bounding box center [711, 383] width 0 height 0
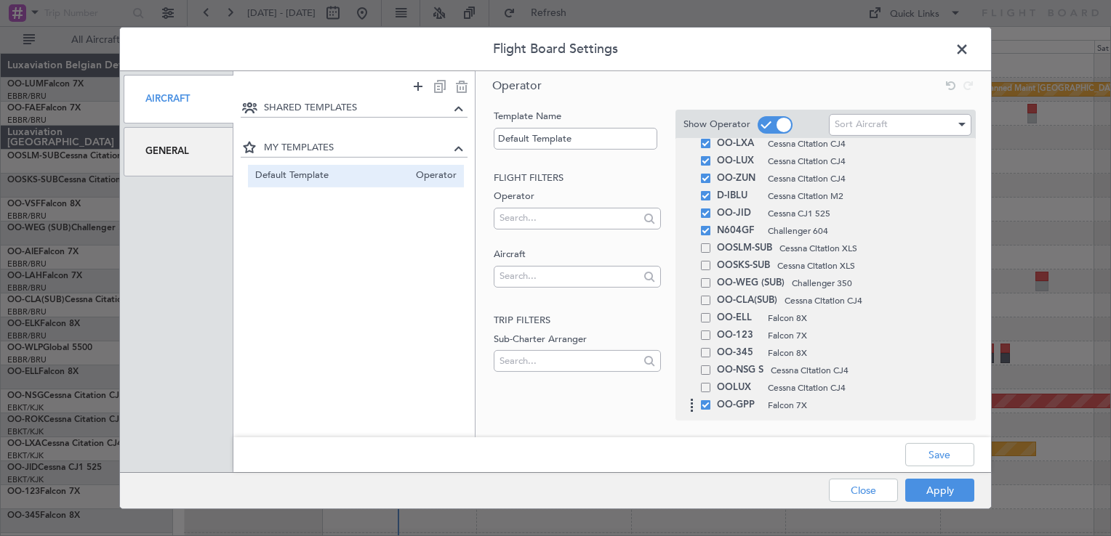
click at [705, 407] on span at bounding box center [705, 405] width 9 height 9
click at [711, 401] on input "checkbox" at bounding box center [711, 401] width 0 height 0
click at [944, 441] on div "Save" at bounding box center [611, 455] width 757 height 35
click at [946, 457] on button "Save" at bounding box center [939, 454] width 69 height 23
click at [951, 491] on button "Apply" at bounding box center [939, 490] width 69 height 23
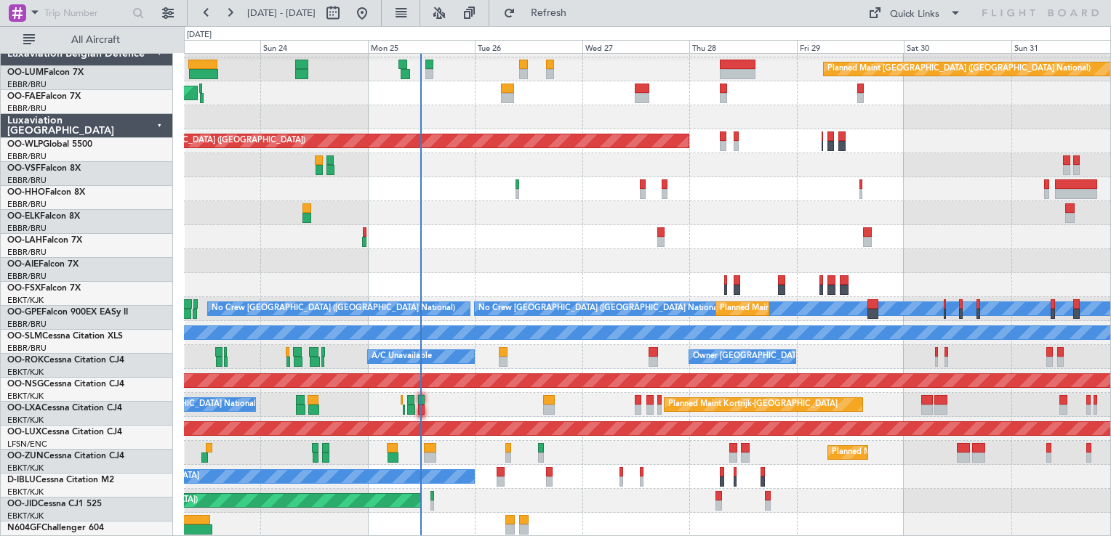
scroll to position [20, 0]
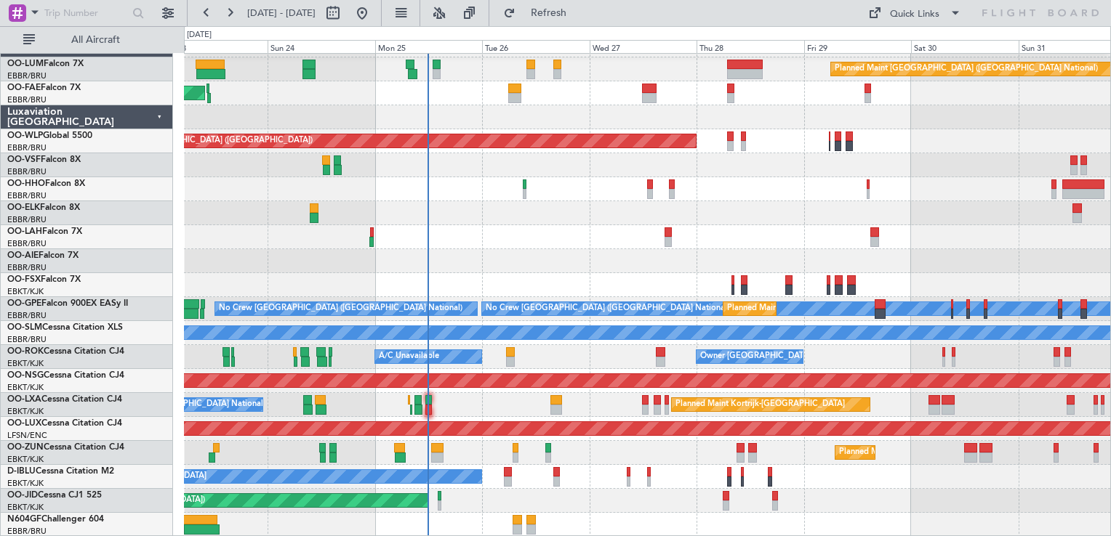
click at [518, 281] on div "Planned Maint [GEOGRAPHIC_DATA] ([GEOGRAPHIC_DATA] National) Planned Maint [GEO…" at bounding box center [647, 285] width 926 height 504
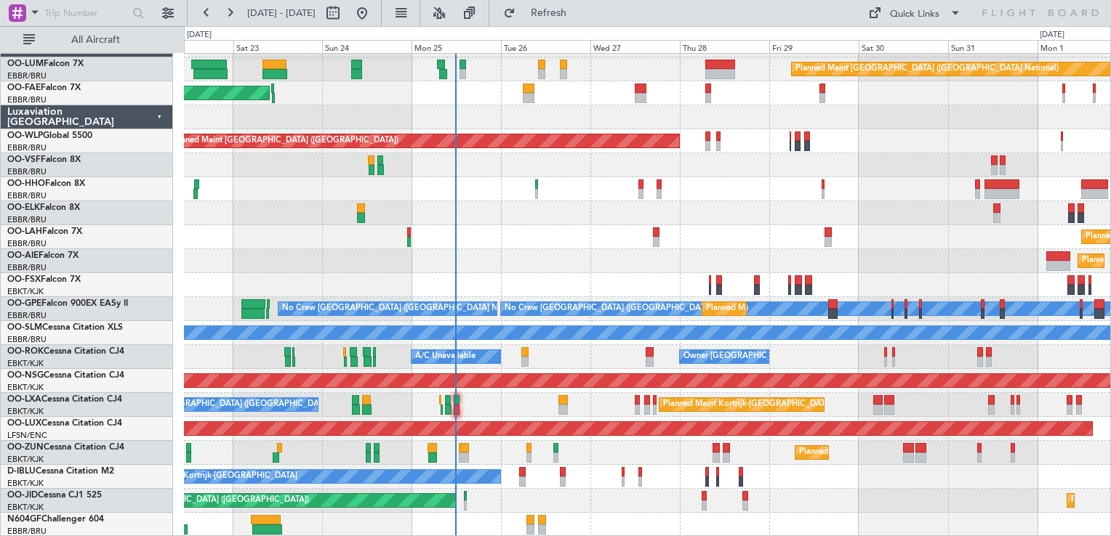
click at [407, 216] on div "Planned Maint [GEOGRAPHIC_DATA] ([GEOGRAPHIC_DATA] National) Owner [GEOGRAPHIC_…" at bounding box center [647, 285] width 926 height 504
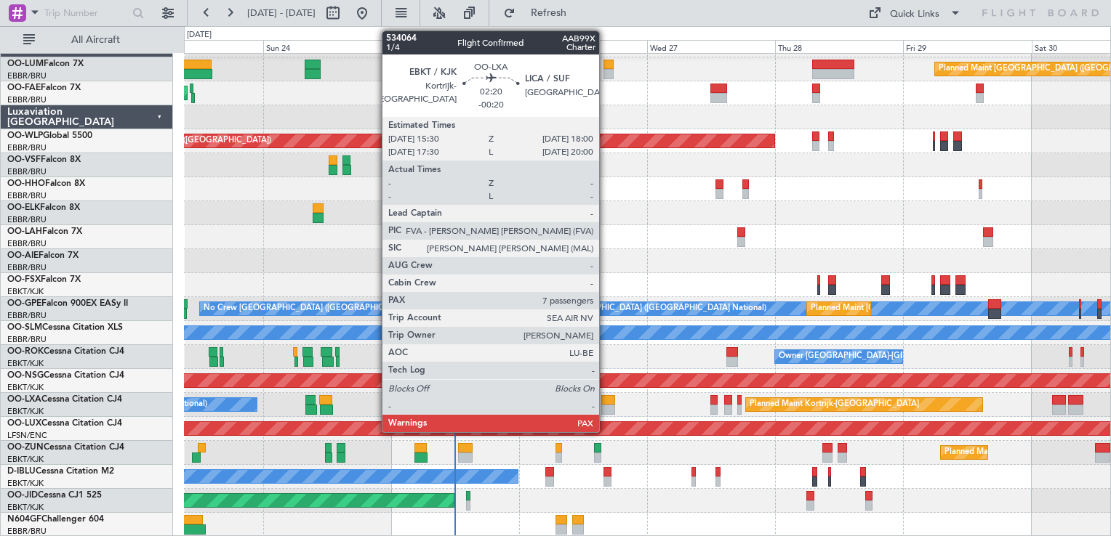
click at [606, 400] on div at bounding box center [608, 400] width 14 height 10
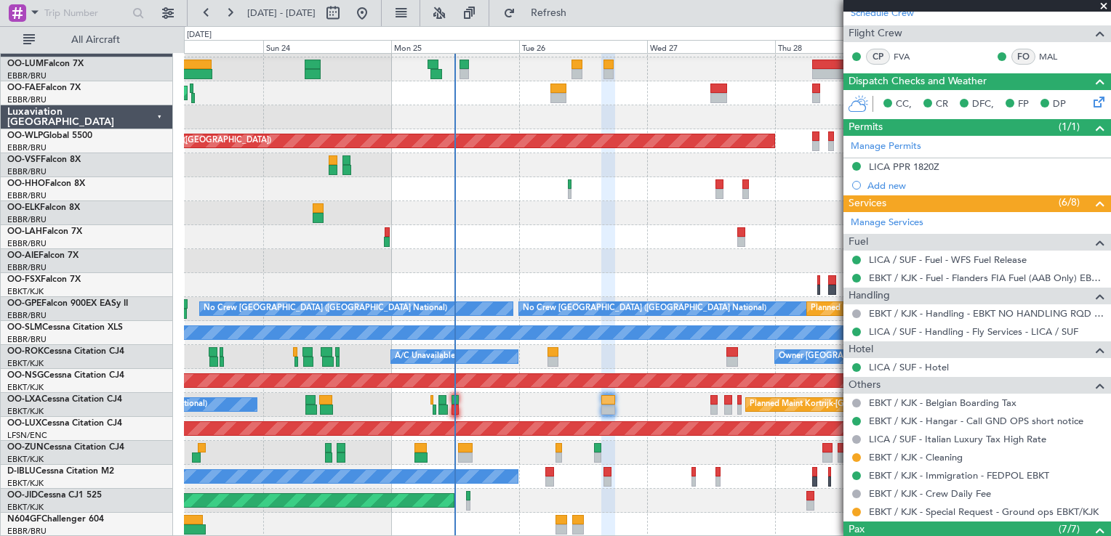
scroll to position [0, 0]
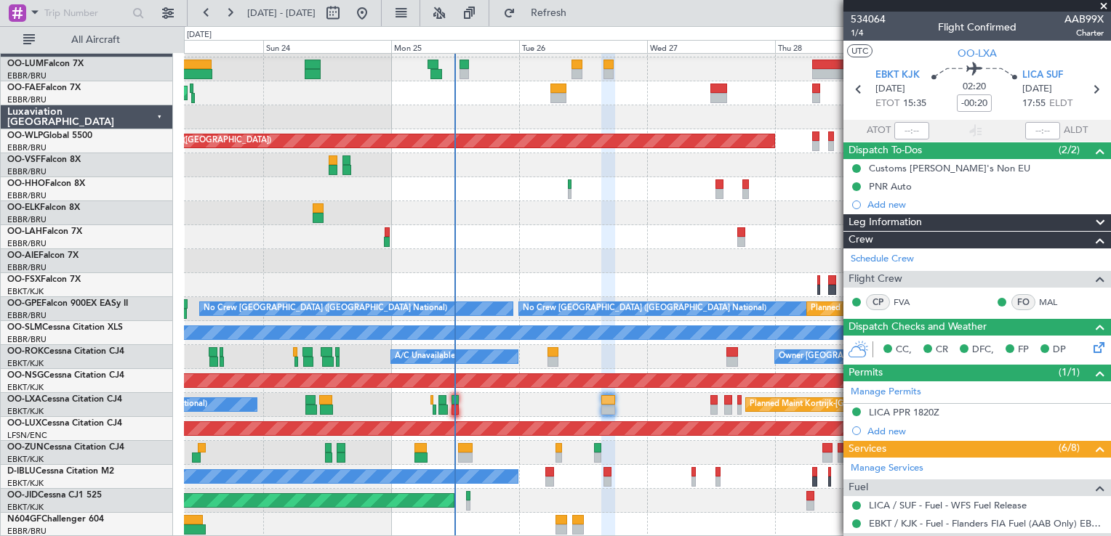
click at [1105, 8] on span at bounding box center [1103, 6] width 15 height 13
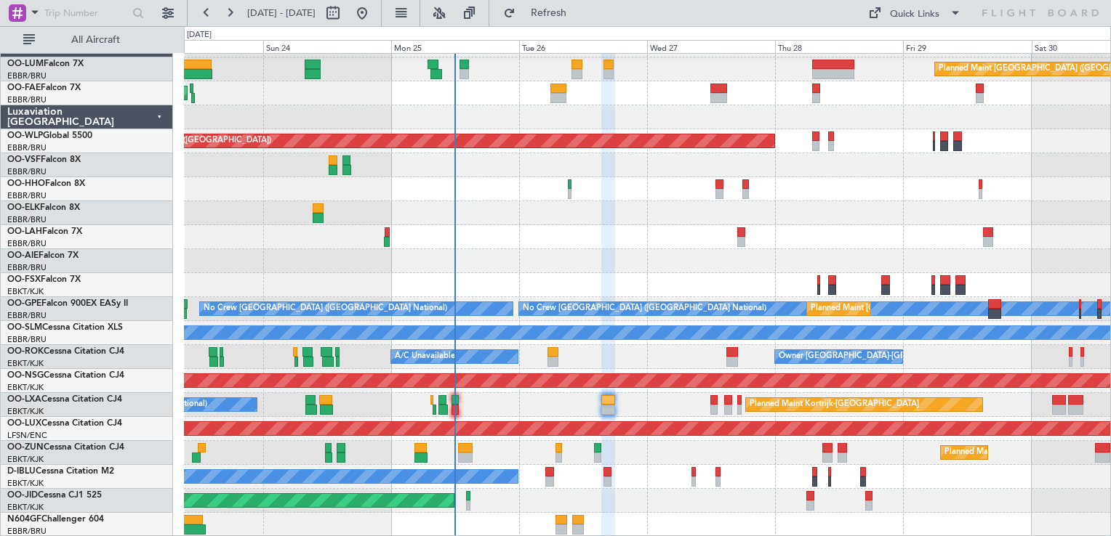
type input "0"
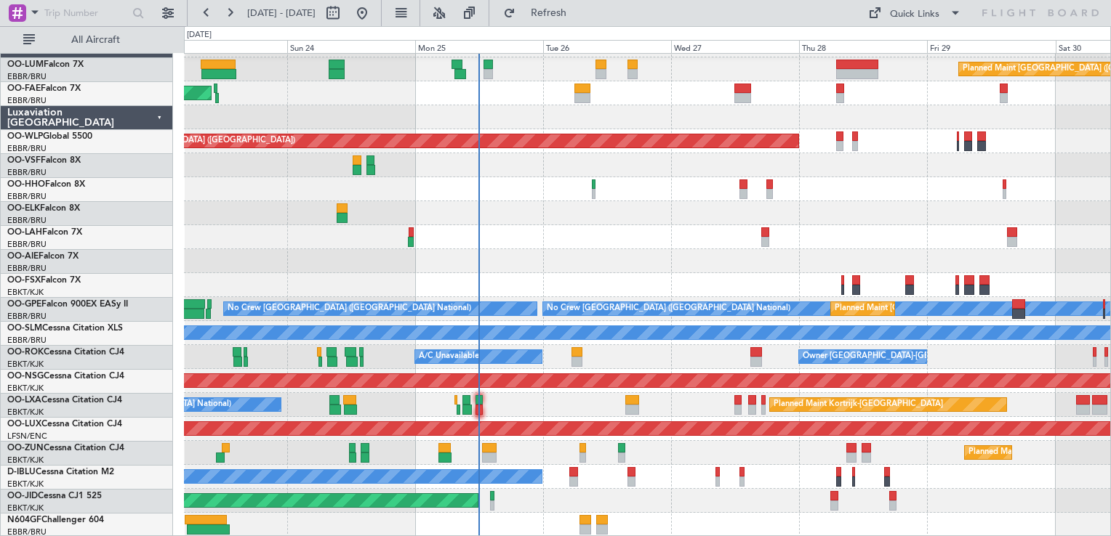
scroll to position [20, 0]
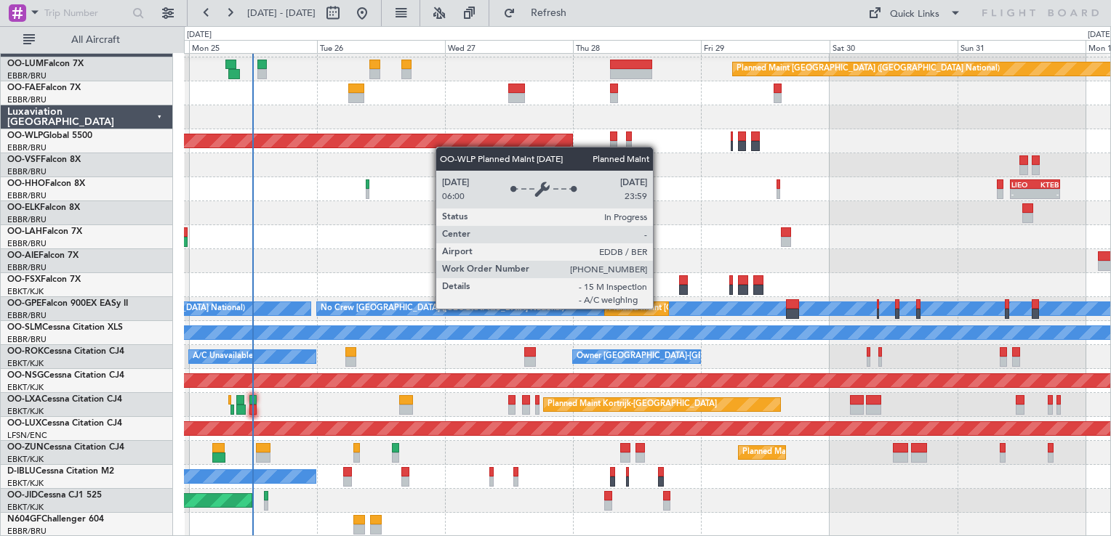
click at [297, 138] on div "Planned Maint [GEOGRAPHIC_DATA] ([GEOGRAPHIC_DATA] National) Planned Maint [GEO…" at bounding box center [647, 285] width 926 height 504
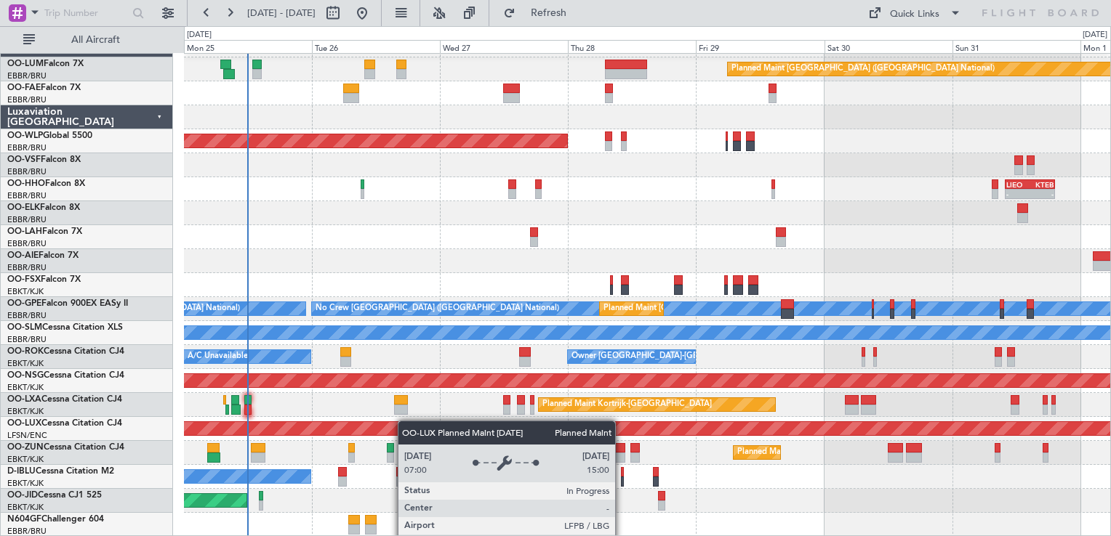
click at [277, 427] on div "Planned Maint [GEOGRAPHIC_DATA] ([GEOGRAPHIC_DATA])" at bounding box center [209, 428] width 1901 height 13
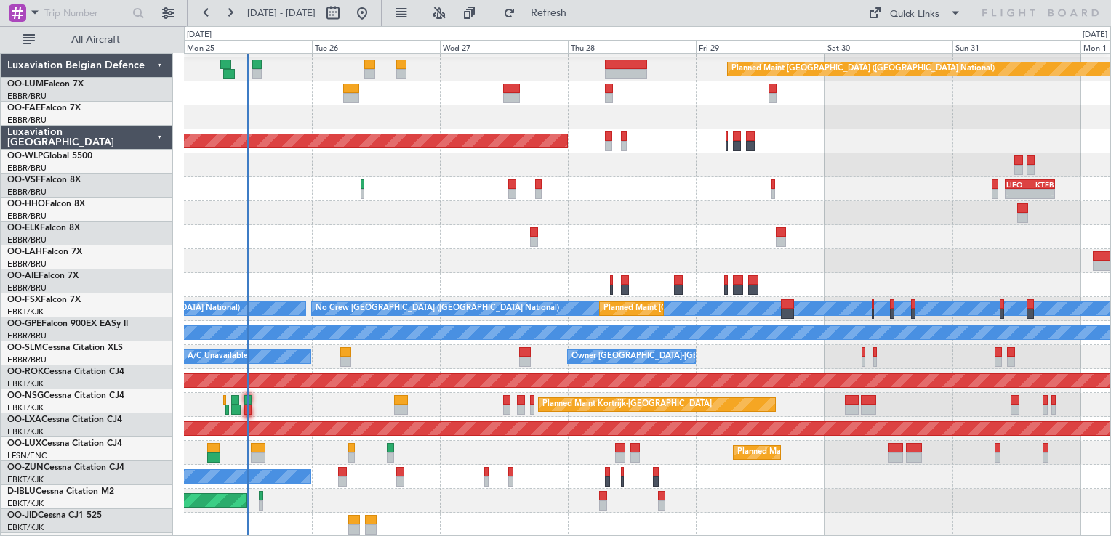
scroll to position [20, 0]
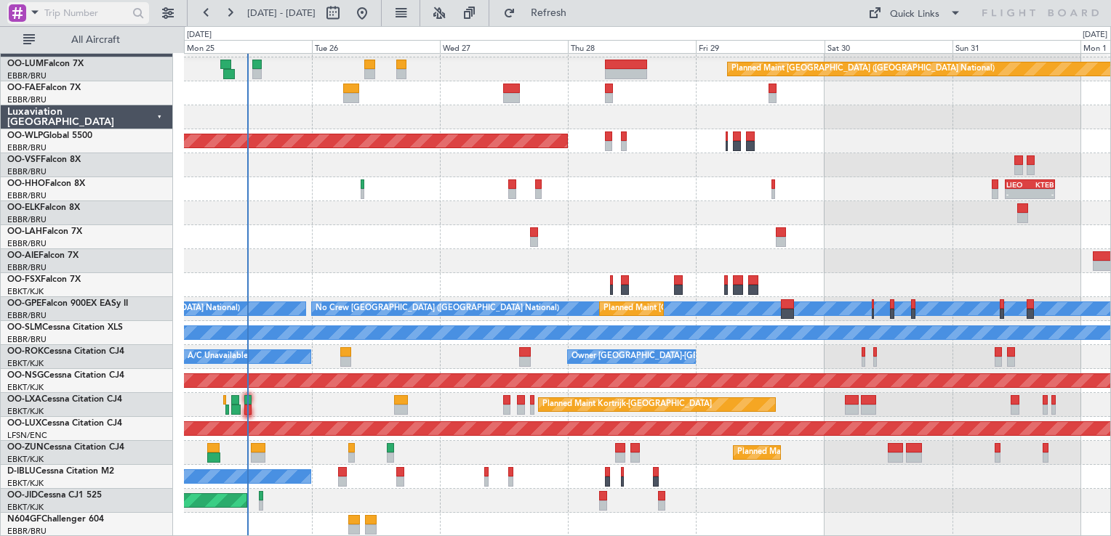
click at [39, 13] on span at bounding box center [34, 12] width 17 height 18
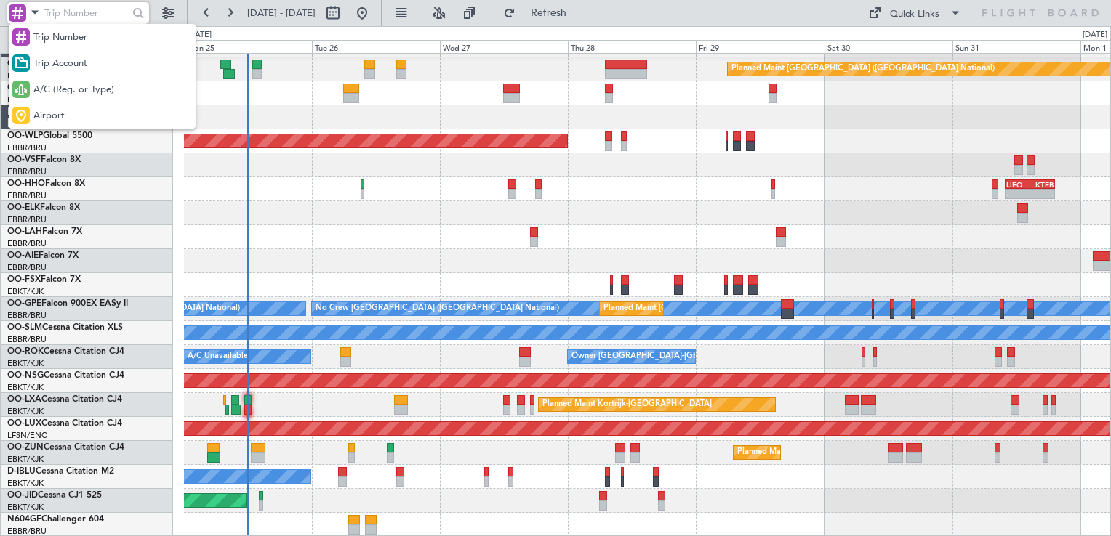
click at [205, 242] on div at bounding box center [555, 268] width 1111 height 536
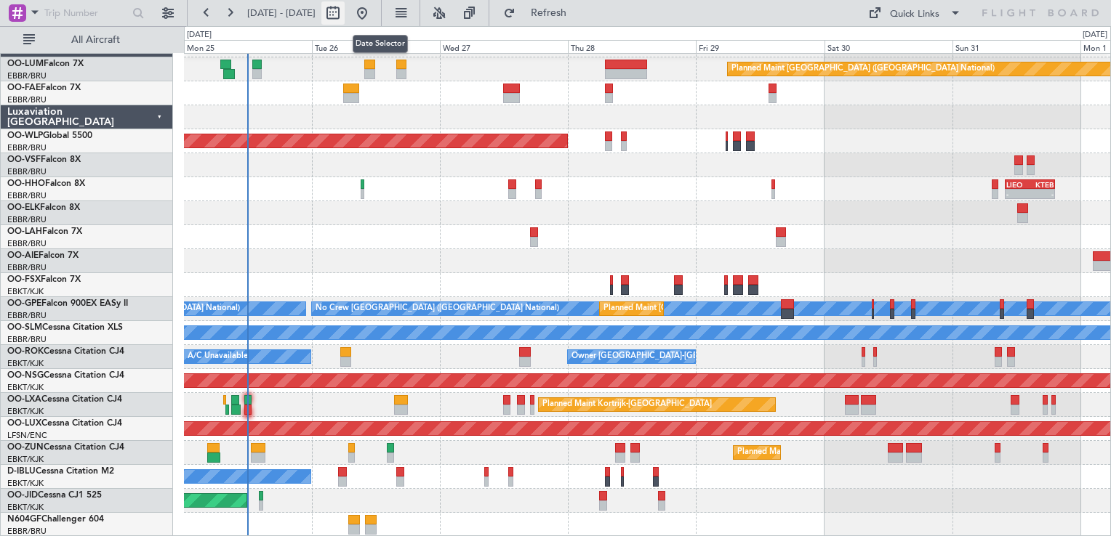
click at [345, 17] on button at bounding box center [332, 12] width 23 height 23
select select "8"
select select "2025"
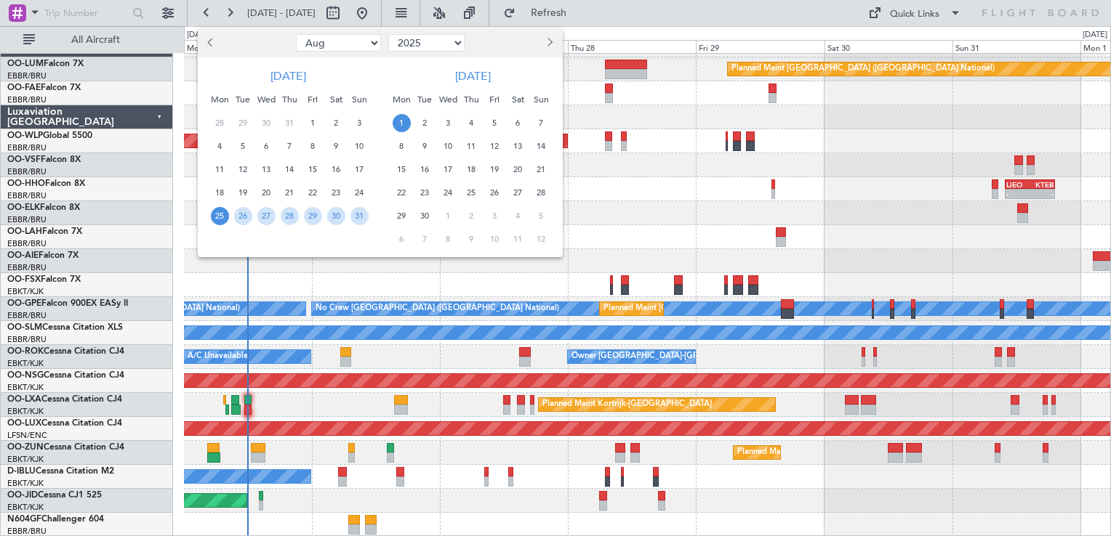
click at [381, 15] on div at bounding box center [555, 268] width 1111 height 536
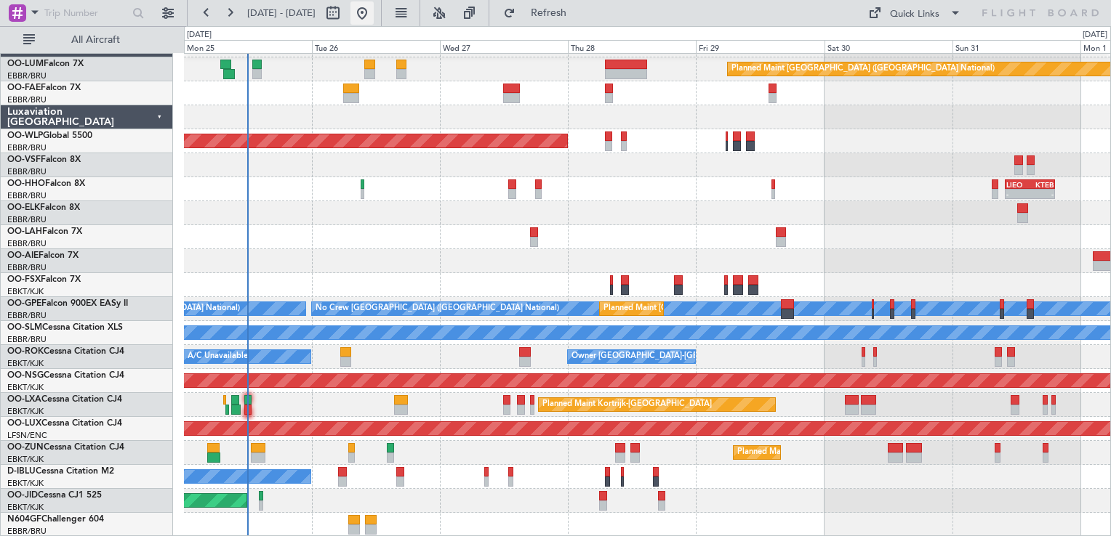
click at [374, 10] on button at bounding box center [361, 12] width 23 height 23
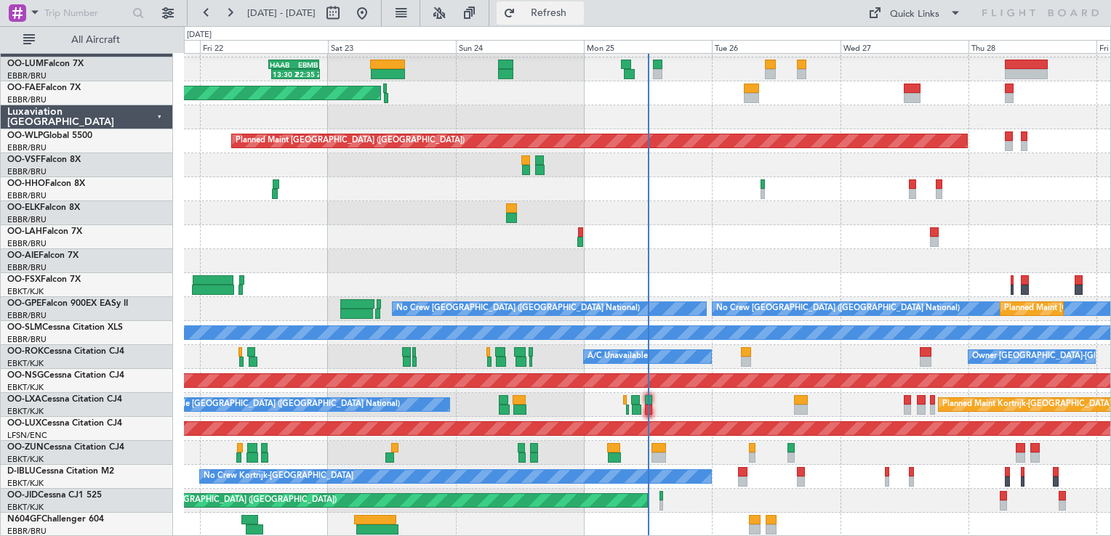
click at [579, 9] on span "Refresh" at bounding box center [548, 13] width 61 height 10
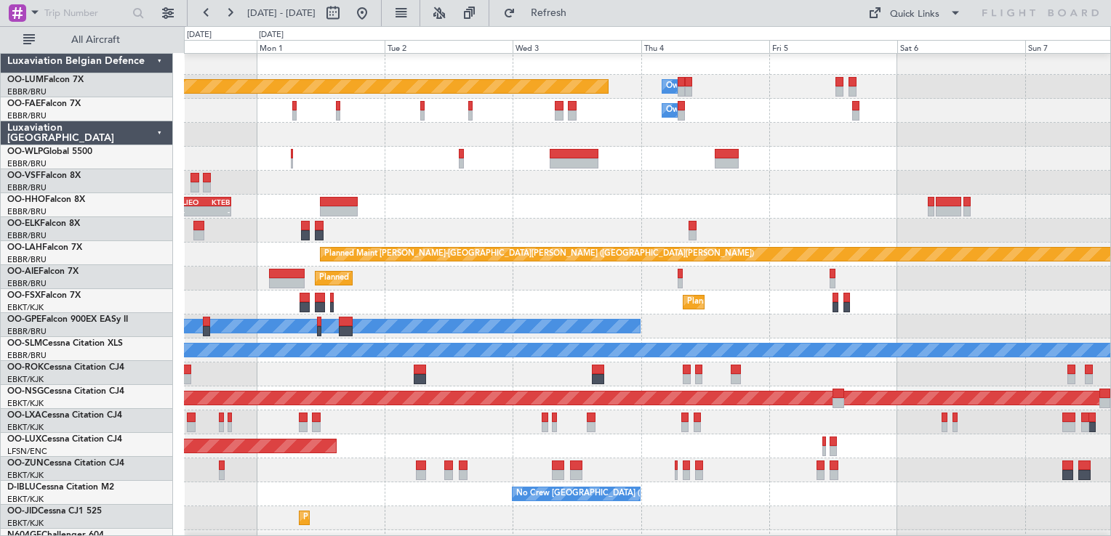
scroll to position [0, 0]
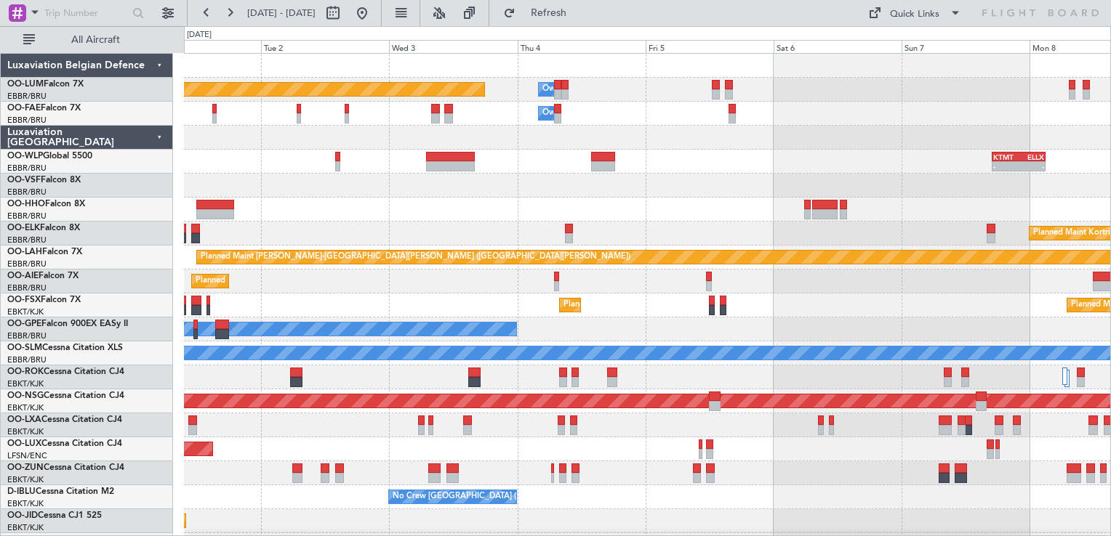
click at [204, 371] on div at bounding box center [647, 378] width 926 height 24
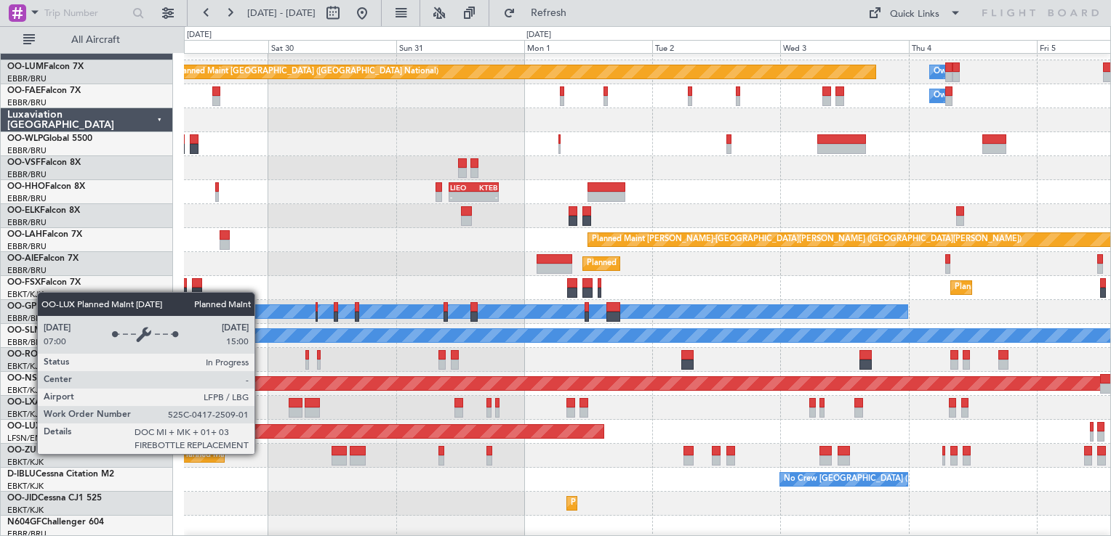
scroll to position [20, 0]
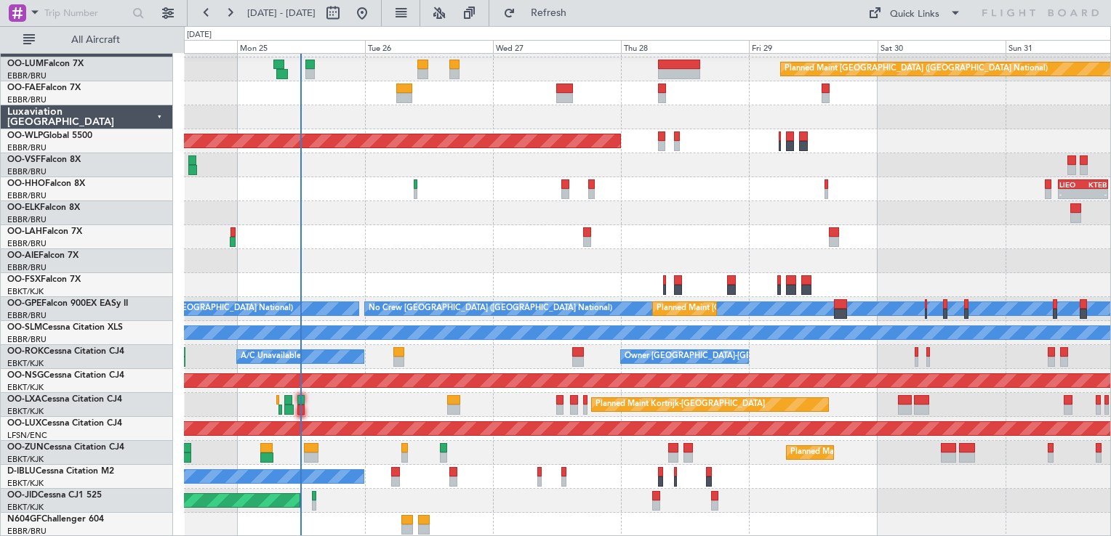
click at [1096, 393] on div "Planned Maint Brussels (Brussels National) 13:30 Z 22:35 Z HAAB 13:00 Z EBMB 22…" at bounding box center [647, 285] width 926 height 504
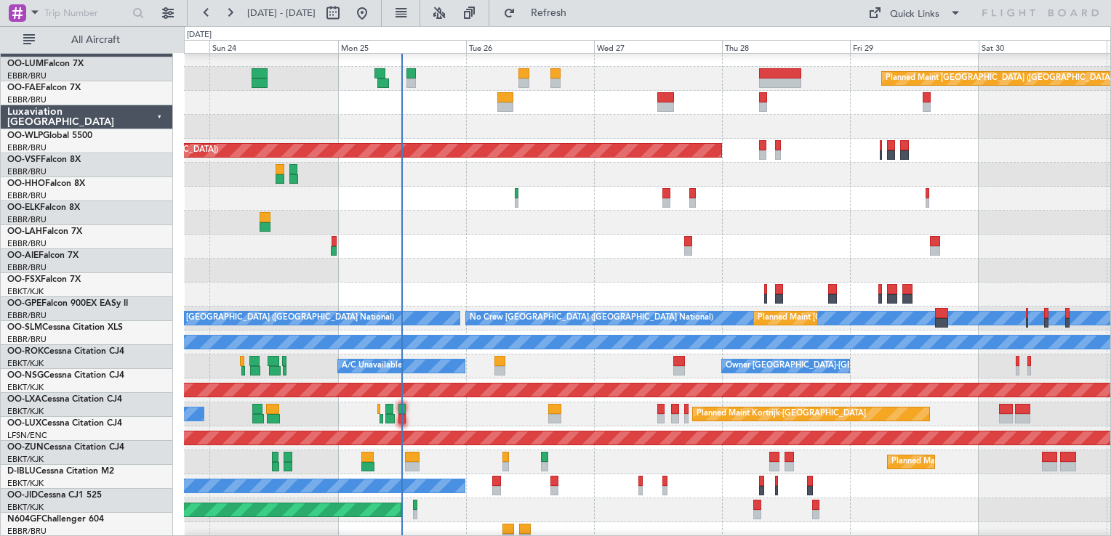
scroll to position [0, 0]
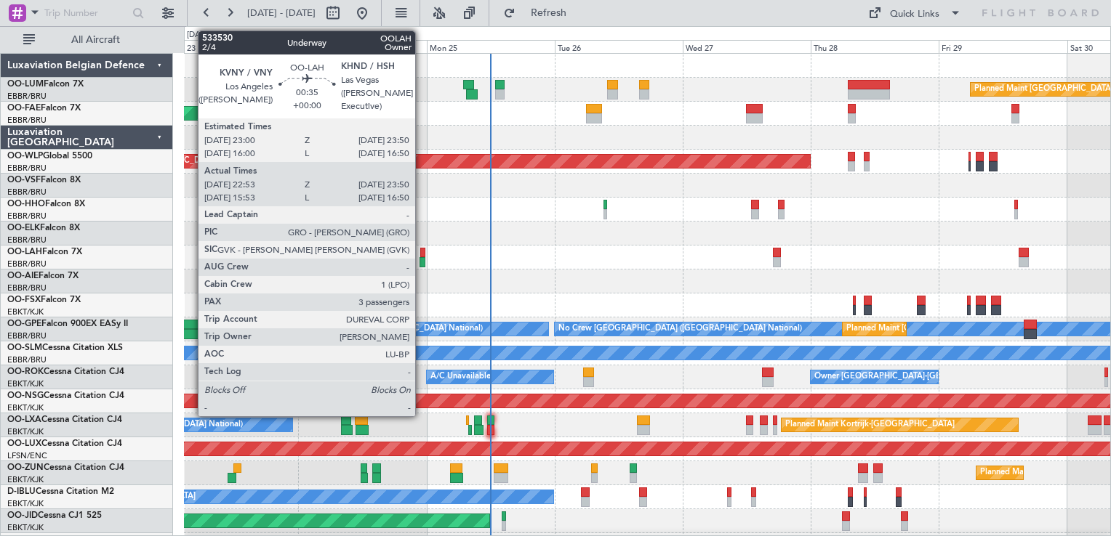
click at [422, 250] on div at bounding box center [422, 253] width 5 height 10
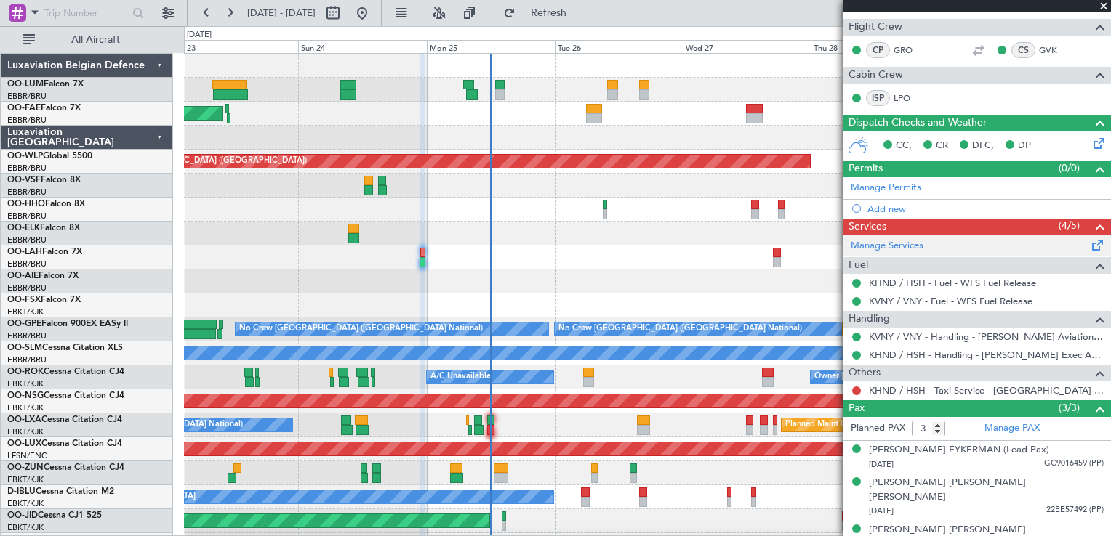
scroll to position [107, 0]
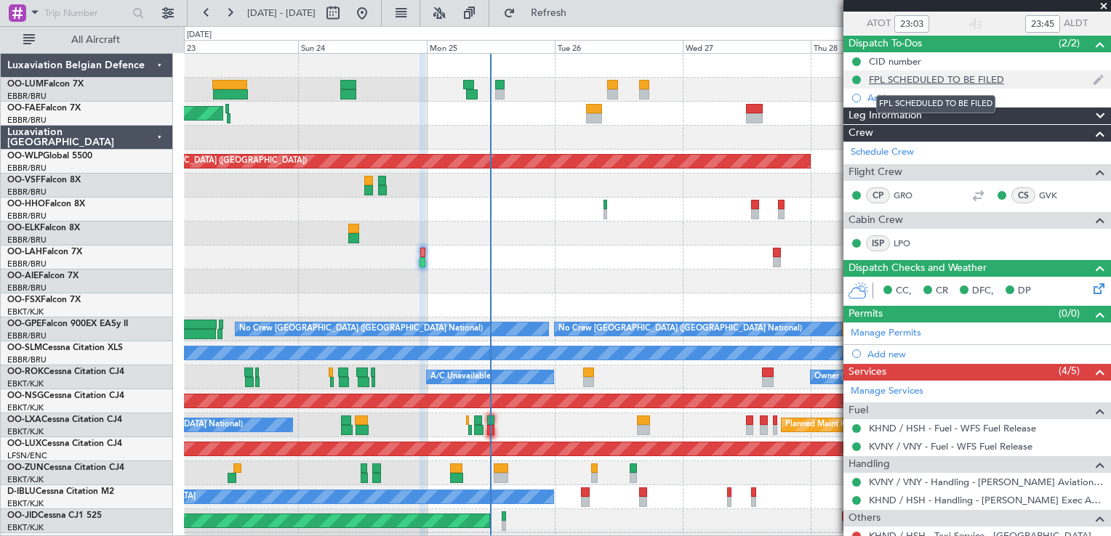
click at [891, 77] on div "FPL SCHEDULED TO BE FILED" at bounding box center [936, 79] width 135 height 12
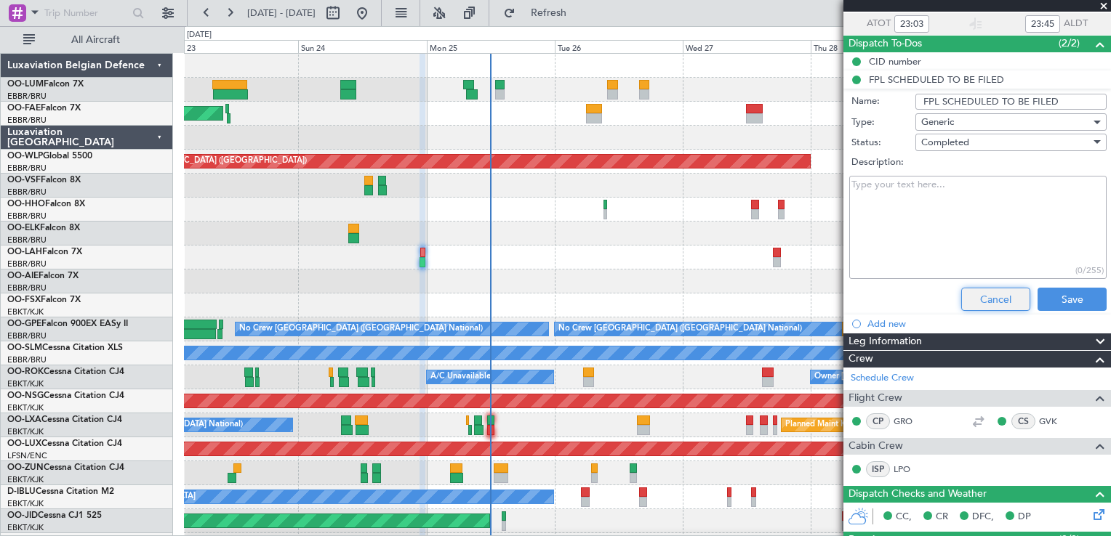
click at [994, 297] on button "Cancel" at bounding box center [995, 299] width 69 height 23
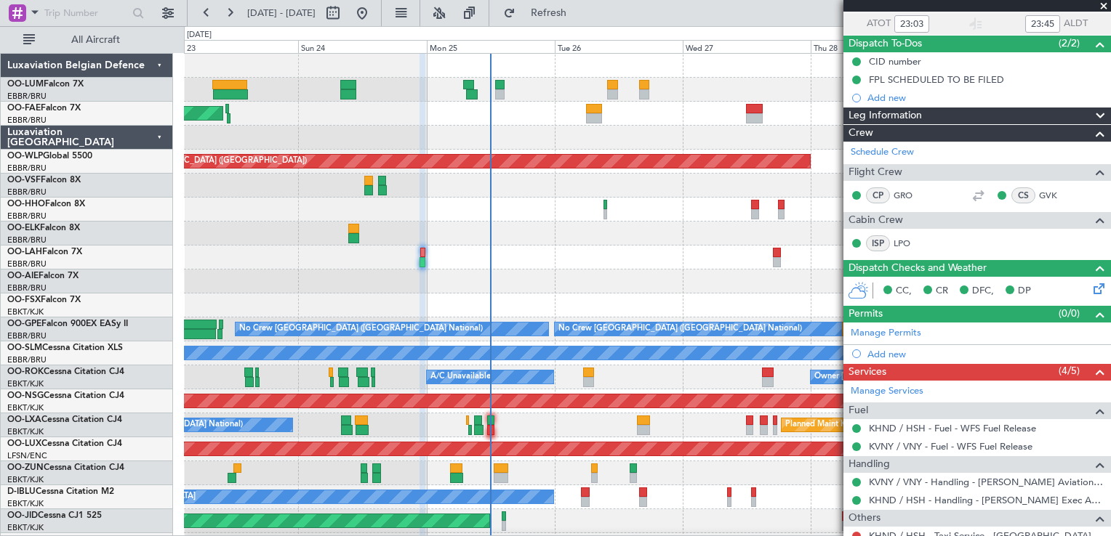
drag, startPoint x: 902, startPoint y: 241, endPoint x: 929, endPoint y: 241, distance: 26.9
click at [930, 241] on fb-crew-member "ISP LPO" at bounding box center [896, 244] width 90 height 16
click at [904, 244] on link "LPO" at bounding box center [909, 243] width 33 height 13
click at [899, 192] on link "GRO" at bounding box center [909, 195] width 33 height 13
click at [1089, 332] on span at bounding box center [1097, 329] width 17 height 11
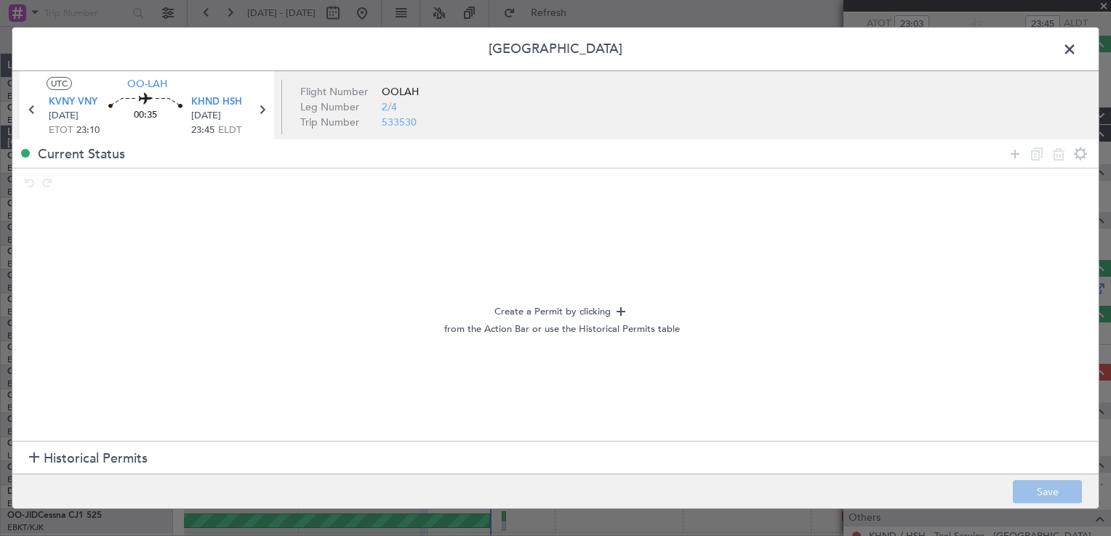
click at [614, 310] on icon at bounding box center [620, 311] width 17 height 17
click at [1077, 47] on span at bounding box center [1077, 53] width 0 height 29
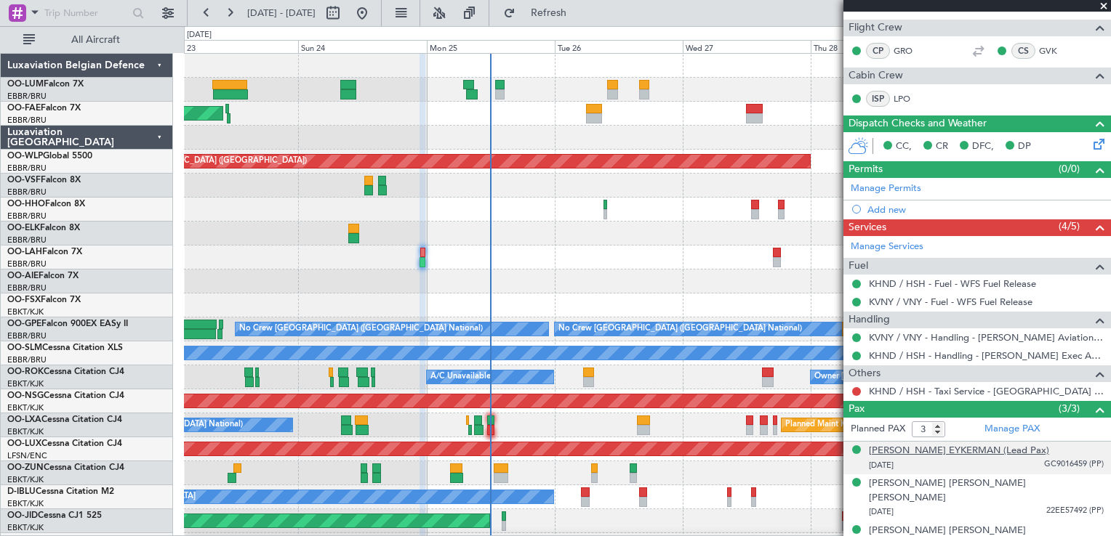
scroll to position [252, 0]
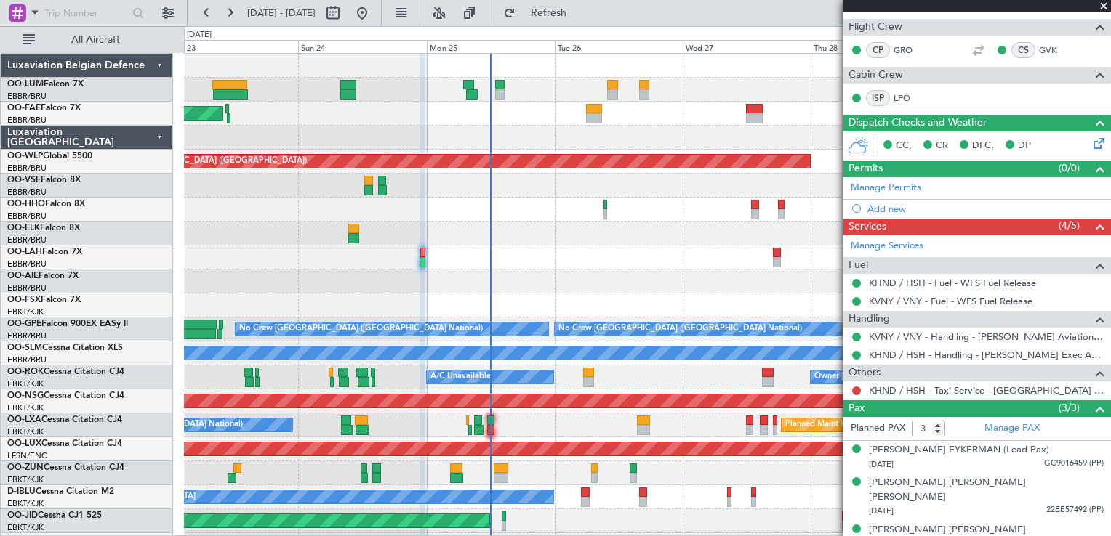
click at [1108, 6] on span at bounding box center [1103, 6] width 15 height 13
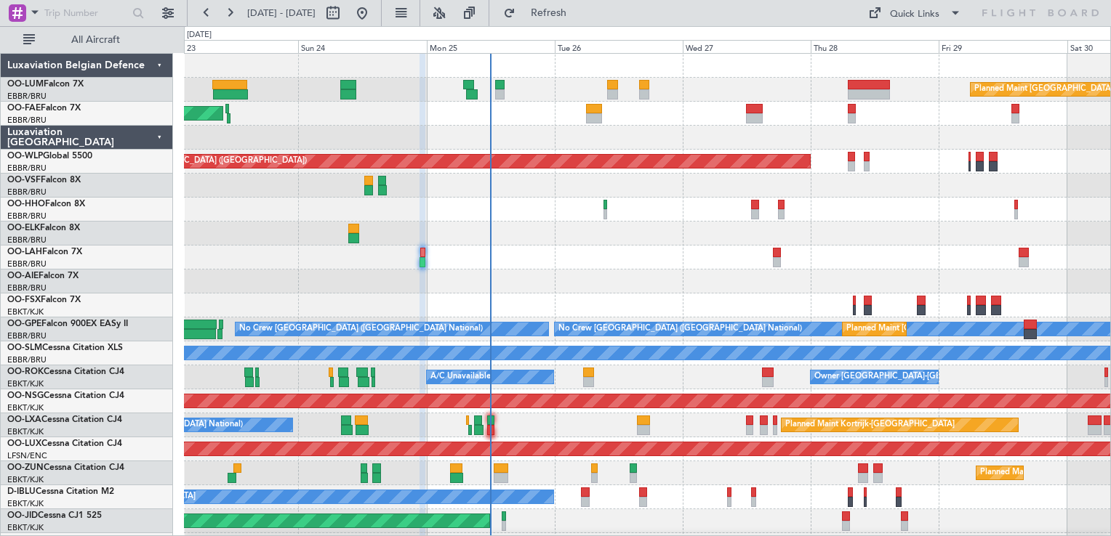
type input "0"
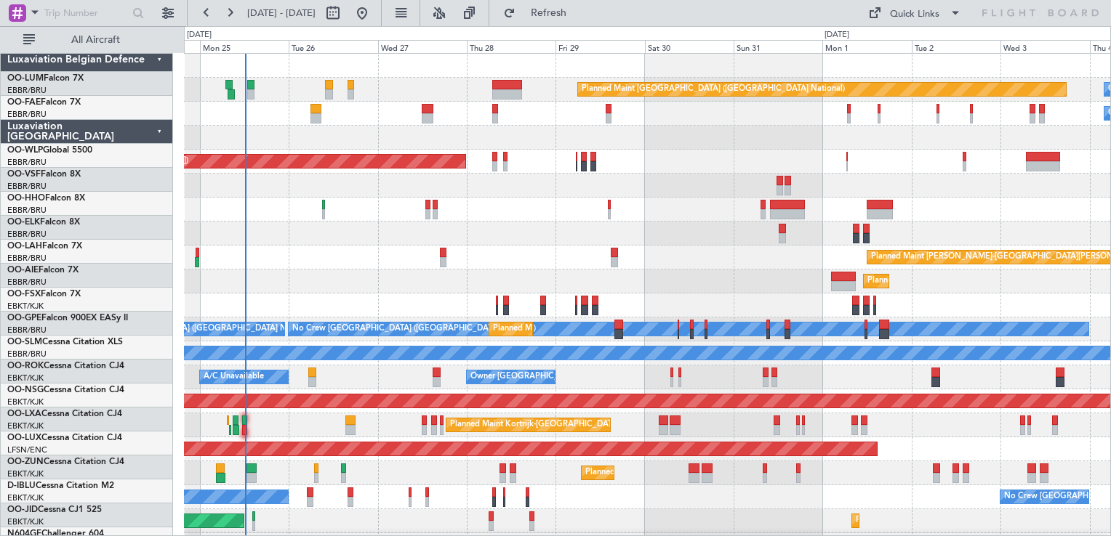
scroll to position [0, 0]
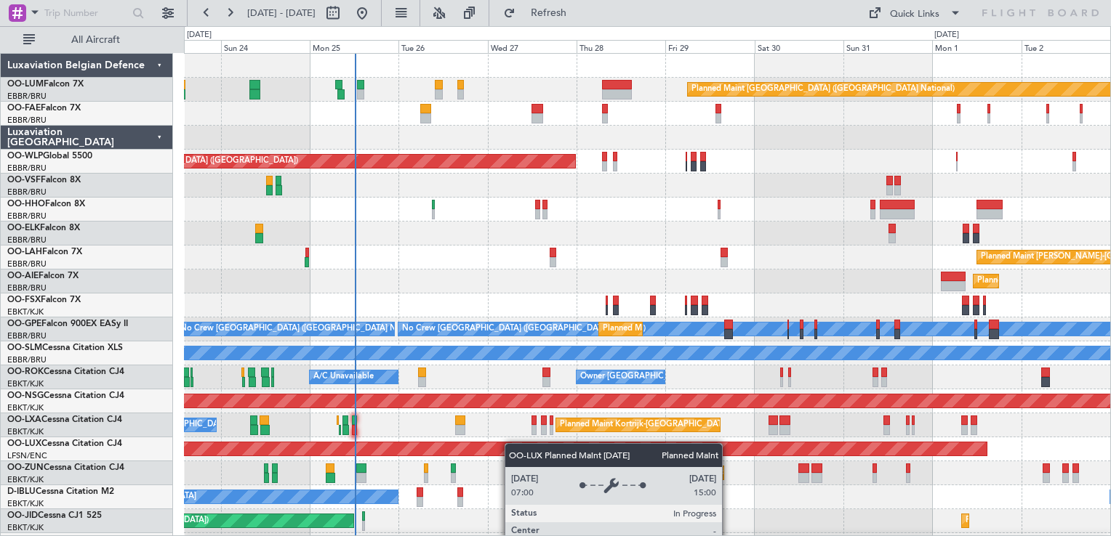
click at [600, 453] on div "Planned Maint Brussels (Brussels National) Owner Melsbroek Air Base Owner Melsb…" at bounding box center [647, 306] width 926 height 504
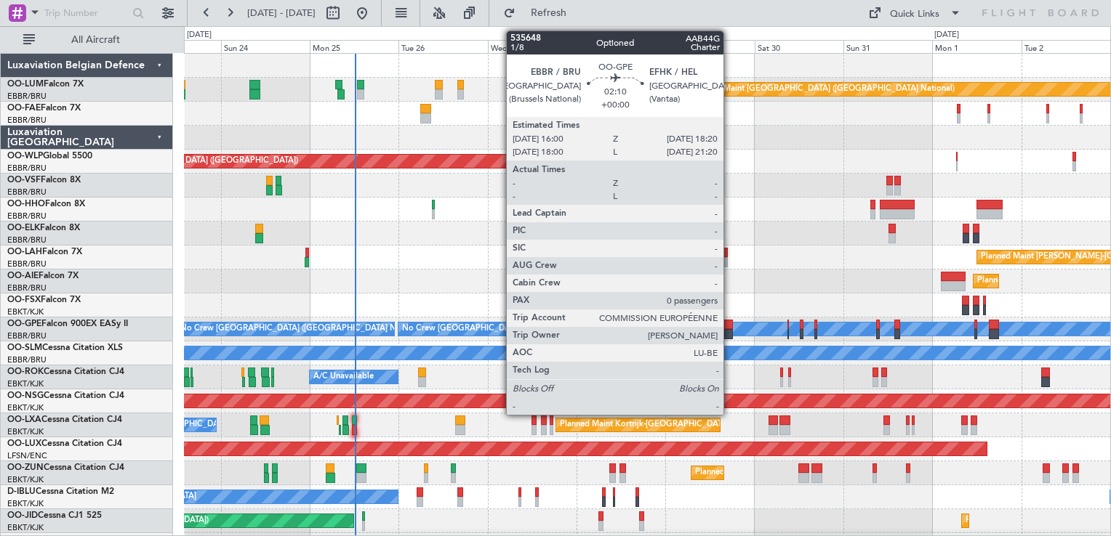
click at [730, 321] on div at bounding box center [728, 325] width 9 height 10
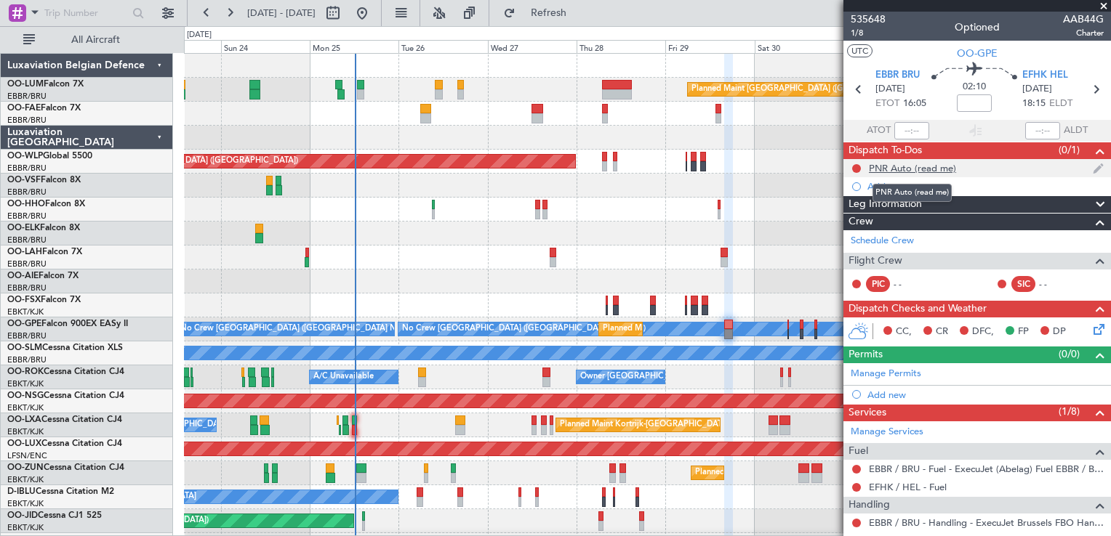
click at [922, 169] on div "PNR Auto (read me)" at bounding box center [912, 168] width 87 height 12
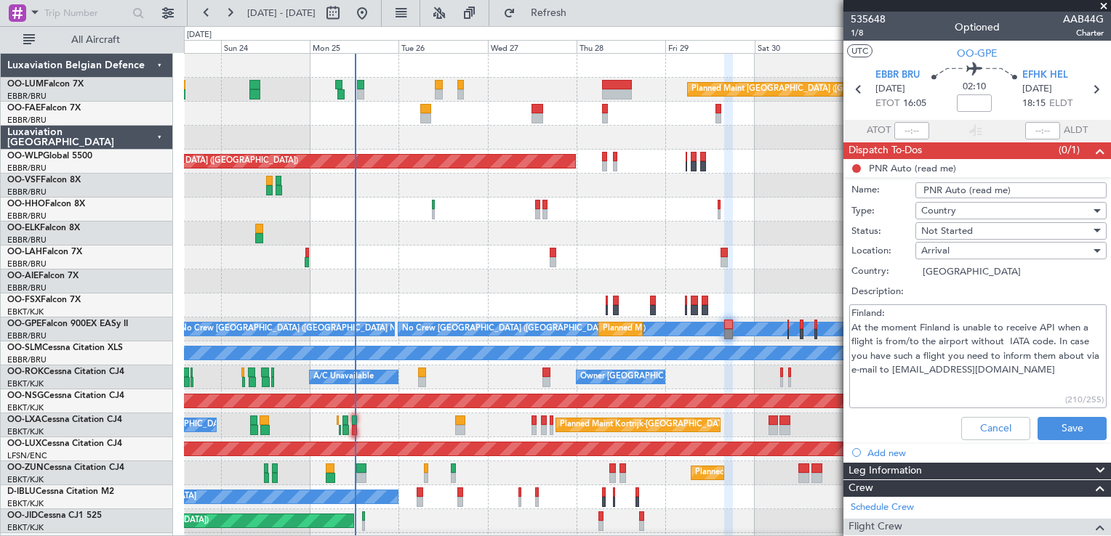
drag, startPoint x: 1040, startPoint y: 325, endPoint x: 1052, endPoint y: 326, distance: 12.4
click at [1052, 326] on textarea "Finland: At the moment Finland is unable to receive API when a flight is from/t…" at bounding box center [977, 357] width 257 height 104
click at [1007, 375] on textarea "Finland: At the moment Finland is unable to receive API when a flight is from/t…" at bounding box center [977, 357] width 257 height 104
click at [1101, 3] on span at bounding box center [1103, 6] width 15 height 13
